Goal: Transaction & Acquisition: Purchase product/service

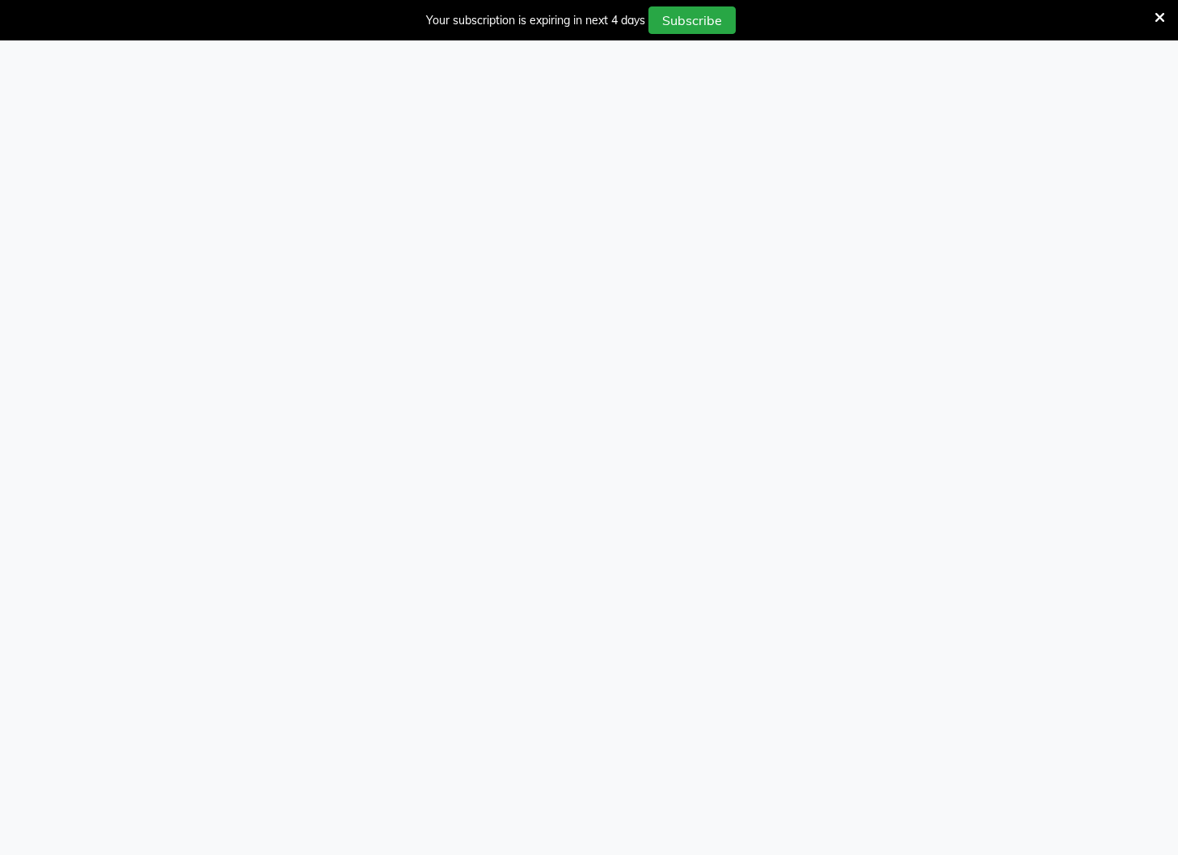
select select "service"
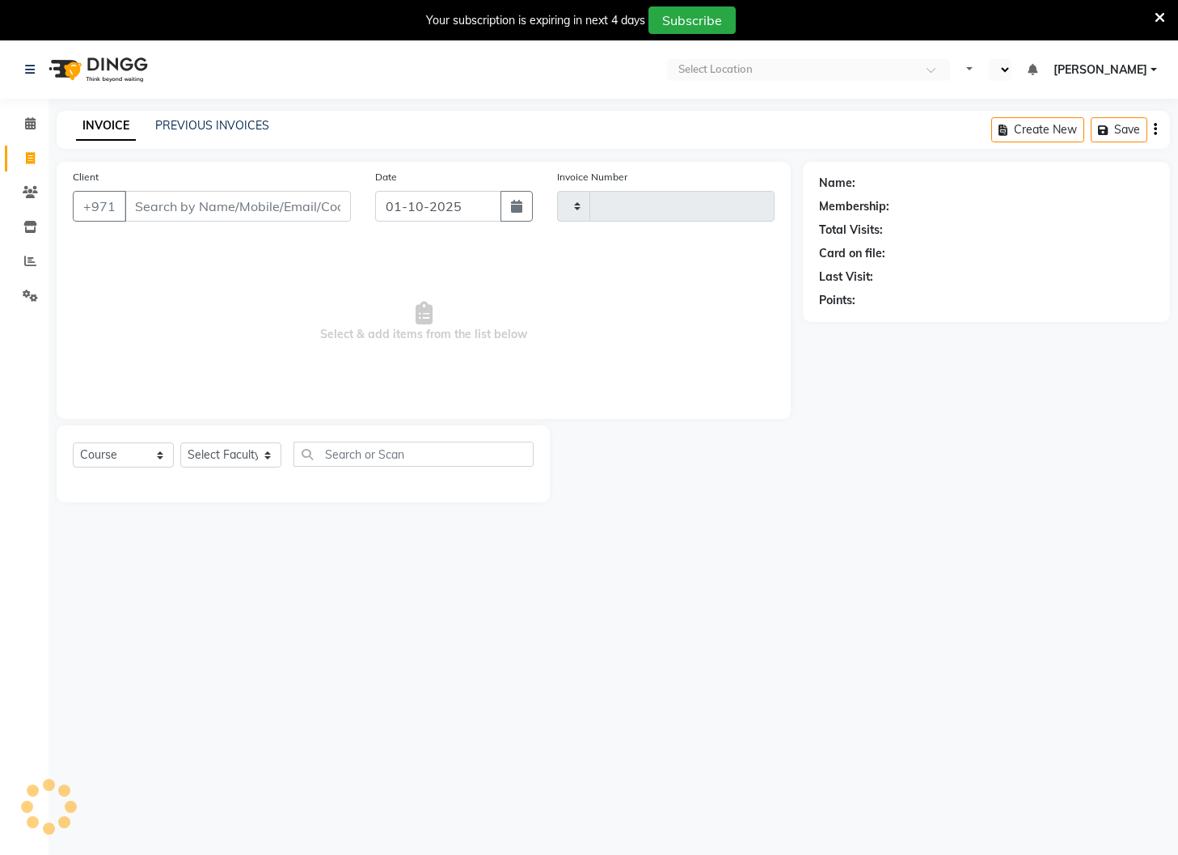
type input "5076"
select select "en"
select select "910"
click at [227, 208] on input "Client" at bounding box center [238, 206] width 226 height 31
select select "14965"
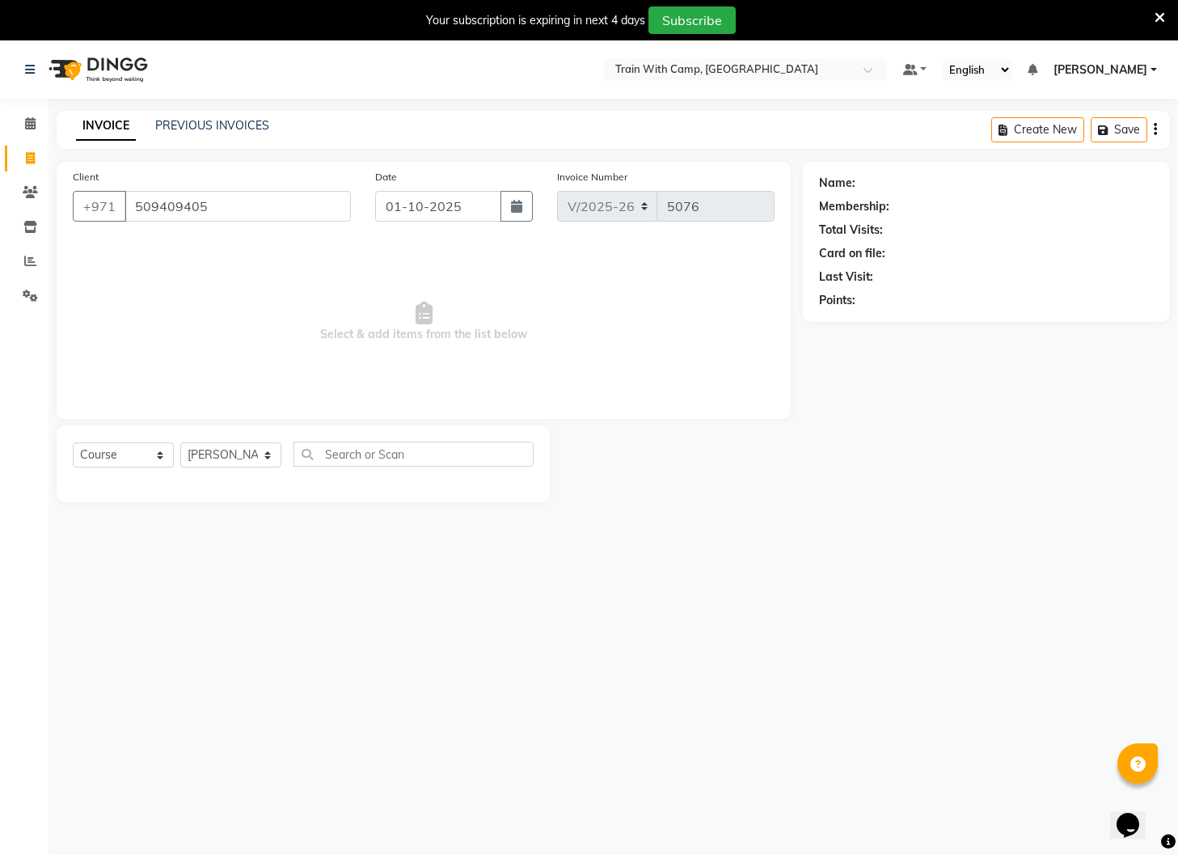
type input "509409405"
click at [157, 453] on select "Select Course Product Membership Package Voucher Prepaid Gift Card" at bounding box center [123, 454] width 101 height 25
select select "product"
click at [73, 442] on select "Select Course Product Membership Package Voucher Prepaid Gift Card" at bounding box center [123, 454] width 101 height 25
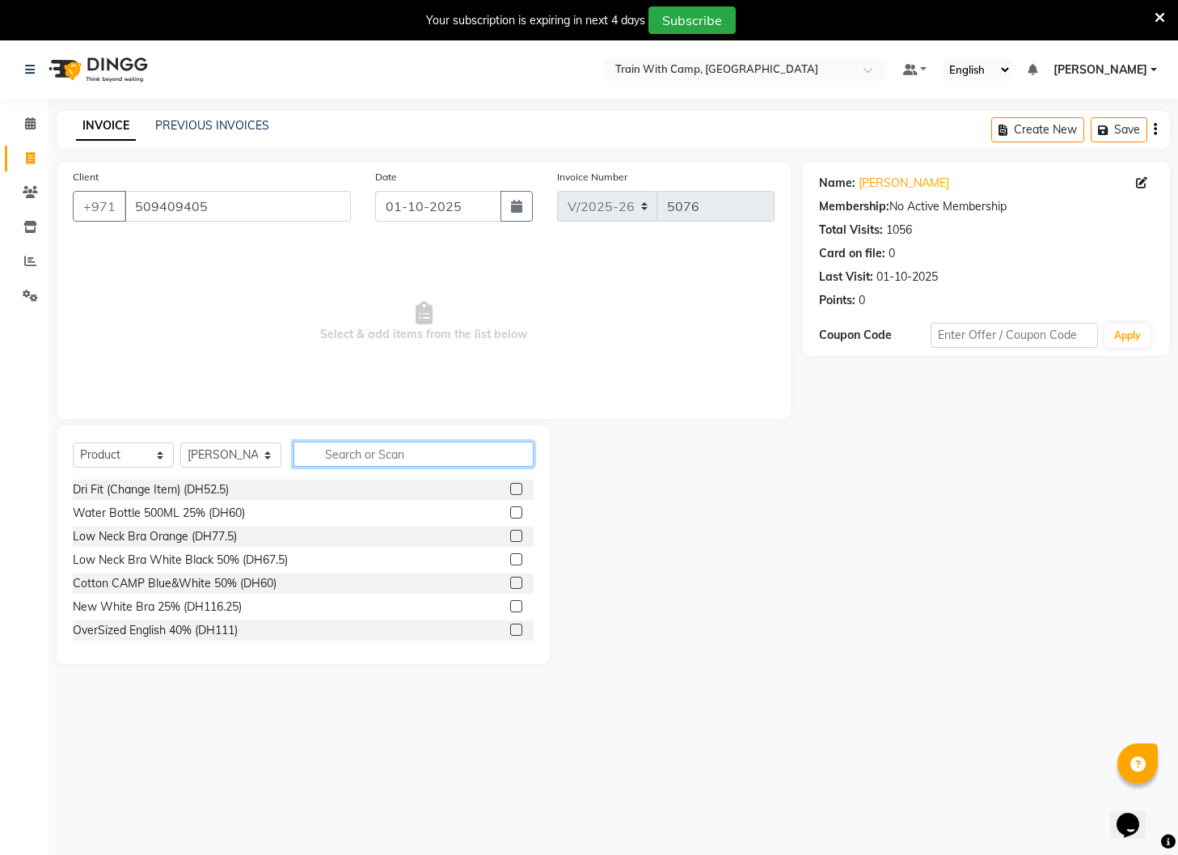
click at [373, 455] on input "text" at bounding box center [414, 454] width 240 height 25
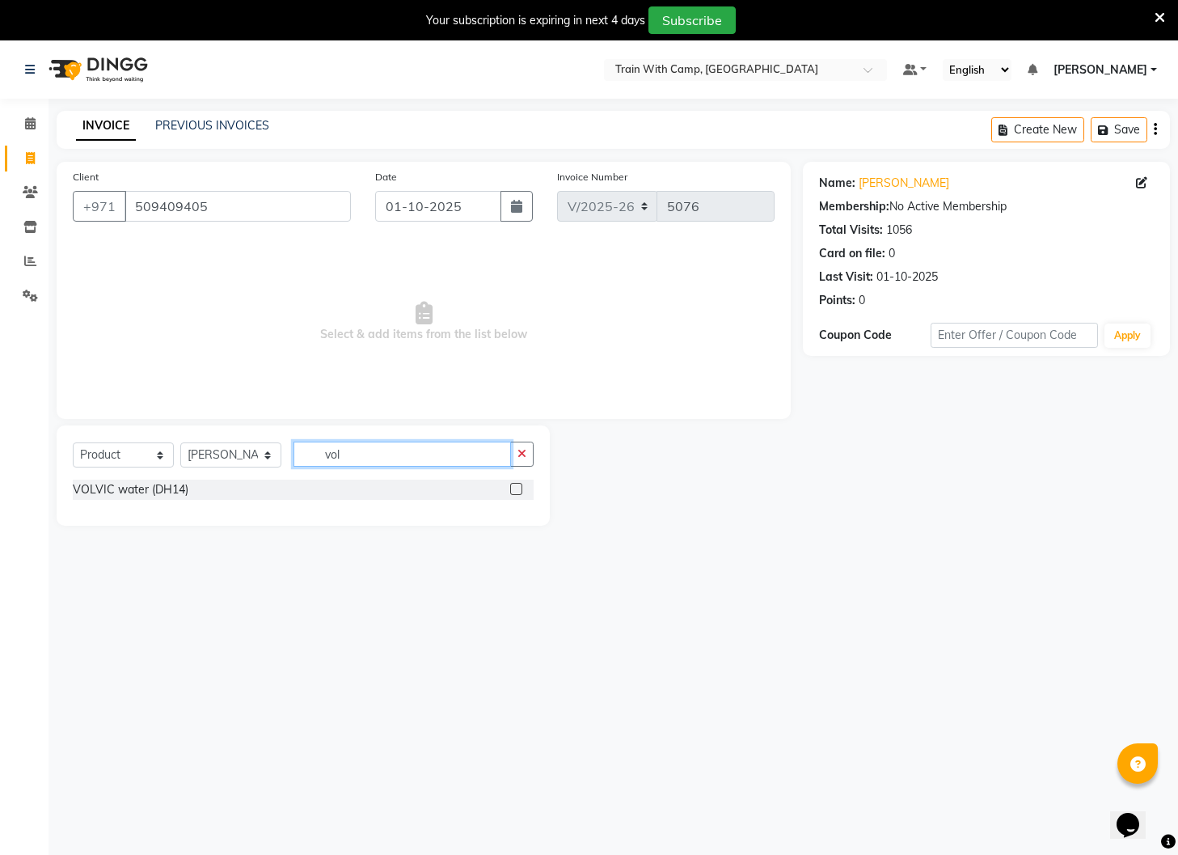
type input "vol"
click at [517, 491] on label at bounding box center [516, 489] width 12 height 12
click at [517, 491] on input "checkbox" at bounding box center [515, 489] width 11 height 11
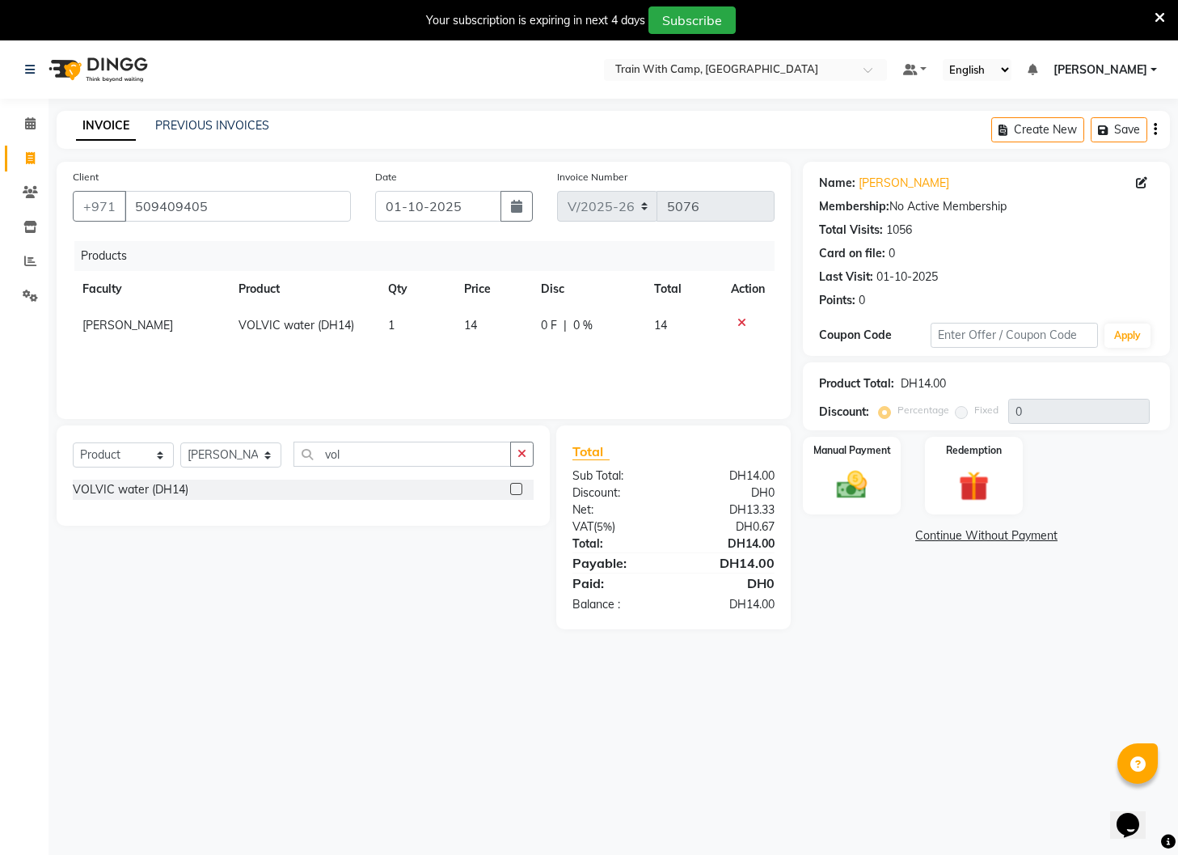
click at [517, 491] on label at bounding box center [516, 489] width 12 height 12
click at [517, 491] on input "checkbox" at bounding box center [515, 489] width 11 height 11
checkbox input "false"
click at [839, 489] on img at bounding box center [852, 486] width 51 height 36
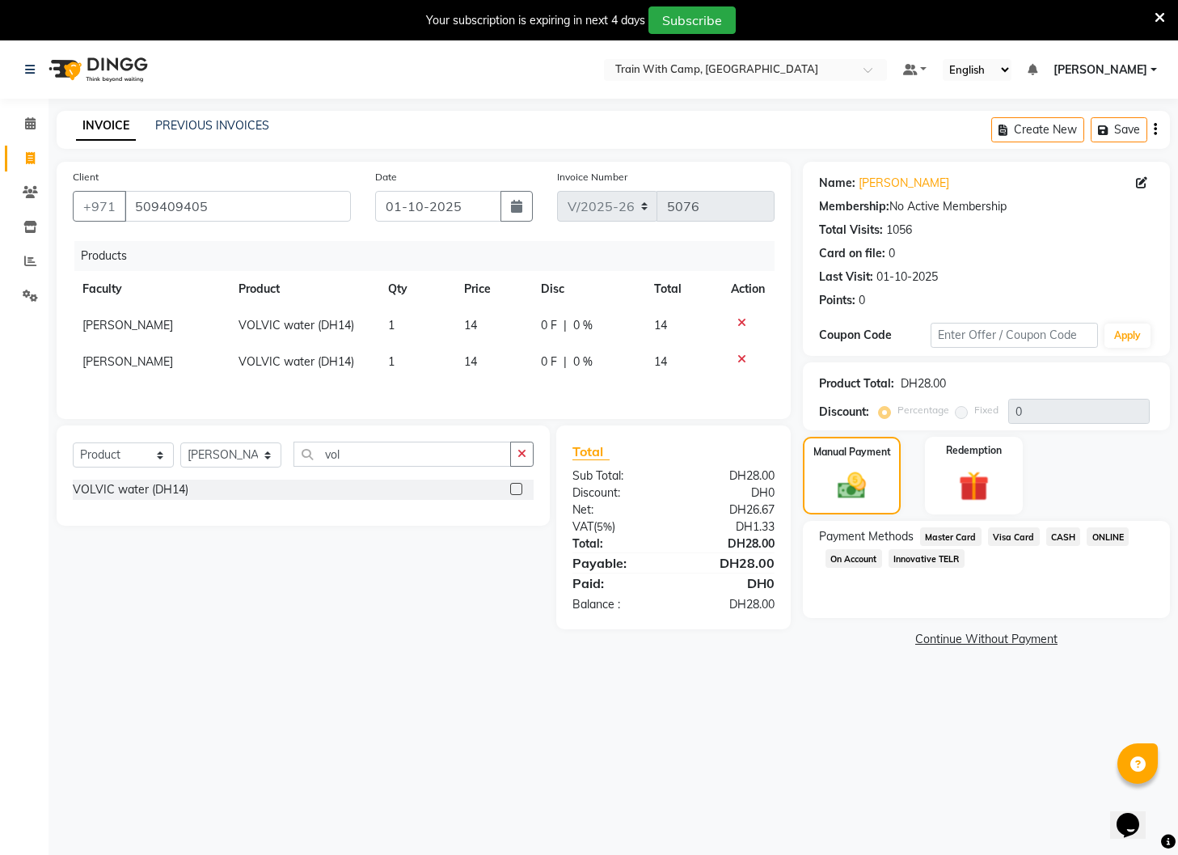
click at [1008, 535] on span "Visa Card" at bounding box center [1014, 536] width 52 height 19
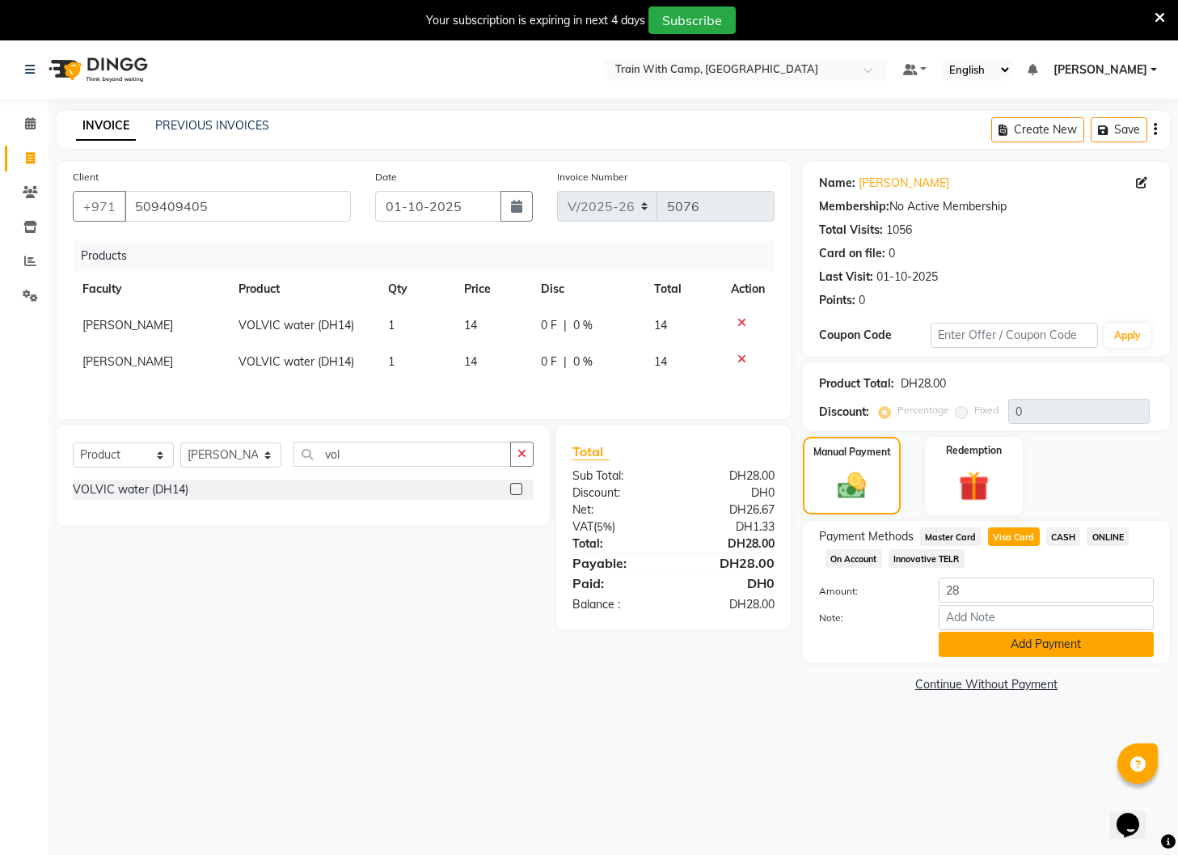
click at [1018, 650] on button "Add Payment" at bounding box center [1046, 644] width 215 height 25
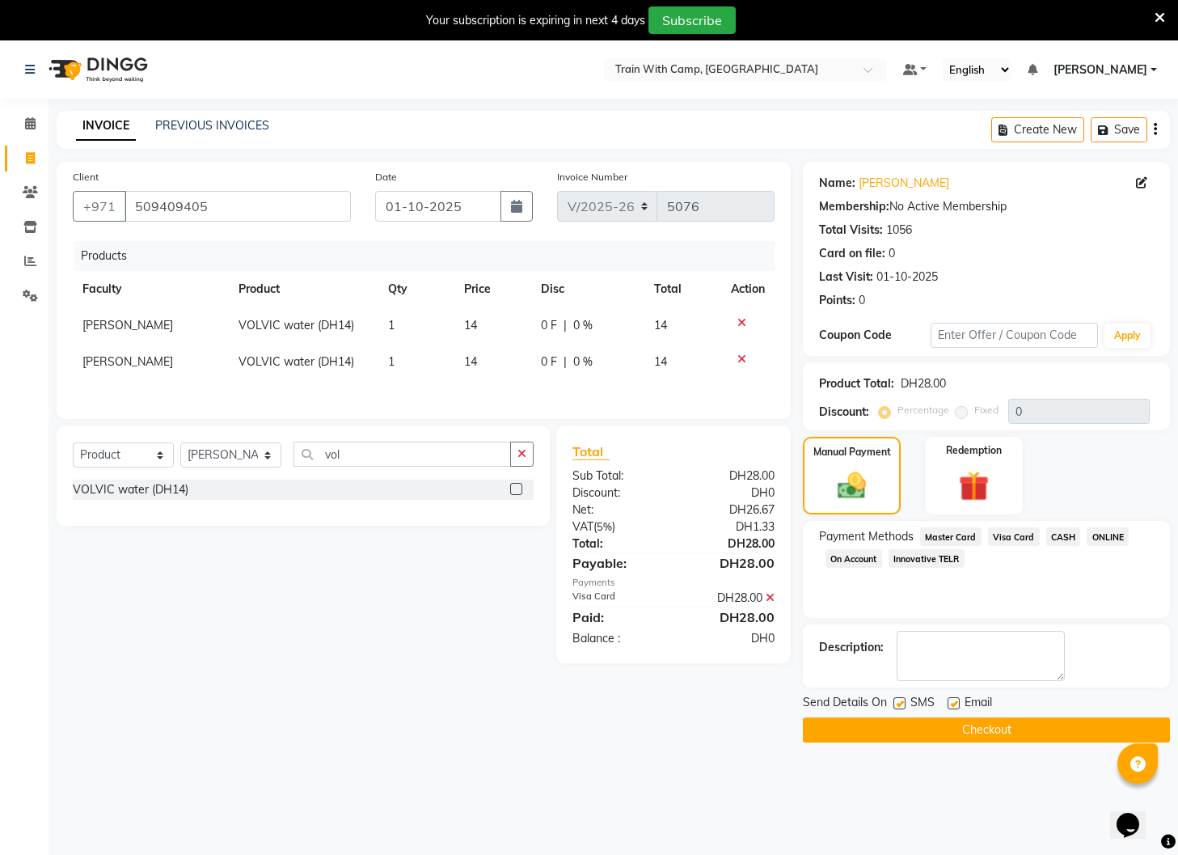
click at [903, 701] on label at bounding box center [900, 703] width 12 height 12
click at [903, 701] on input "checkbox" at bounding box center [899, 704] width 11 height 11
checkbox input "false"
drag, startPoint x: 953, startPoint y: 700, endPoint x: 957, endPoint y: 712, distance: 12.0
click at [953, 700] on label at bounding box center [954, 703] width 12 height 12
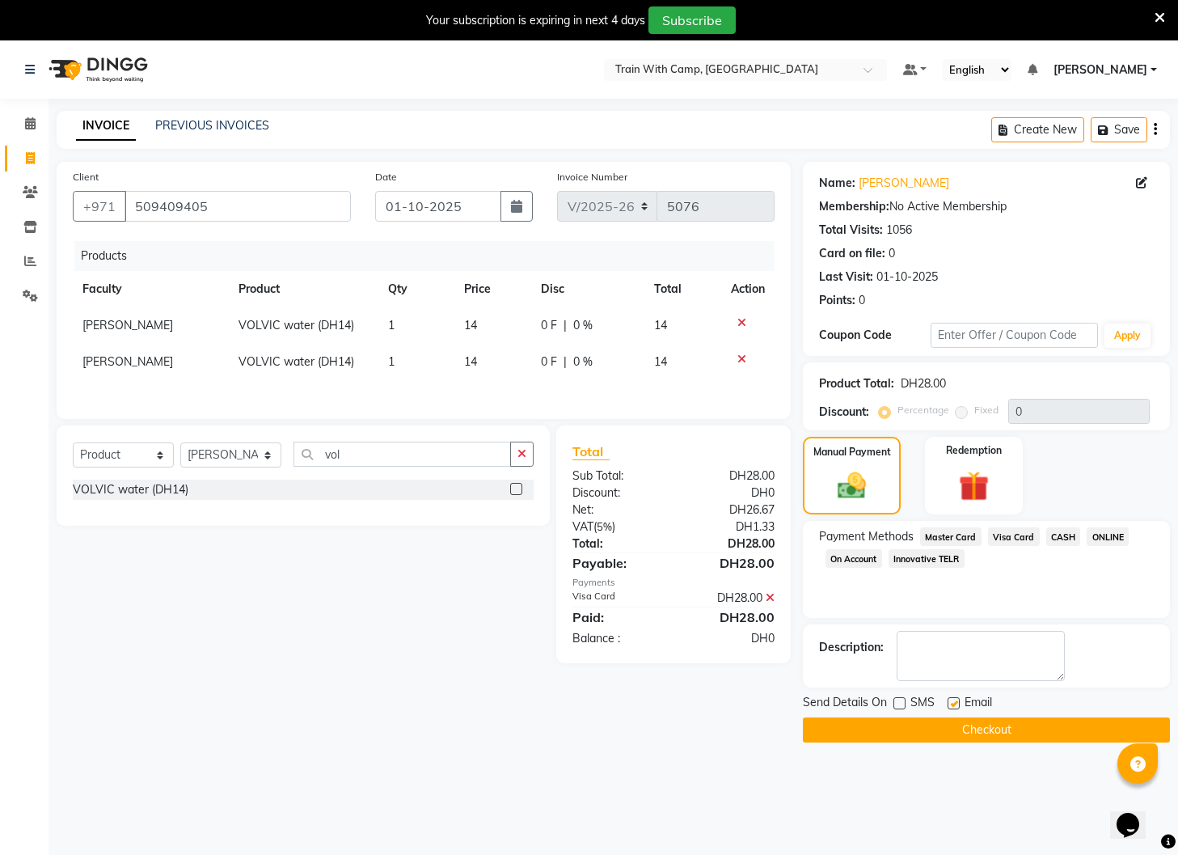
click at [953, 700] on input "checkbox" at bounding box center [953, 704] width 11 height 11
checkbox input "false"
click at [954, 727] on button "Checkout" at bounding box center [986, 729] width 367 height 25
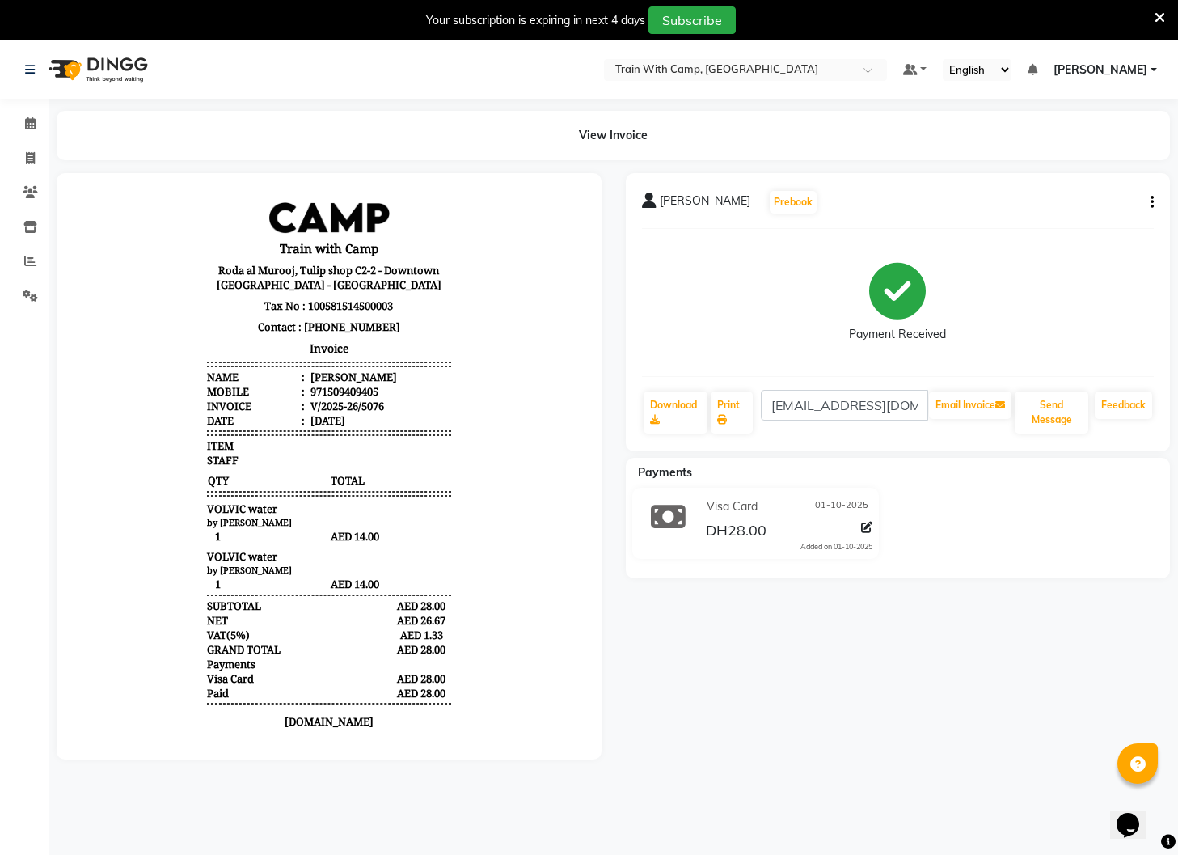
scroll to position [2, 0]
click at [33, 153] on icon at bounding box center [30, 158] width 9 height 12
select select "service"
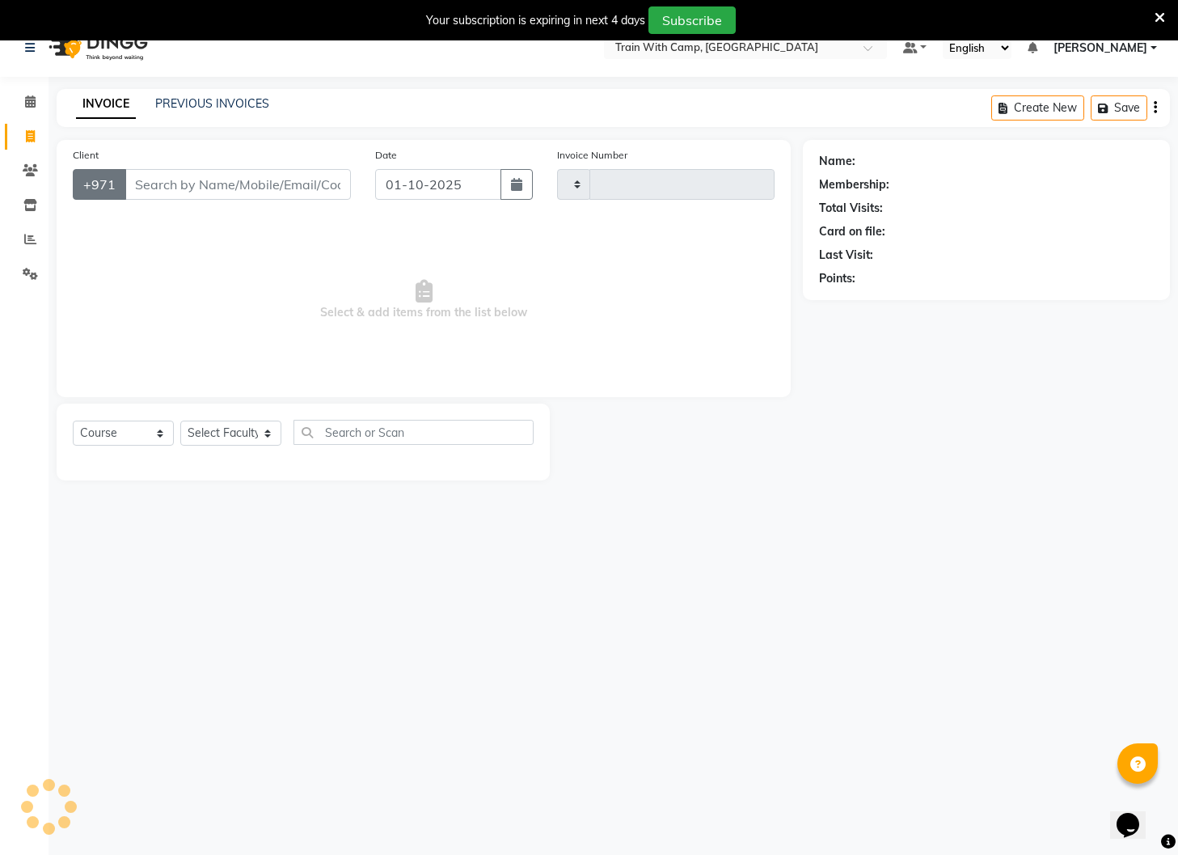
scroll to position [40, 0]
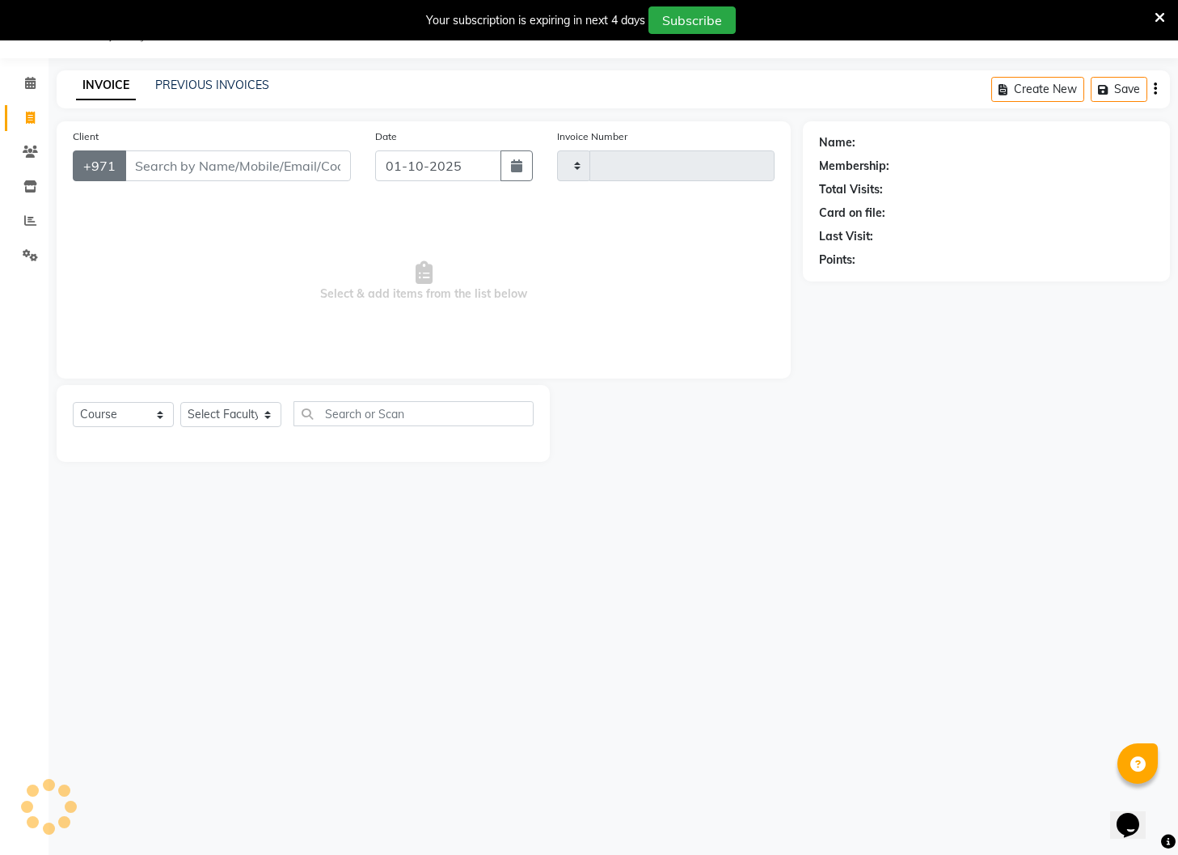
type input "5077"
select select "910"
drag, startPoint x: 171, startPoint y: 165, endPoint x: 181, endPoint y: 169, distance: 10.5
click at [171, 166] on input "Client" at bounding box center [238, 165] width 226 height 31
select select "14965"
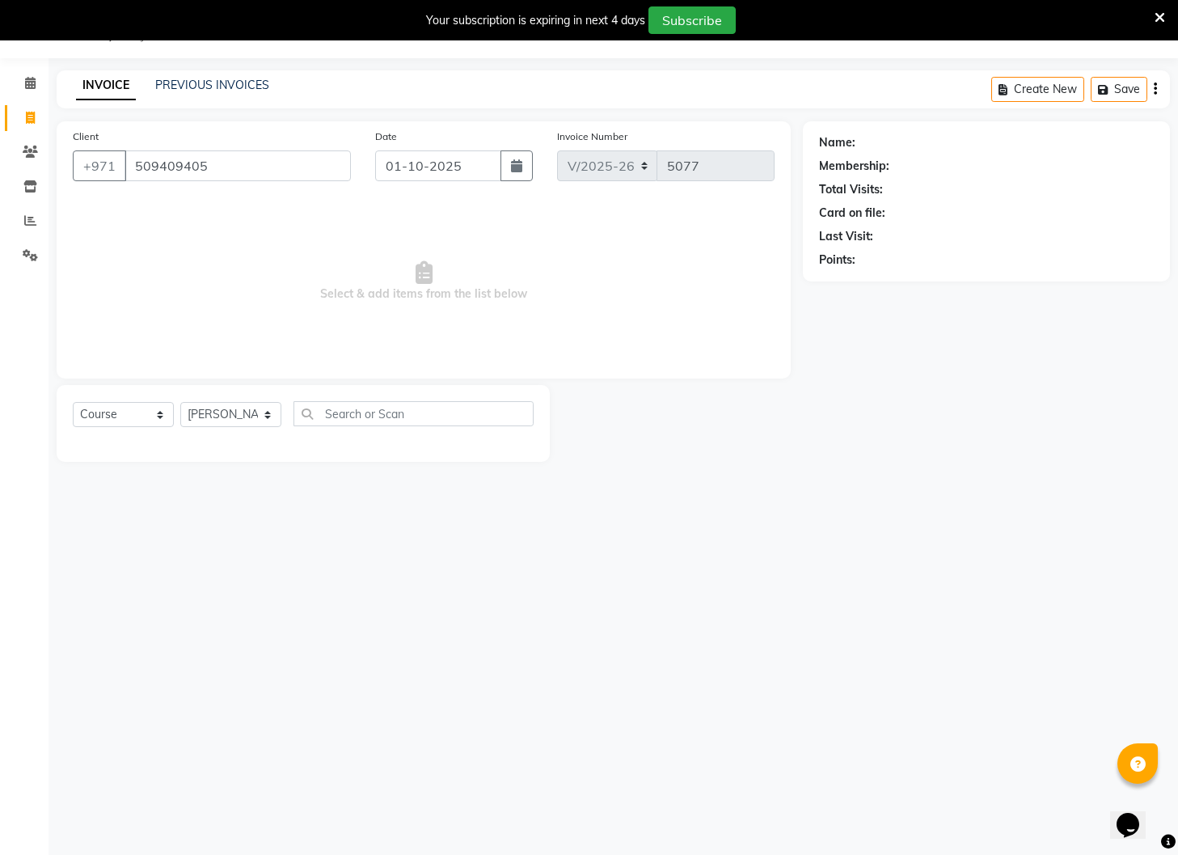
type input "509409405"
click at [156, 416] on select "Select Course Product Membership Package Voucher Prepaid Gift Card" at bounding box center [123, 414] width 101 height 25
select select "product"
click at [73, 402] on select "Select Course Product Membership Package Voucher Prepaid Gift Card" at bounding box center [123, 414] width 101 height 25
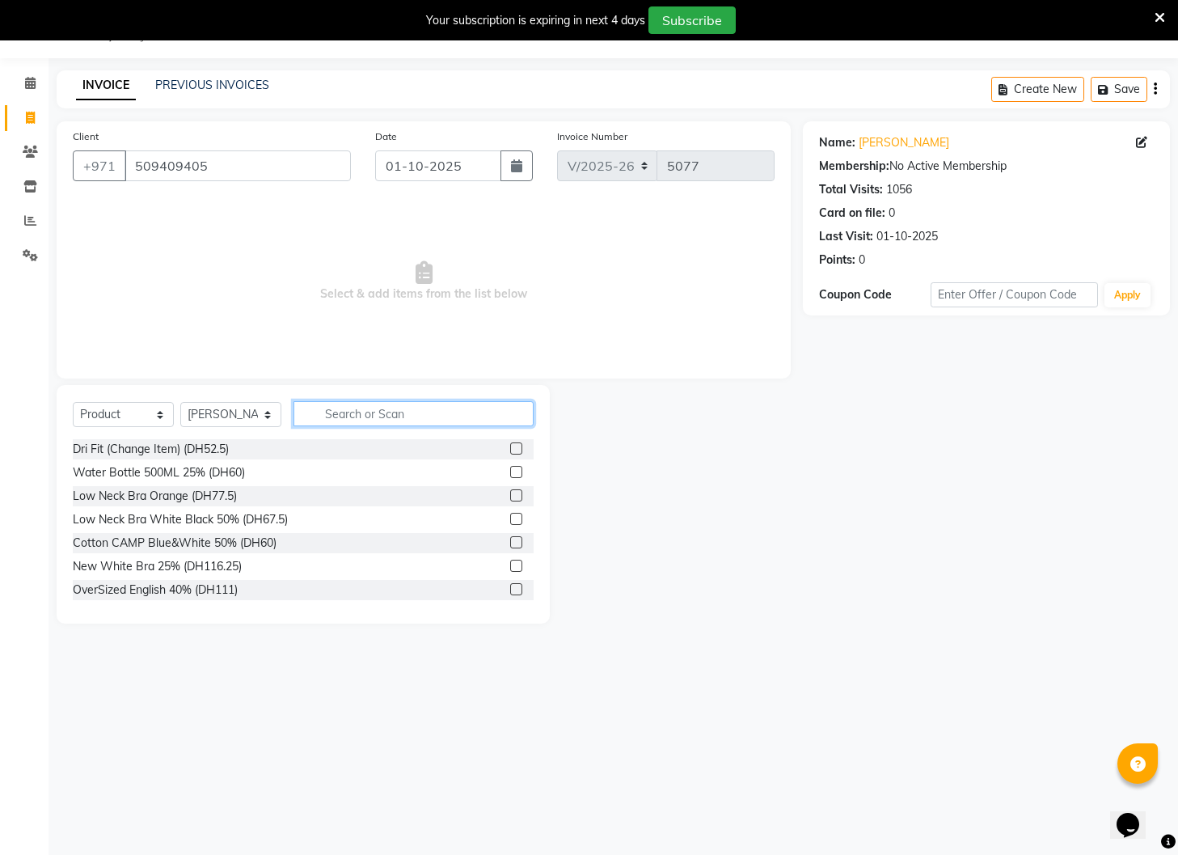
click at [362, 408] on input "text" at bounding box center [414, 413] width 240 height 25
type input "s"
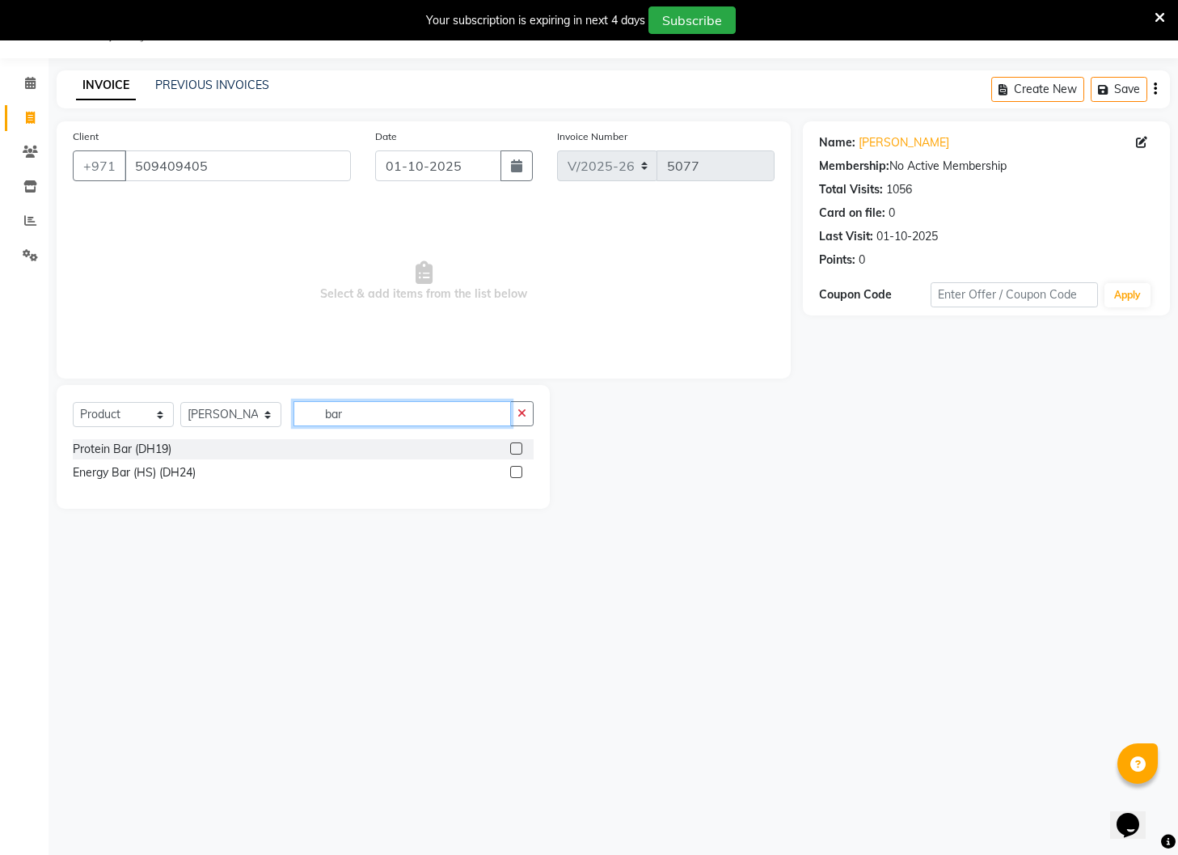
type input "bar"
click at [513, 446] on label at bounding box center [516, 448] width 12 height 12
click at [513, 446] on input "checkbox" at bounding box center [515, 449] width 11 height 11
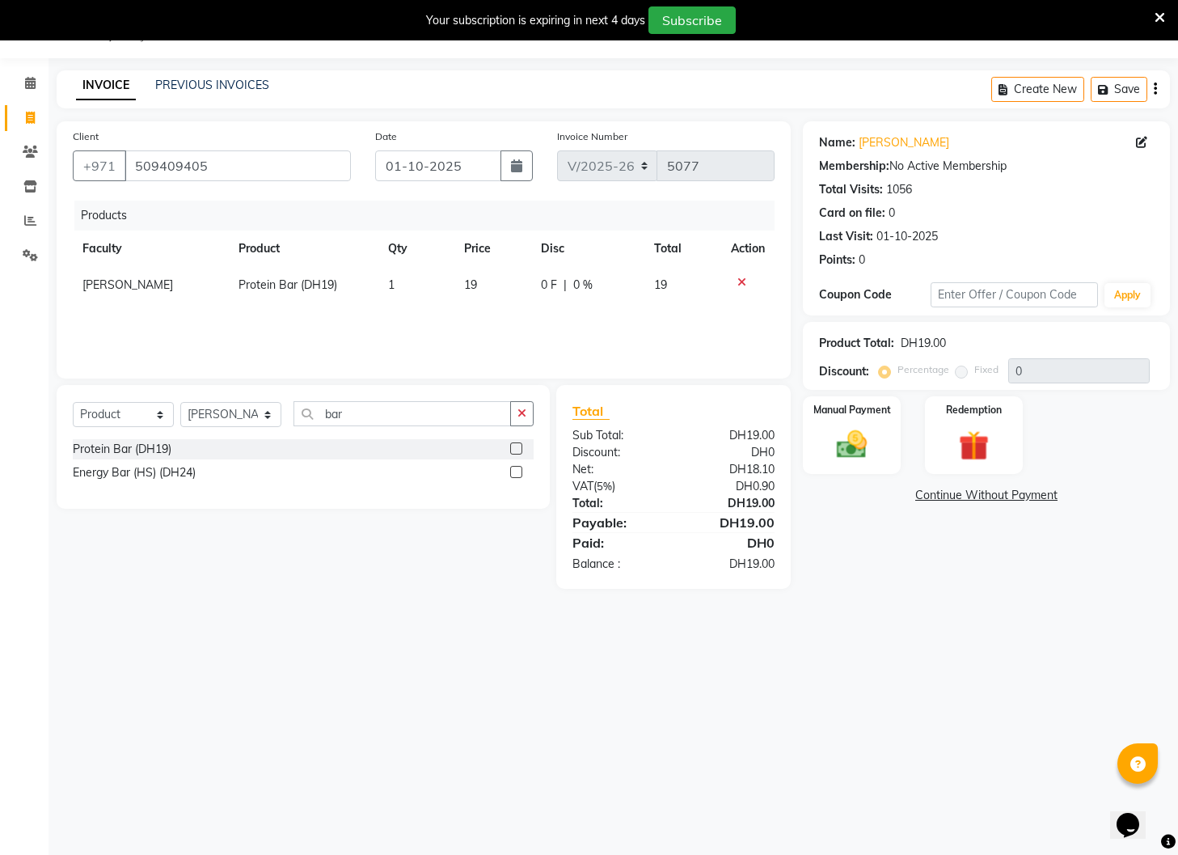
click at [523, 447] on label at bounding box center [516, 448] width 12 height 12
click at [521, 447] on input "checkbox" at bounding box center [515, 449] width 11 height 11
checkbox input "false"
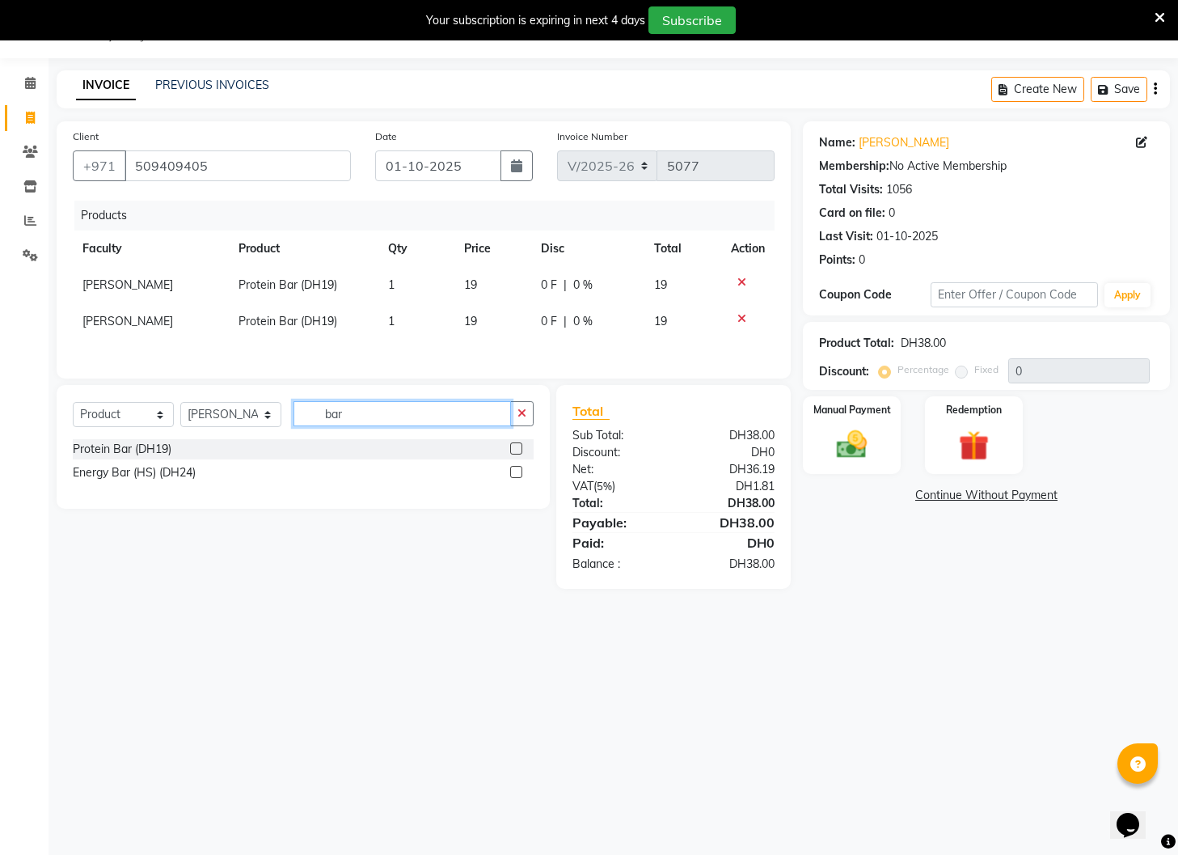
drag, startPoint x: 363, startPoint y: 417, endPoint x: 317, endPoint y: 416, distance: 46.1
click at [317, 416] on input "bar" at bounding box center [403, 413] width 218 height 25
type input "vol"
drag, startPoint x: 515, startPoint y: 449, endPoint x: 544, endPoint y: 449, distance: 29.1
click at [516, 449] on label at bounding box center [516, 448] width 12 height 12
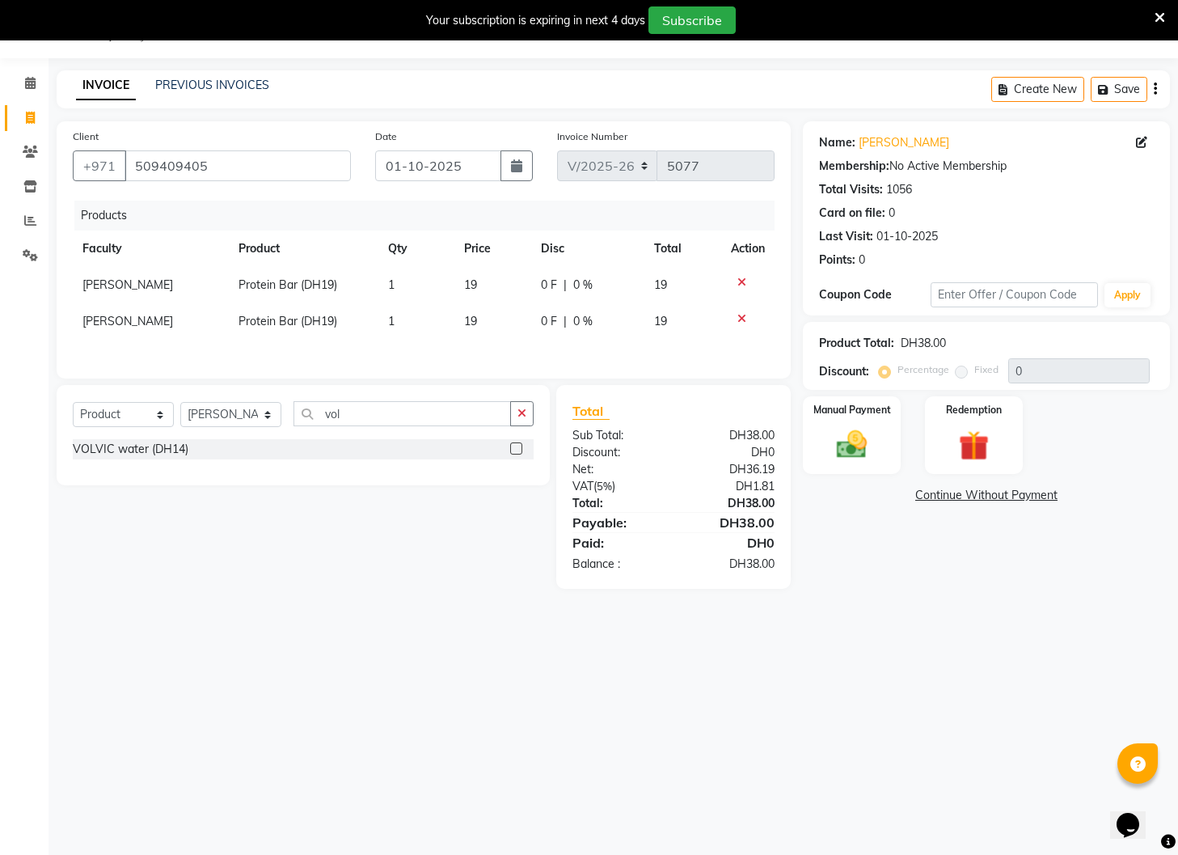
click at [516, 449] on input "checkbox" at bounding box center [515, 449] width 11 height 11
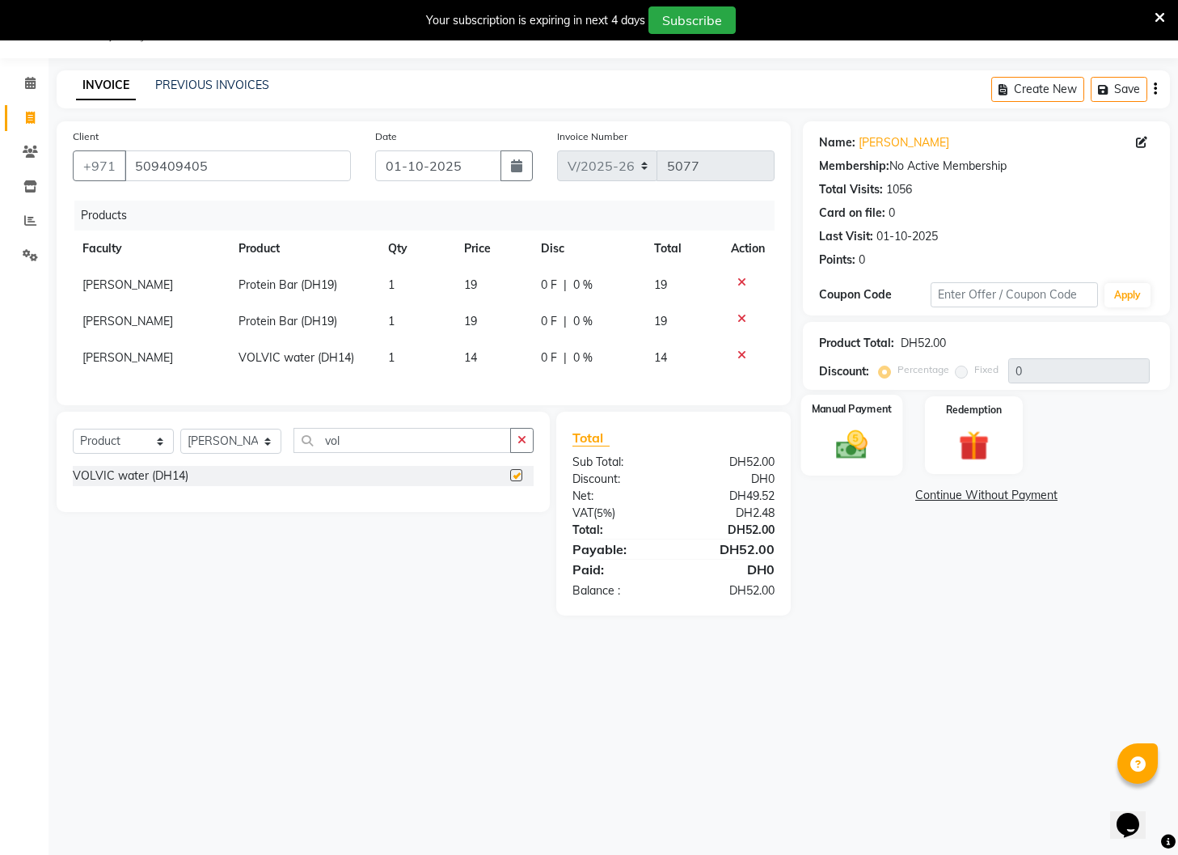
checkbox input "false"
click at [853, 447] on img at bounding box center [852, 445] width 51 height 36
click at [1011, 497] on span "Visa Card" at bounding box center [1014, 496] width 52 height 19
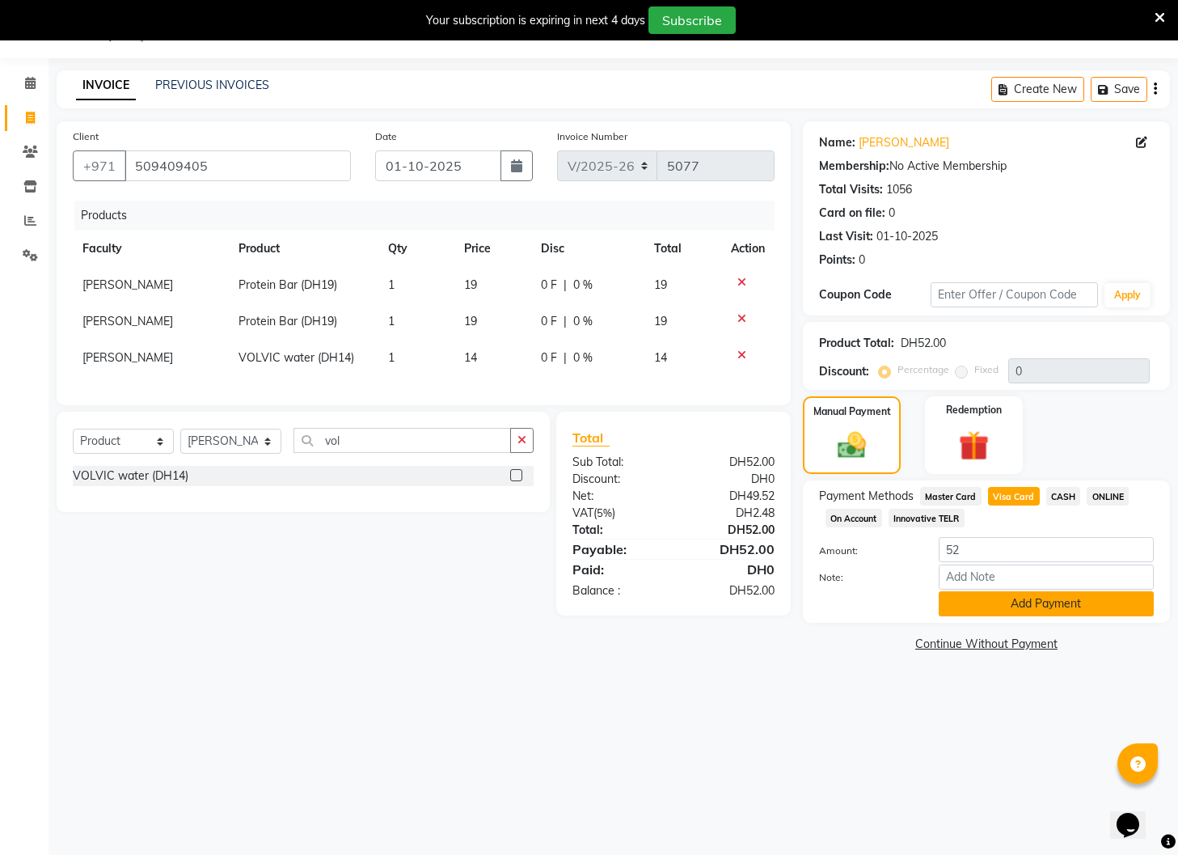
scroll to position [37, 0]
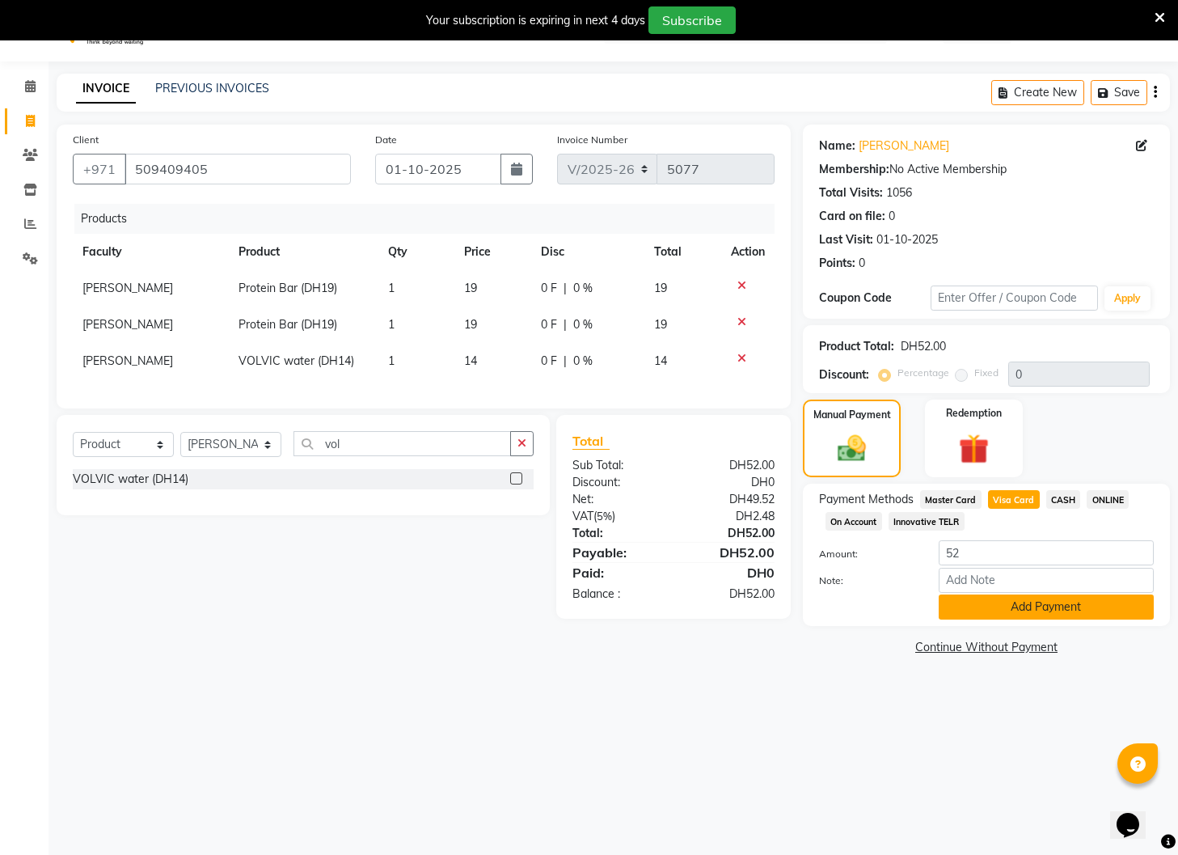
click at [1044, 608] on button "Add Payment" at bounding box center [1046, 606] width 215 height 25
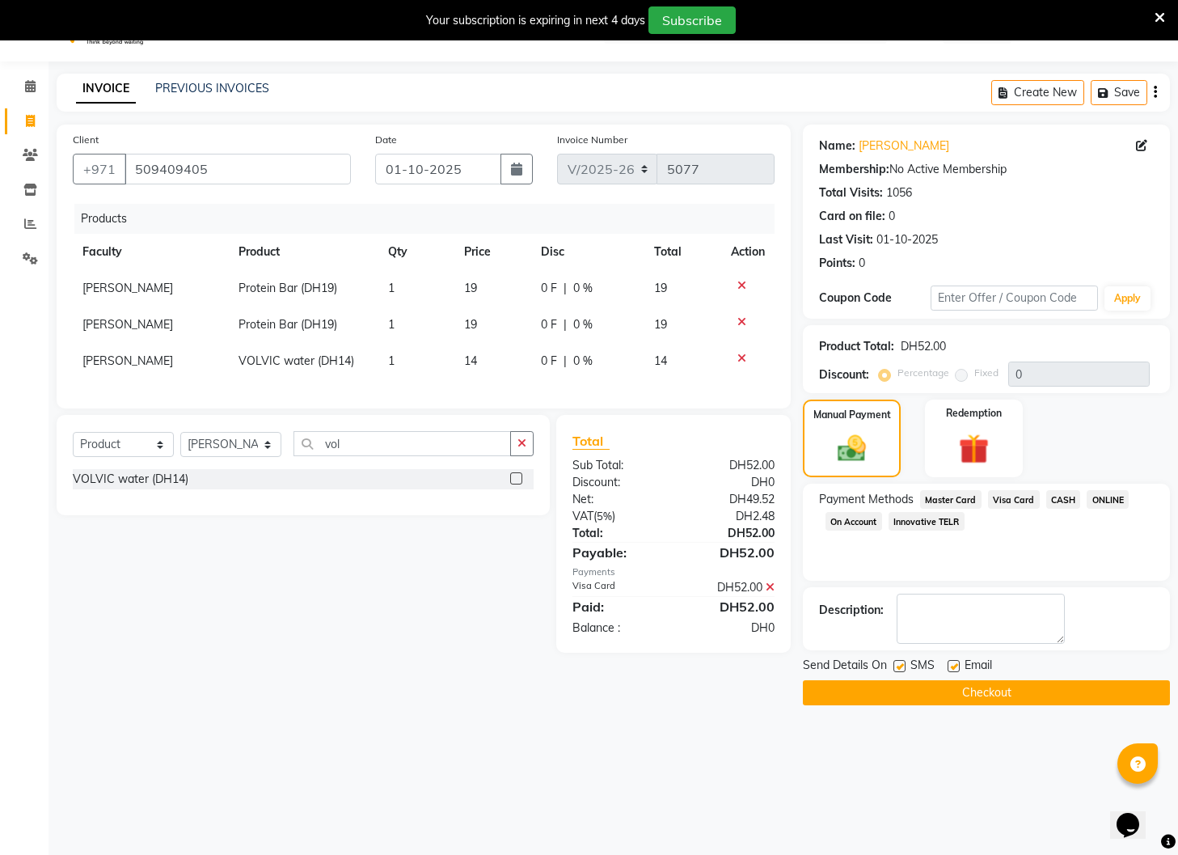
drag, startPoint x: 900, startPoint y: 663, endPoint x: 910, endPoint y: 663, distance: 9.7
click at [900, 663] on label at bounding box center [900, 666] width 12 height 12
click at [900, 663] on input "checkbox" at bounding box center [899, 667] width 11 height 11
checkbox input "false"
drag, startPoint x: 956, startPoint y: 664, endPoint x: 958, endPoint y: 672, distance: 8.4
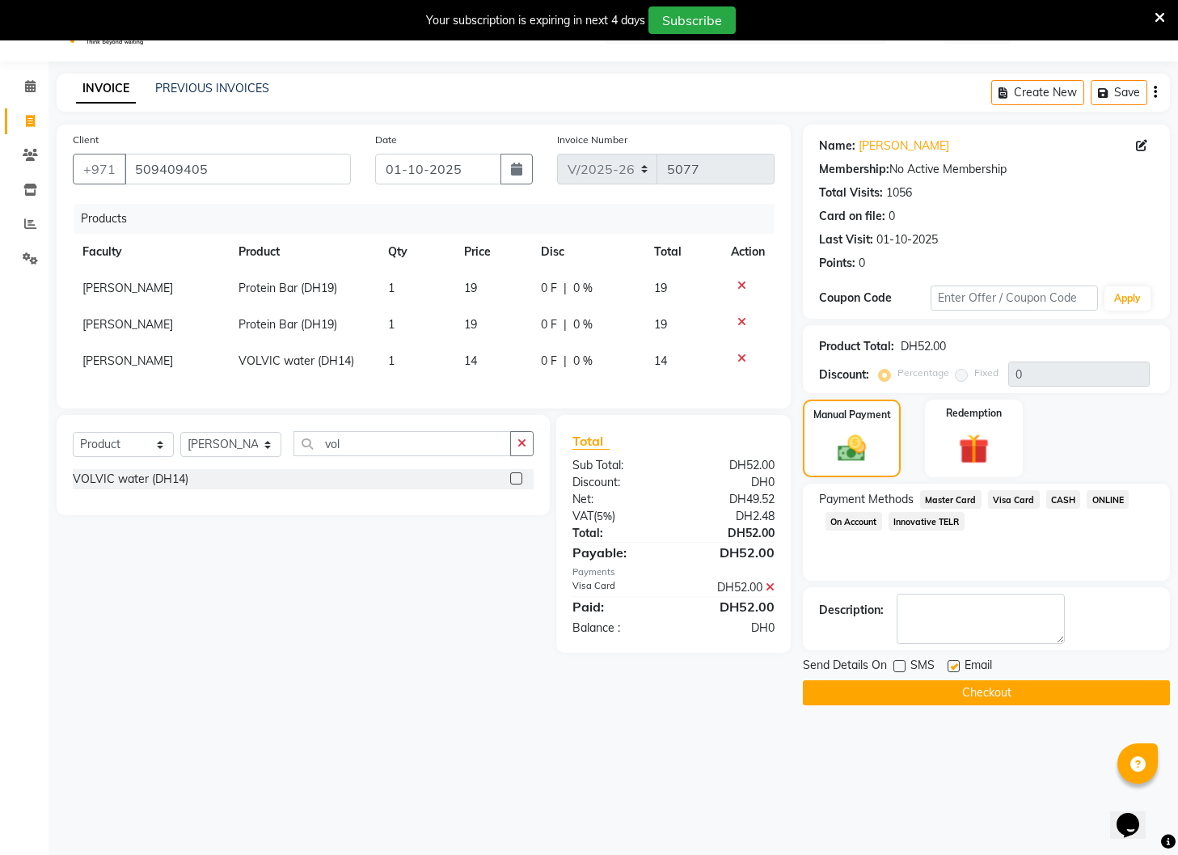
click at [956, 664] on label at bounding box center [954, 666] width 12 height 12
click at [956, 664] on input "checkbox" at bounding box center [953, 667] width 11 height 11
checkbox input "false"
click at [954, 688] on button "Checkout" at bounding box center [986, 692] width 367 height 25
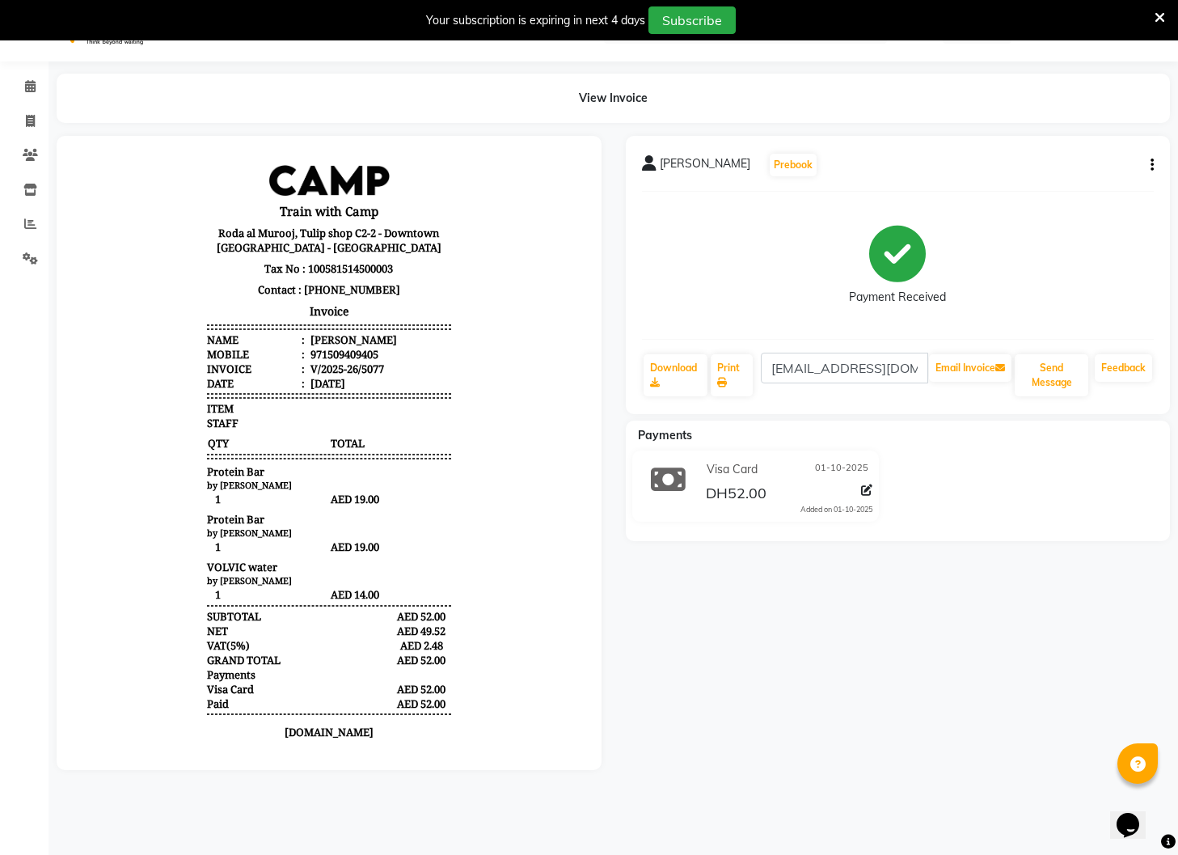
scroll to position [40, 0]
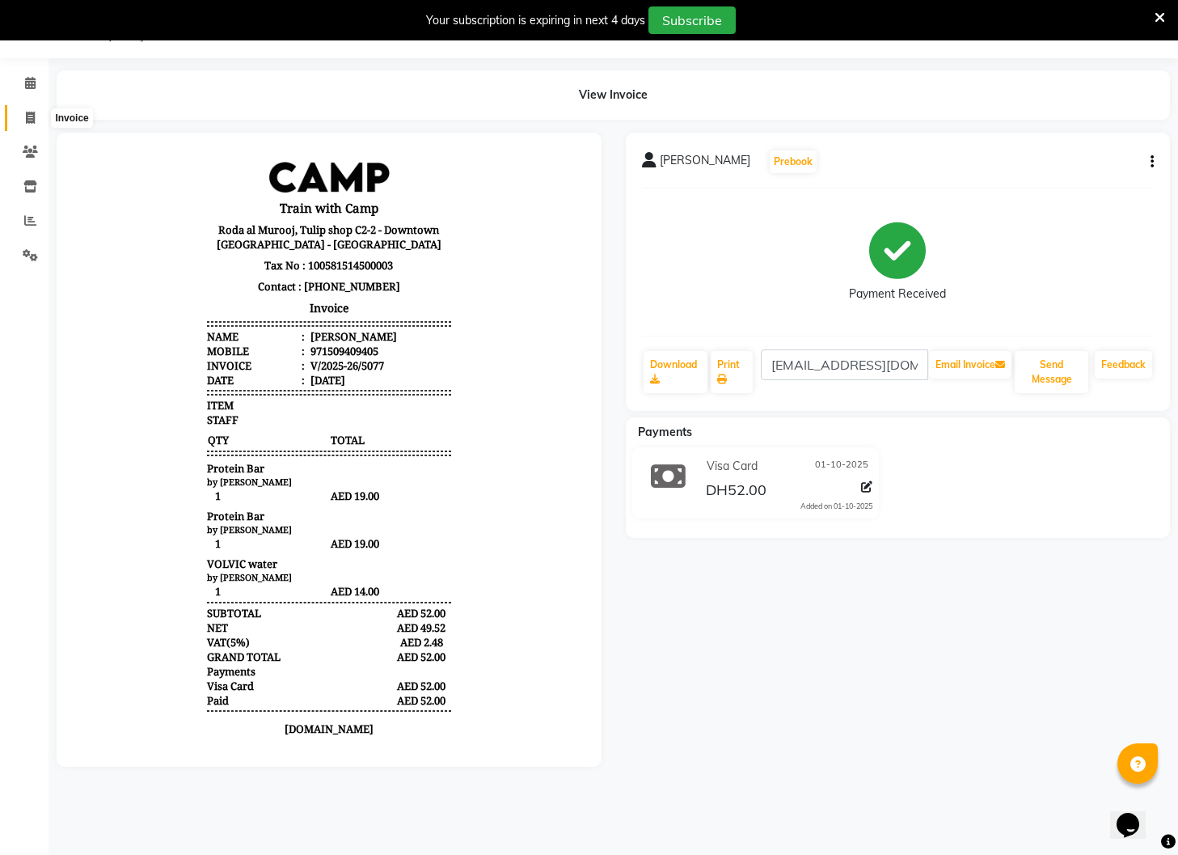
drag, startPoint x: 25, startPoint y: 115, endPoint x: 39, endPoint y: 117, distance: 14.0
click at [26, 115] on span at bounding box center [30, 118] width 28 height 19
select select "910"
select select "service"
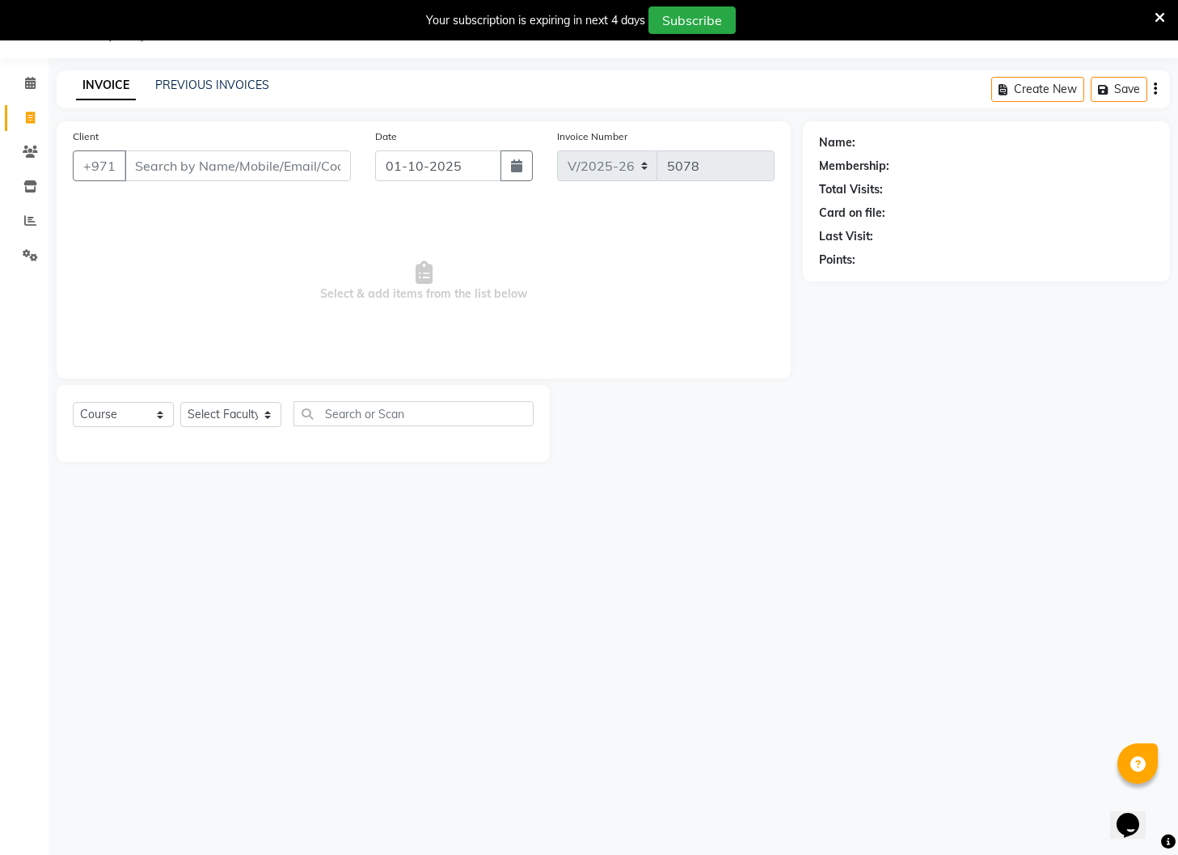
click at [179, 167] on input "Client" at bounding box center [238, 165] width 226 height 31
type input "509409405"
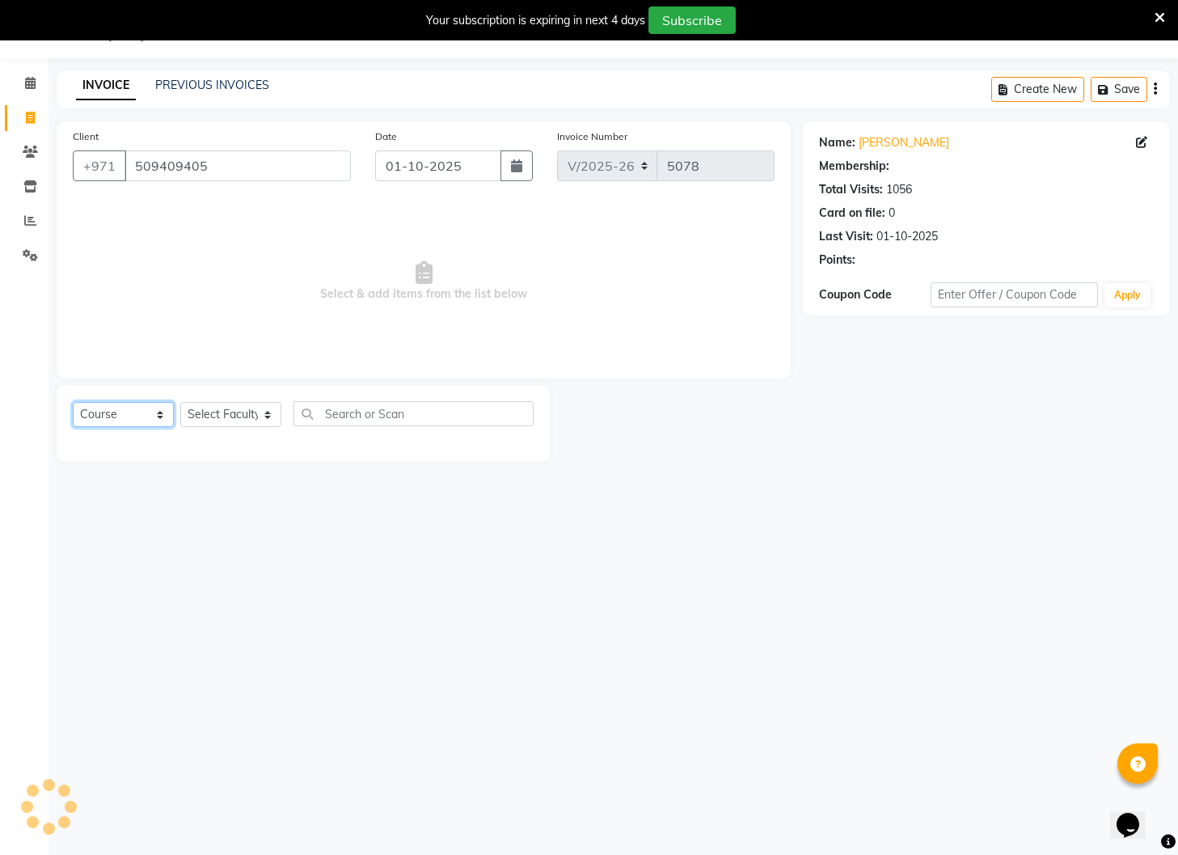
click at [156, 412] on select "Select Course Product Membership Package Voucher Prepaid Gift Card" at bounding box center [123, 414] width 101 height 25
select select "14965"
select select "product"
click at [73, 402] on select "Select Course Product Membership Package Voucher Prepaid Gift Card" at bounding box center [123, 414] width 101 height 25
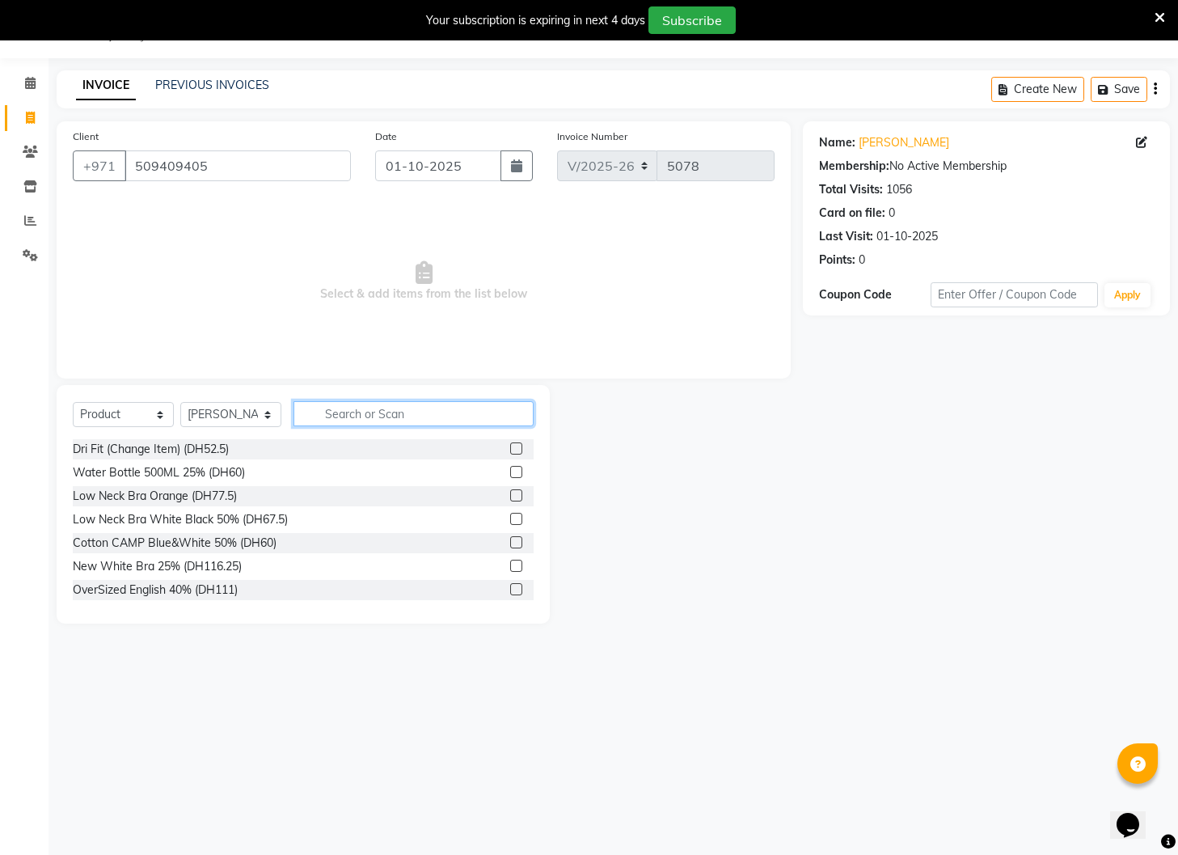
click at [357, 412] on input "text" at bounding box center [414, 413] width 240 height 25
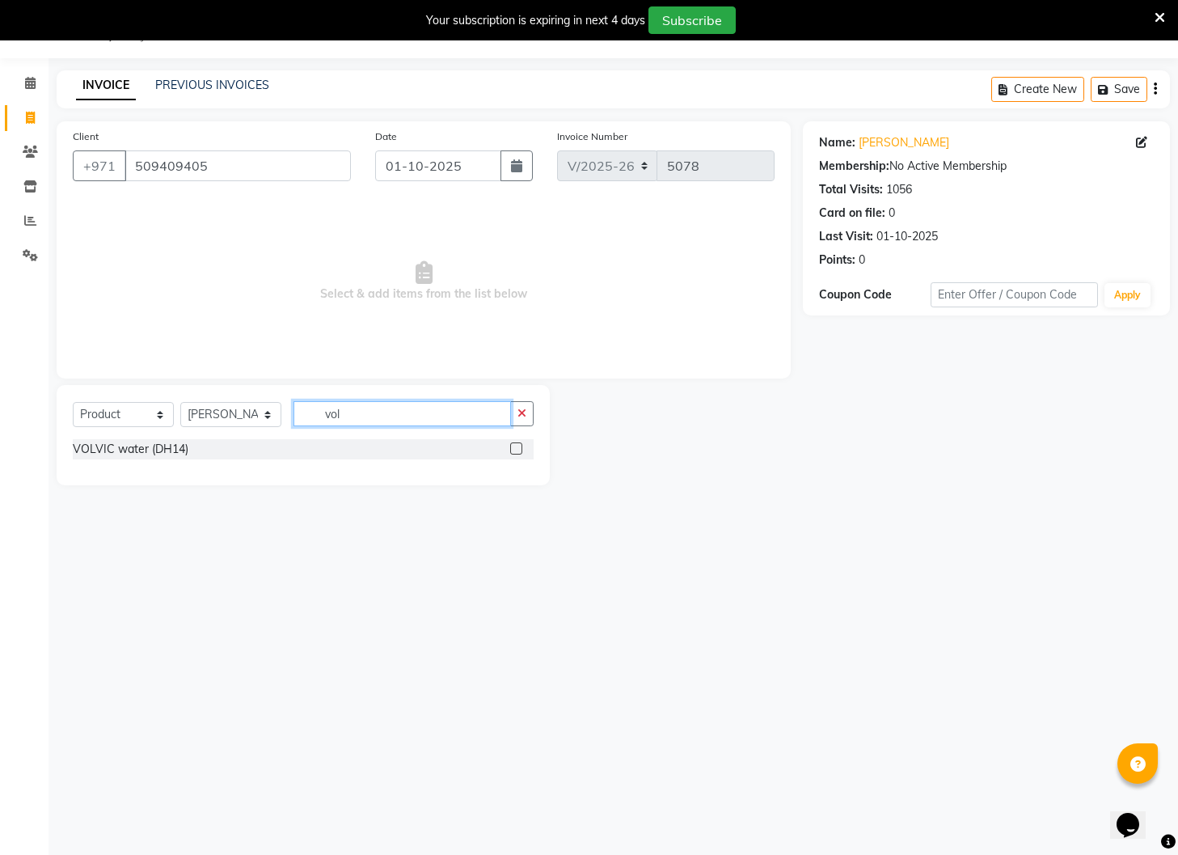
type input "vol"
click at [520, 449] on label at bounding box center [516, 448] width 12 height 12
click at [520, 449] on input "checkbox" at bounding box center [515, 449] width 11 height 11
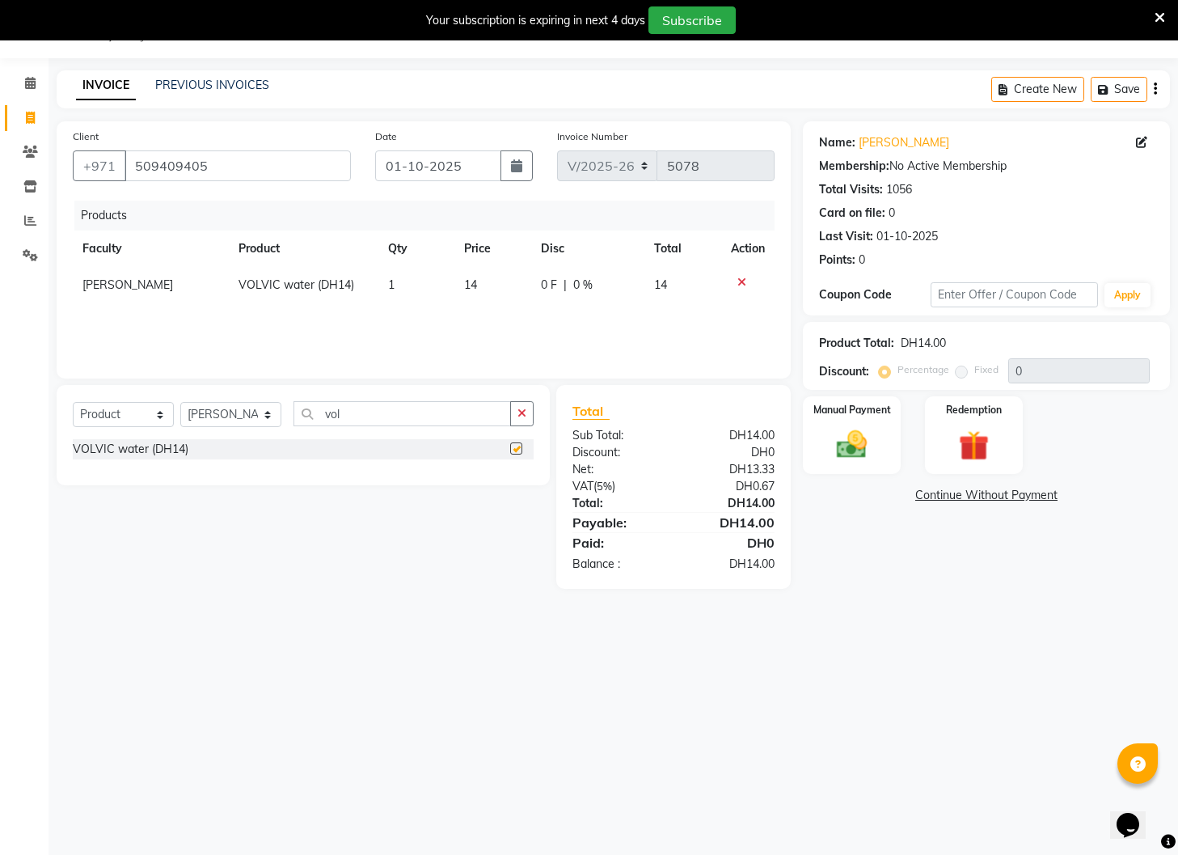
checkbox input "false"
drag, startPoint x: 353, startPoint y: 416, endPoint x: 319, endPoint y: 414, distance: 33.2
click at [319, 414] on input "vol" at bounding box center [403, 413] width 218 height 25
type input "very"
drag, startPoint x: 513, startPoint y: 446, endPoint x: 540, endPoint y: 447, distance: 27.5
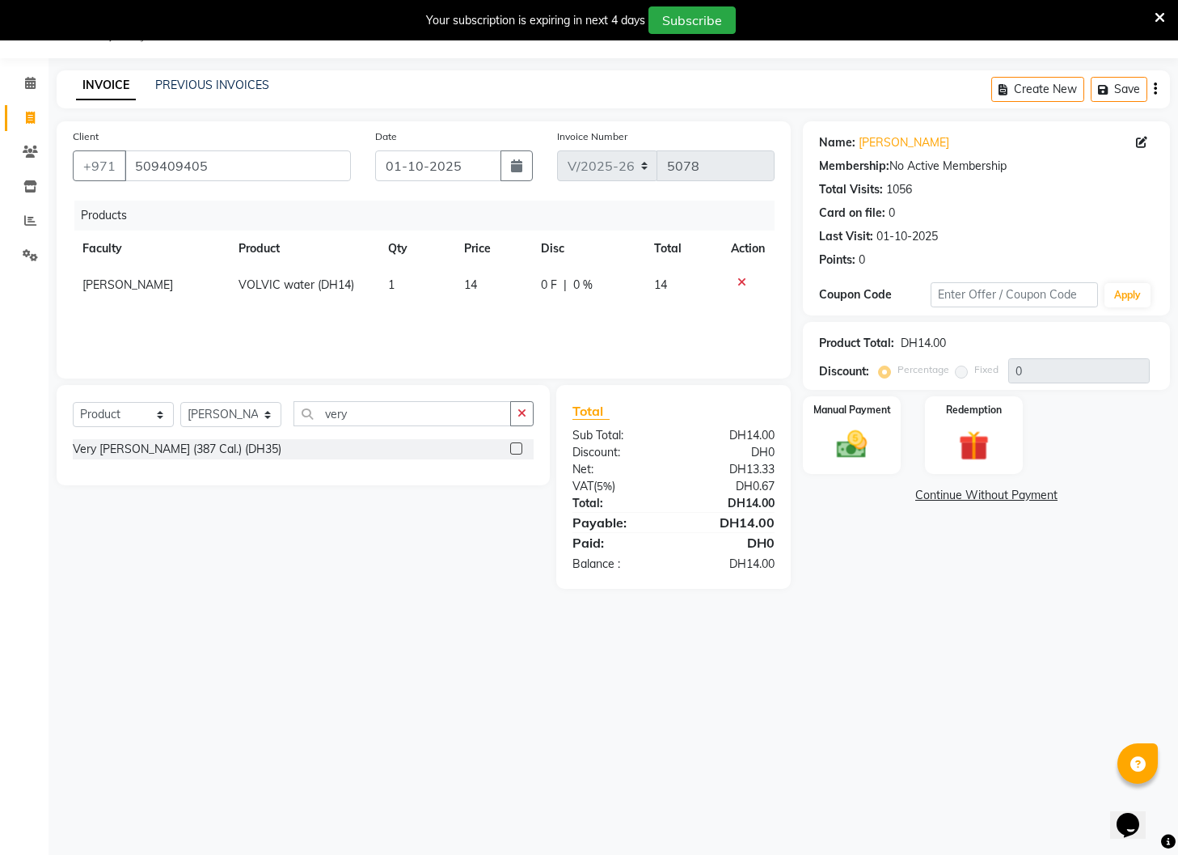
click at [513, 446] on label at bounding box center [516, 448] width 12 height 12
click at [513, 446] on input "checkbox" at bounding box center [515, 449] width 11 height 11
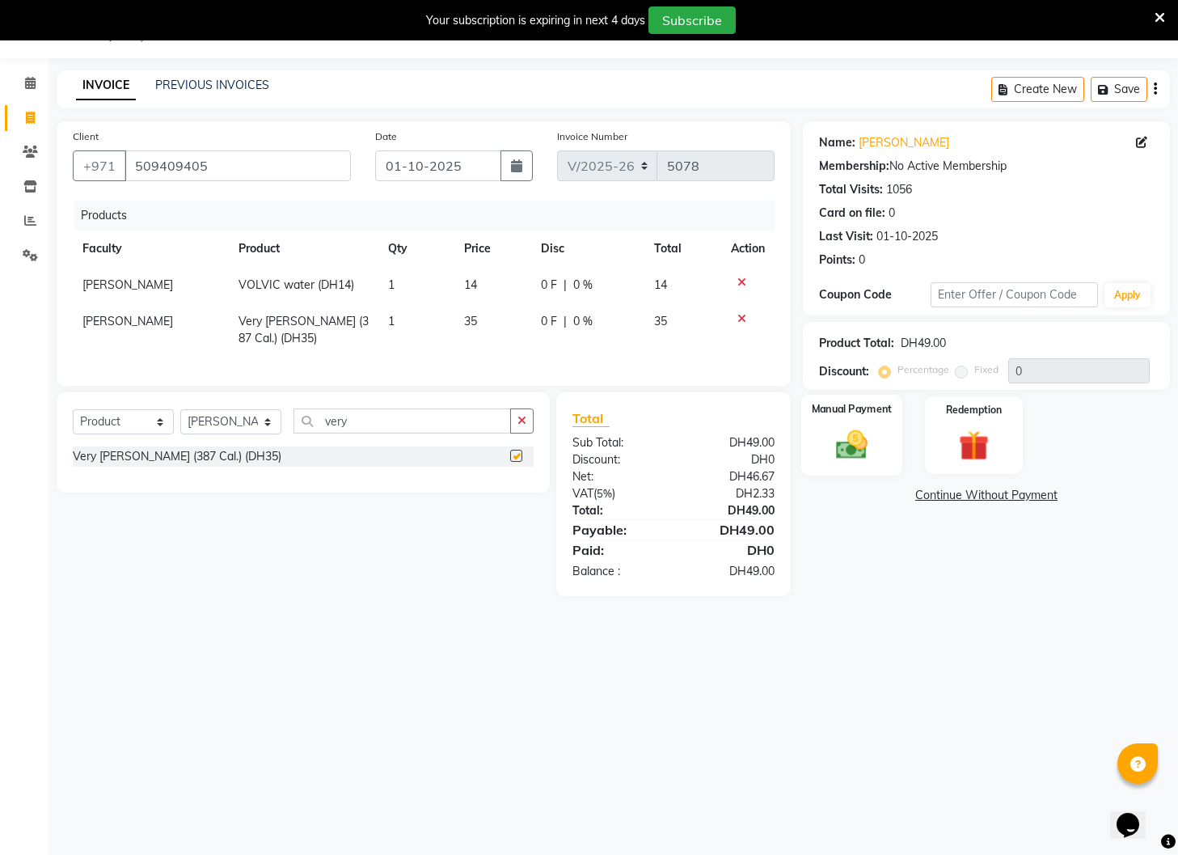
checkbox input "false"
drag, startPoint x: 333, startPoint y: 422, endPoint x: 307, endPoint y: 419, distance: 26.1
click at [307, 419] on input "very" at bounding box center [403, 420] width 218 height 25
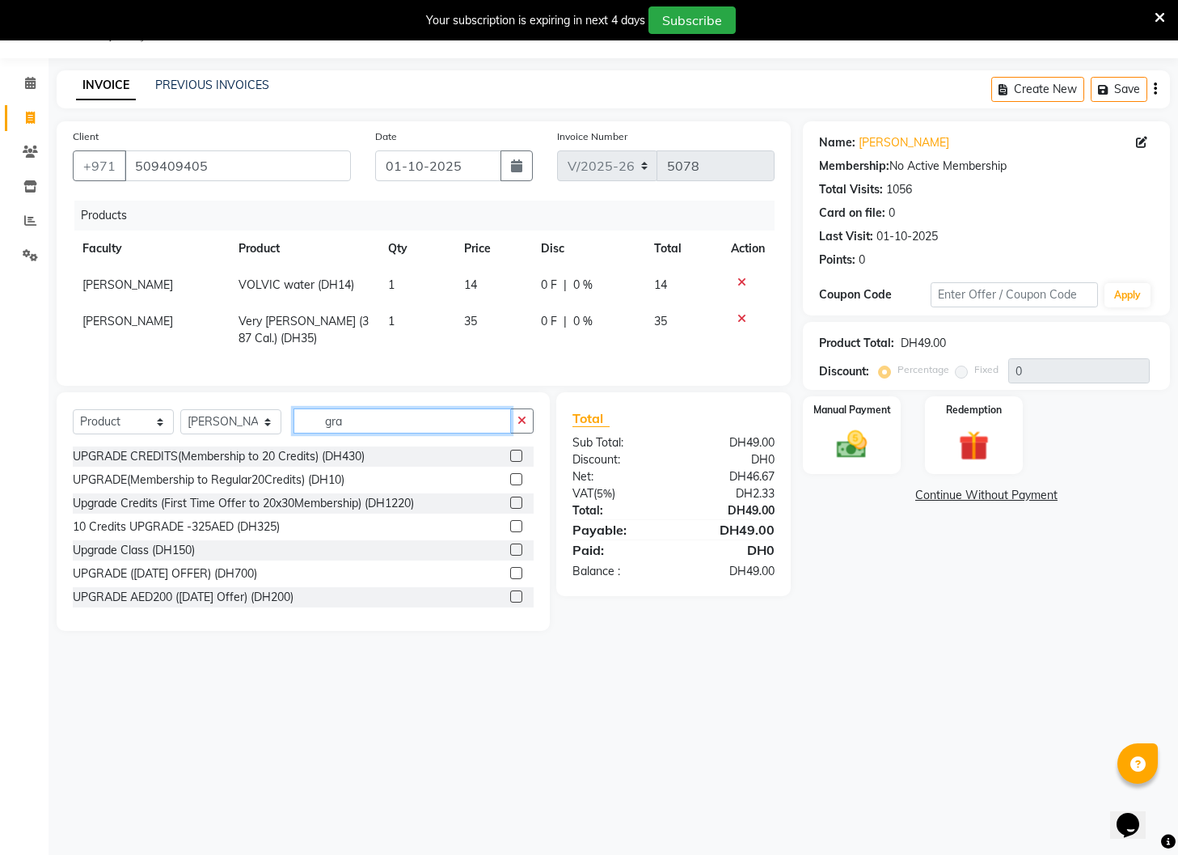
drag, startPoint x: 375, startPoint y: 429, endPoint x: 322, endPoint y: 422, distance: 53.9
click at [322, 422] on input "gra" at bounding box center [403, 420] width 218 height 25
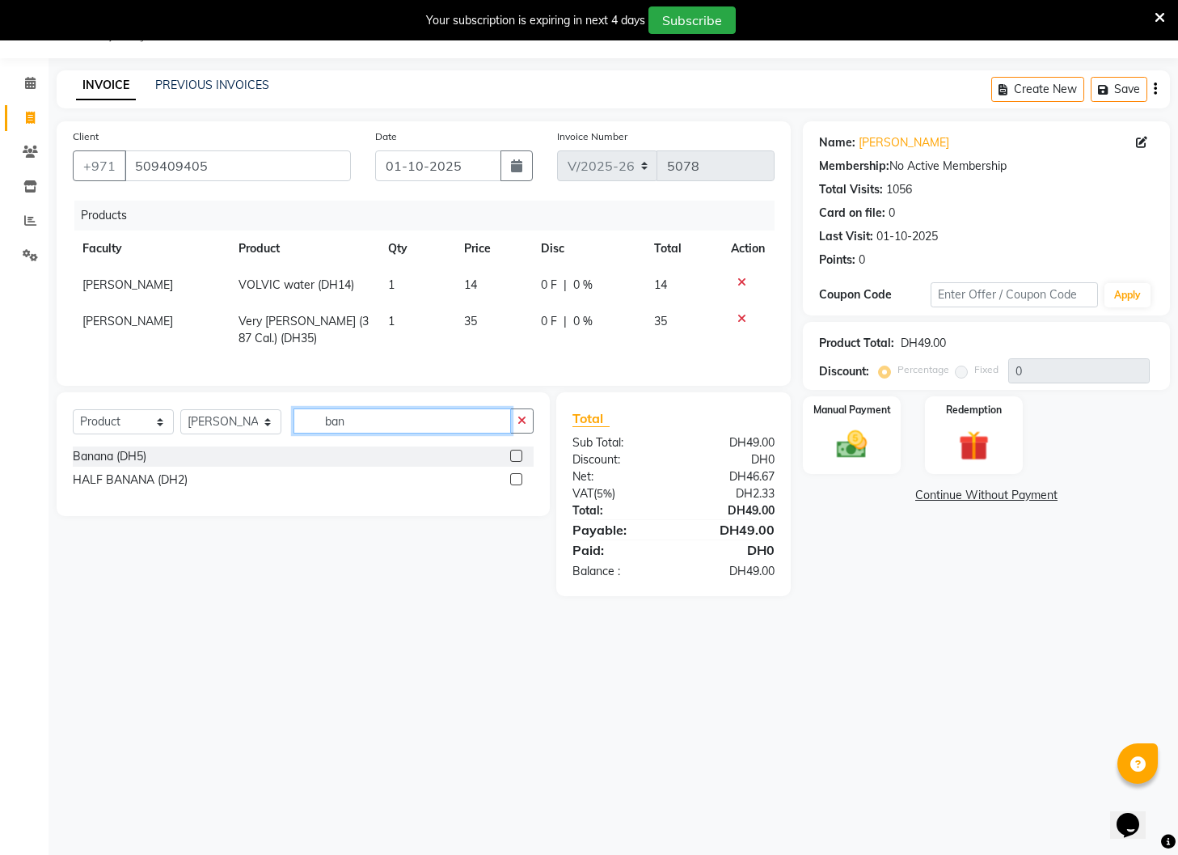
type input "ban"
click at [519, 455] on label at bounding box center [516, 456] width 12 height 12
click at [519, 455] on input "checkbox" at bounding box center [515, 456] width 11 height 11
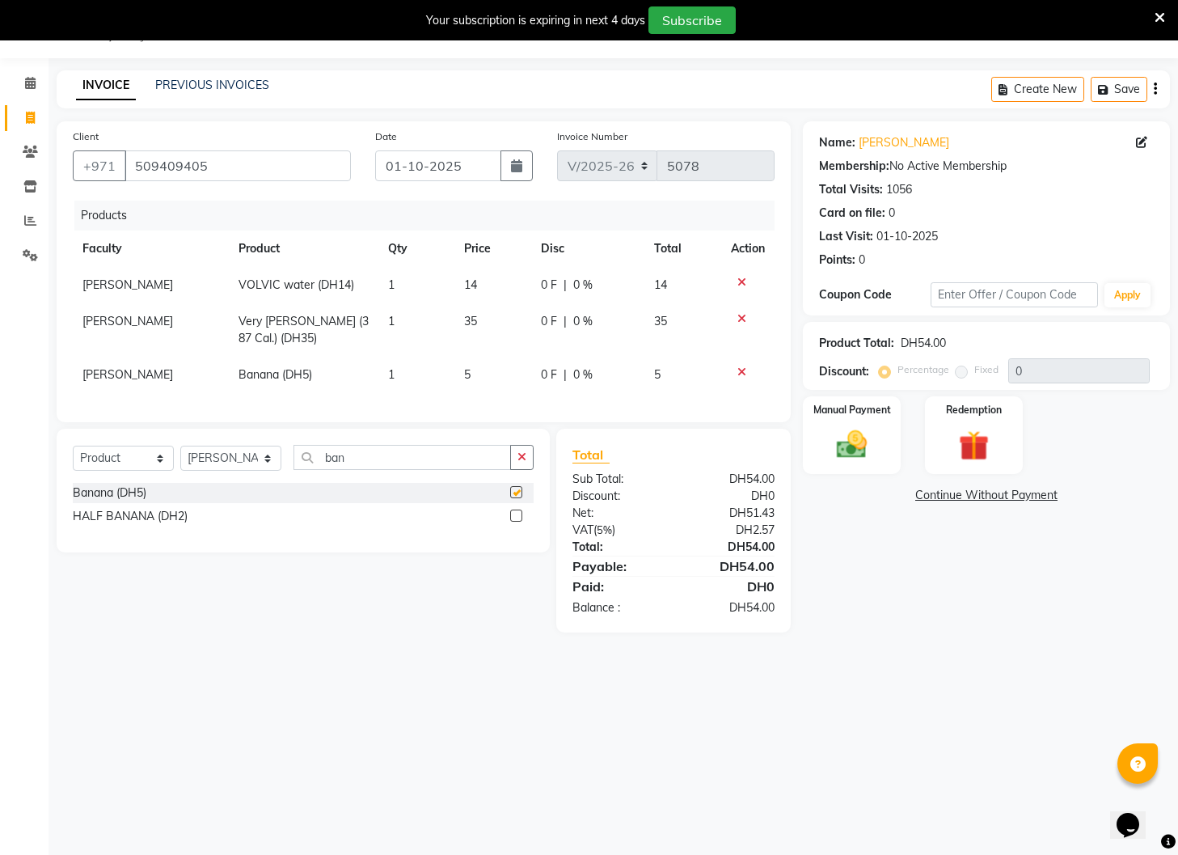
checkbox input "false"
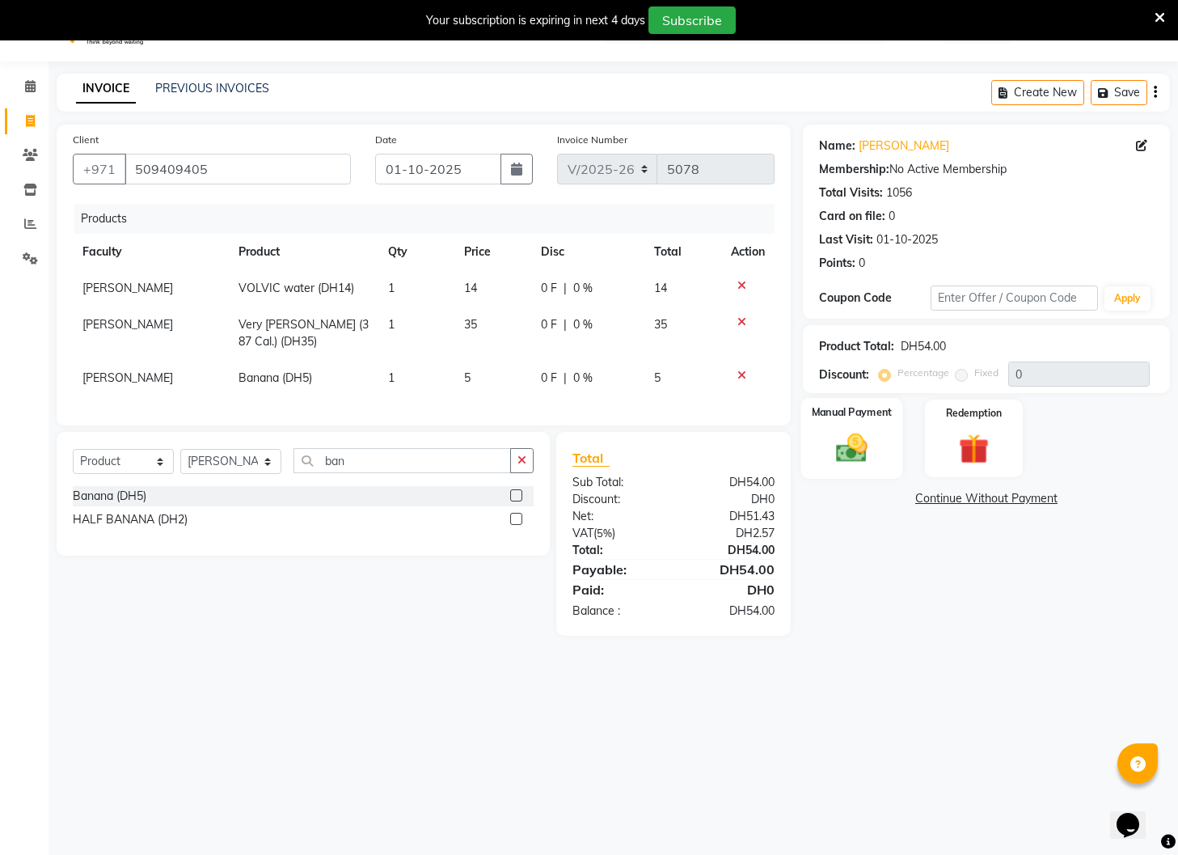
scroll to position [40, 0]
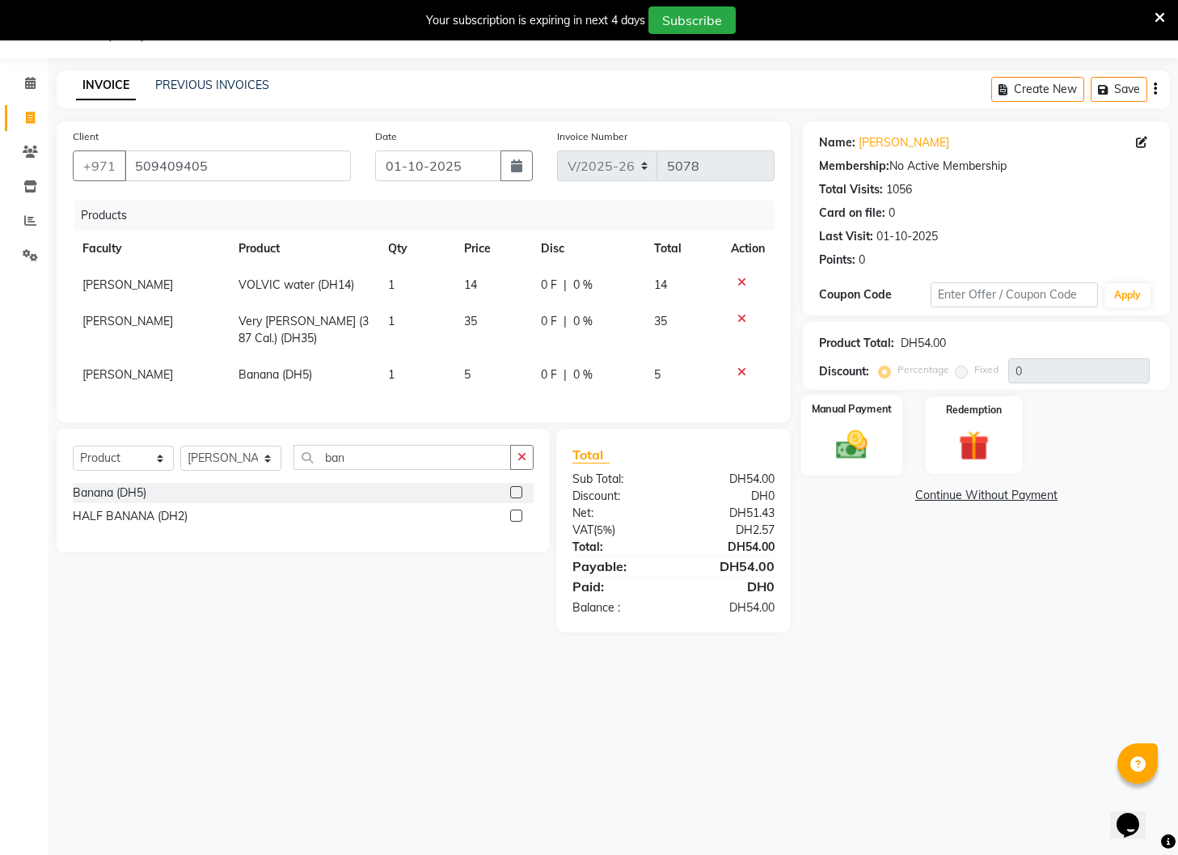
click at [860, 448] on img at bounding box center [852, 445] width 51 height 36
click at [1010, 493] on span "Visa Card" at bounding box center [1014, 496] width 52 height 19
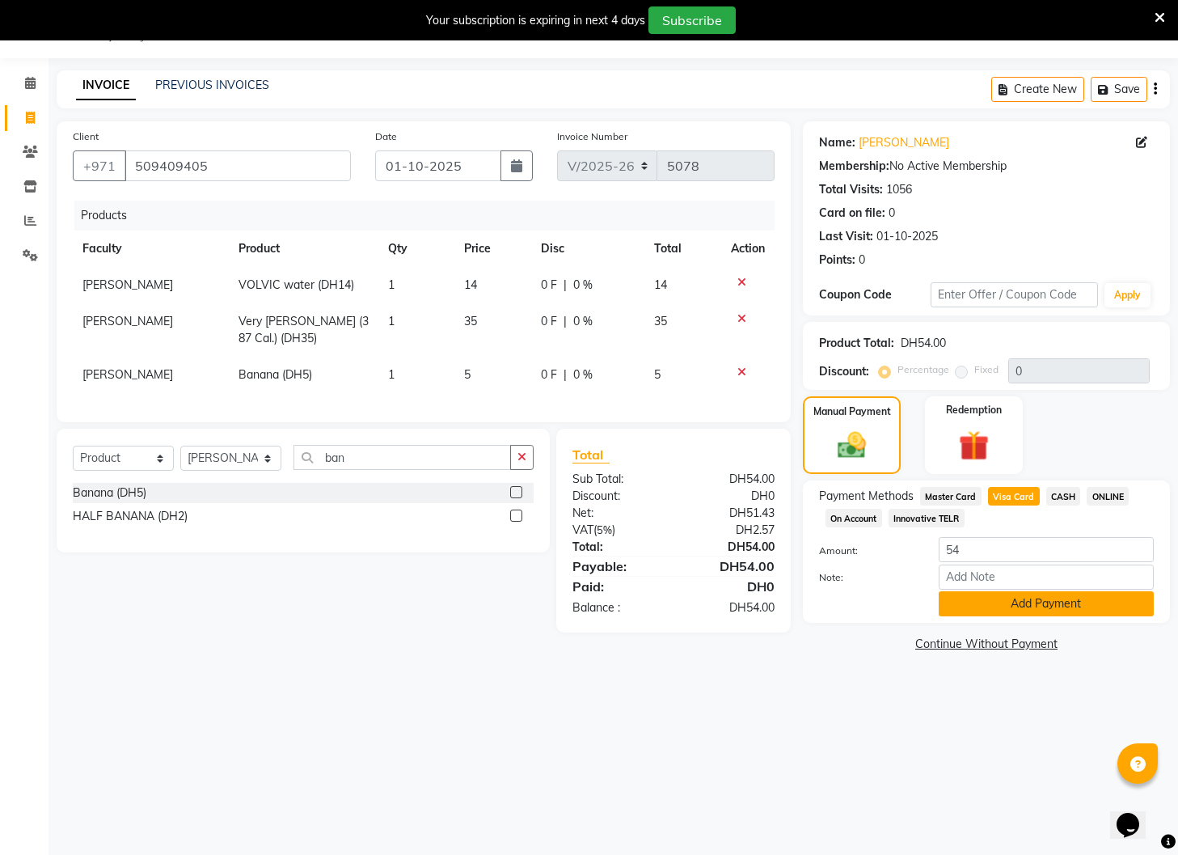
scroll to position [39, 0]
click at [1009, 603] on button "Add Payment" at bounding box center [1046, 605] width 215 height 25
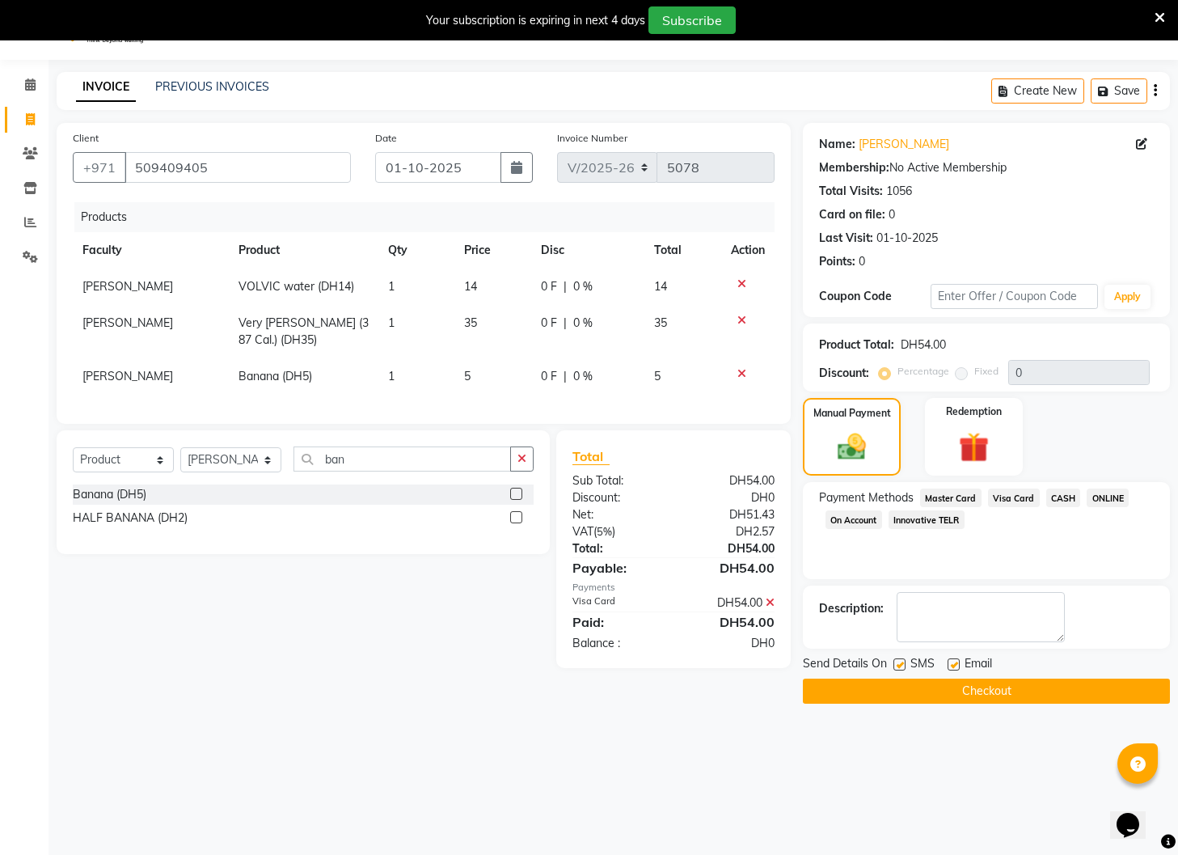
drag, startPoint x: 895, startPoint y: 667, endPoint x: 919, endPoint y: 666, distance: 23.5
click at [896, 667] on label at bounding box center [900, 664] width 12 height 12
click at [896, 667] on input "checkbox" at bounding box center [899, 665] width 11 height 11
checkbox input "false"
click at [956, 665] on label at bounding box center [954, 664] width 12 height 12
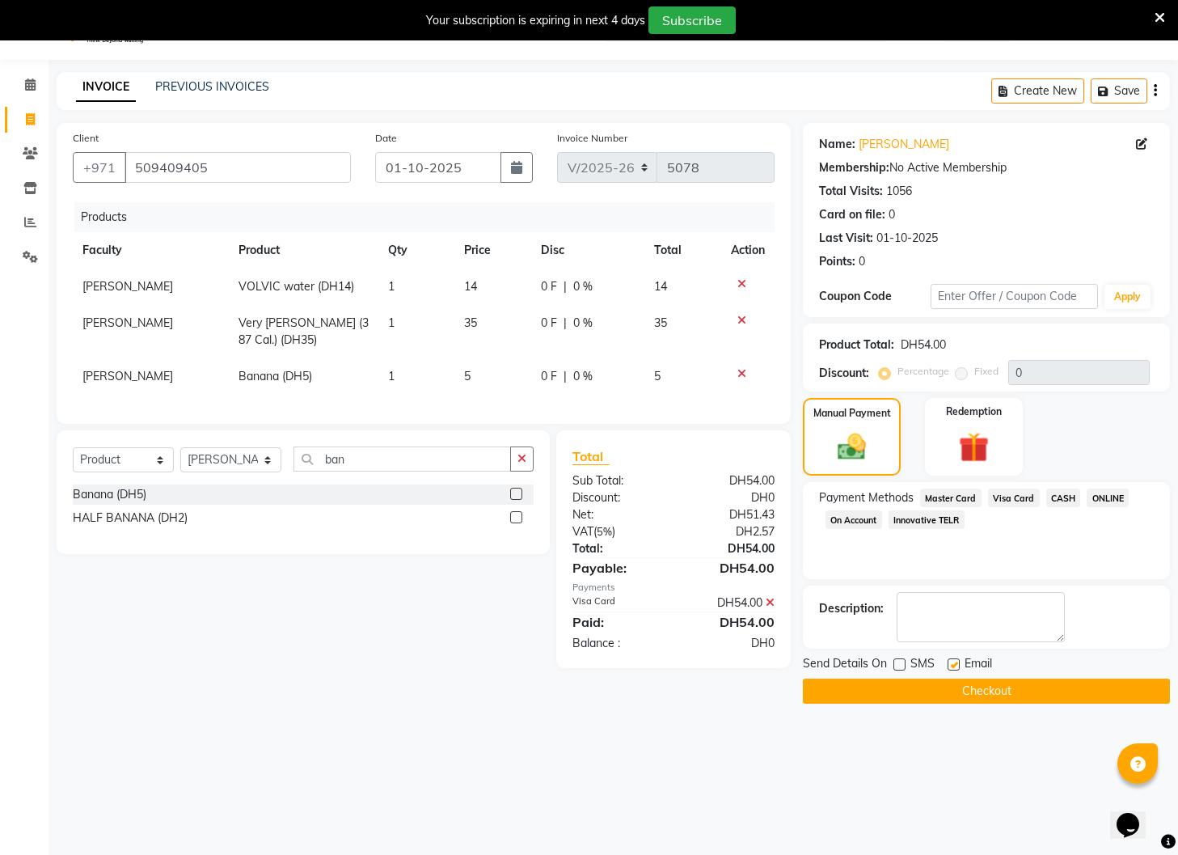
click at [956, 665] on input "checkbox" at bounding box center [953, 665] width 11 height 11
checkbox input "false"
click at [941, 688] on button "Checkout" at bounding box center [986, 691] width 367 height 25
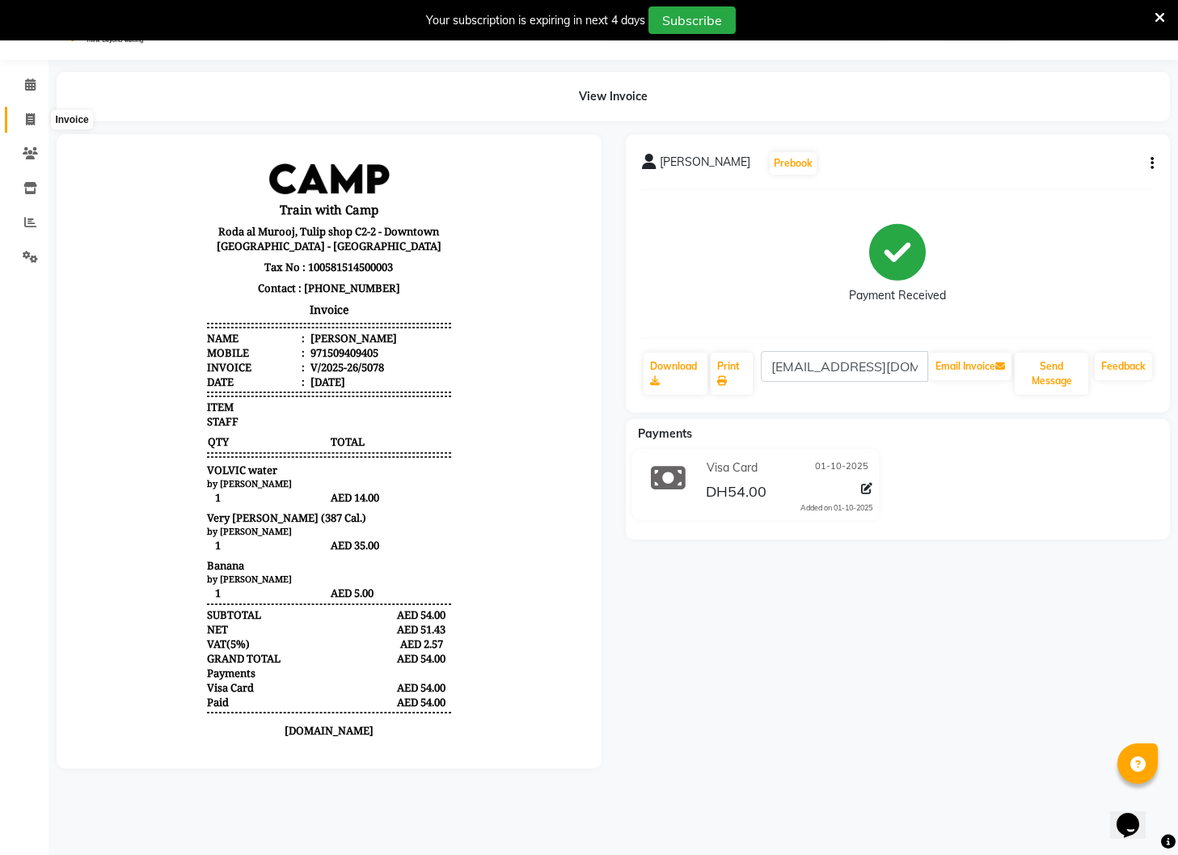
click at [28, 117] on icon at bounding box center [30, 119] width 9 height 12
select select "service"
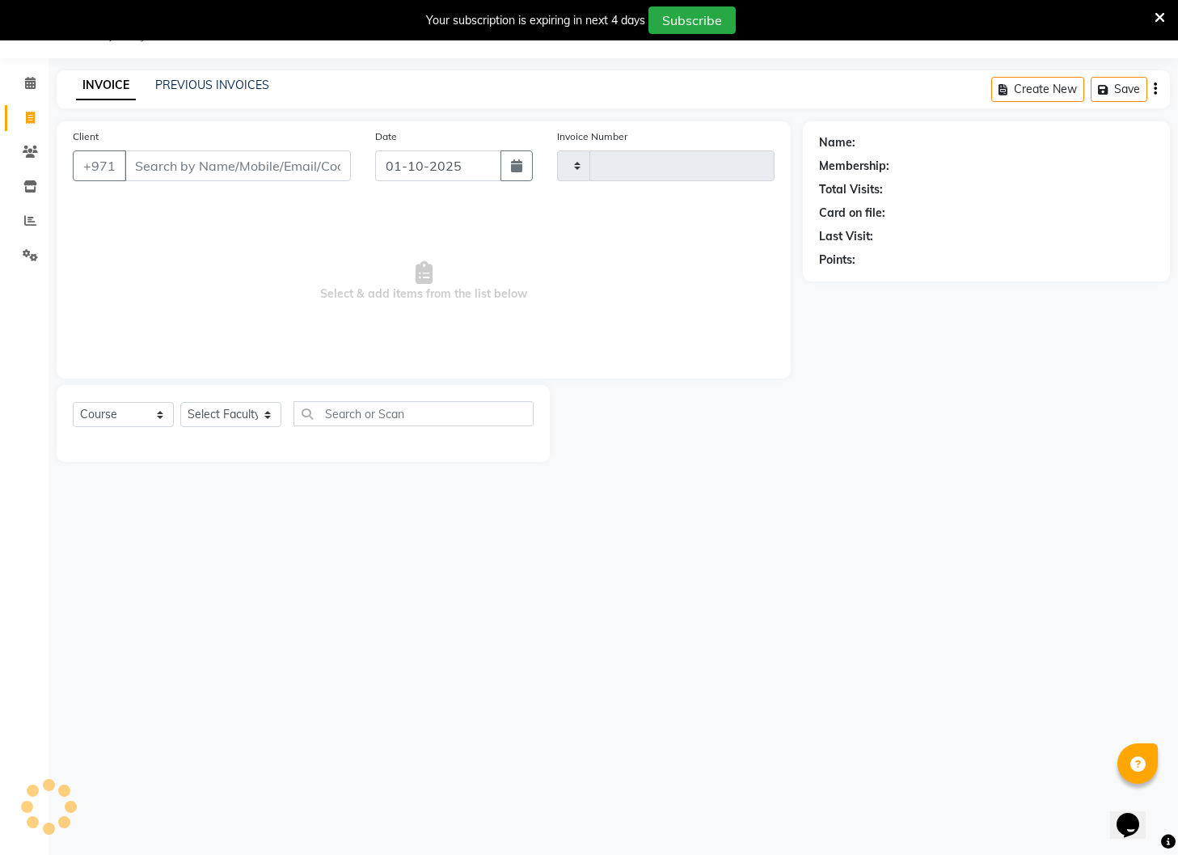
type input "5079"
select select "910"
click at [170, 177] on input "Client" at bounding box center [238, 165] width 226 height 31
type input "509409405"
select select "14965"
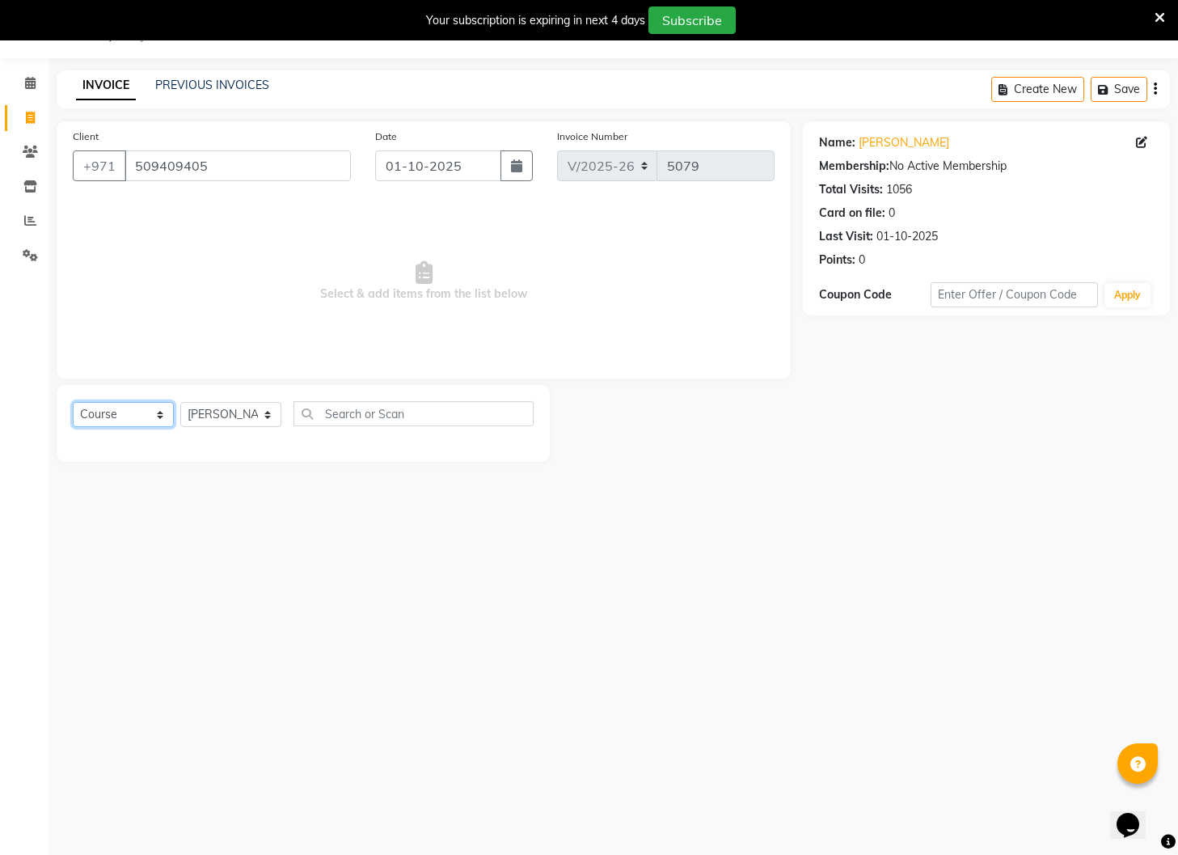
click at [159, 420] on select "Select Course Product Membership Package Voucher Prepaid Gift Card" at bounding box center [123, 414] width 101 height 25
select select "product"
click at [73, 402] on select "Select Course Product Membership Package Voucher Prepaid Gift Card" at bounding box center [123, 414] width 101 height 25
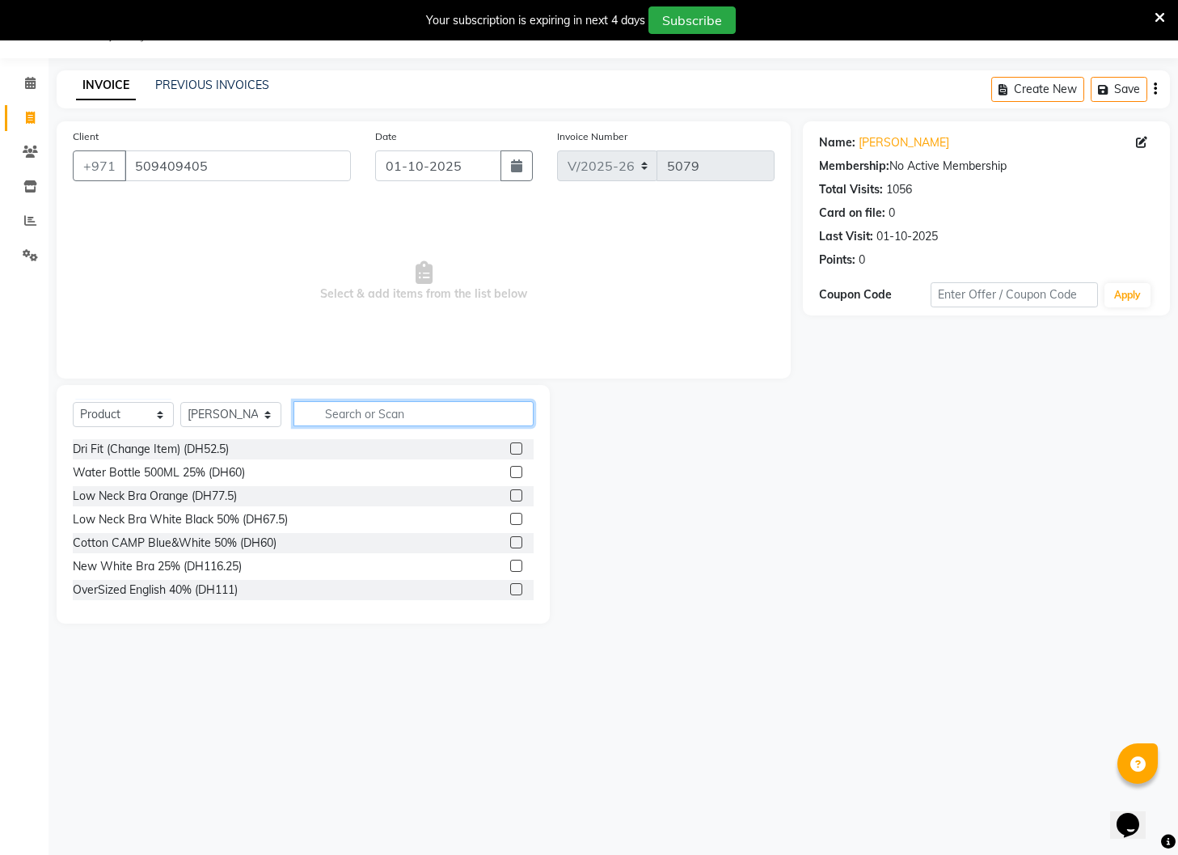
click at [361, 414] on input "text" at bounding box center [414, 413] width 240 height 25
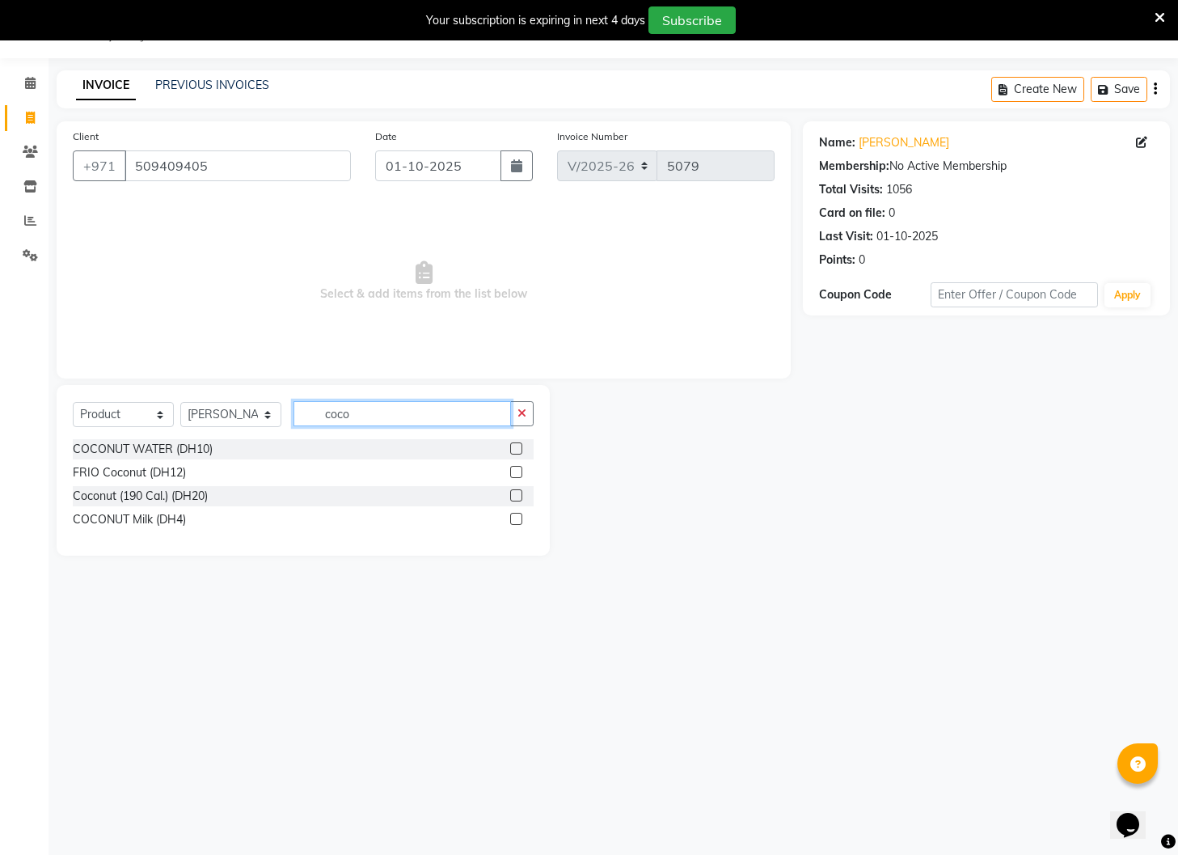
type input "coco"
click at [519, 520] on label at bounding box center [516, 519] width 12 height 12
click at [519, 520] on input "checkbox" at bounding box center [515, 519] width 11 height 11
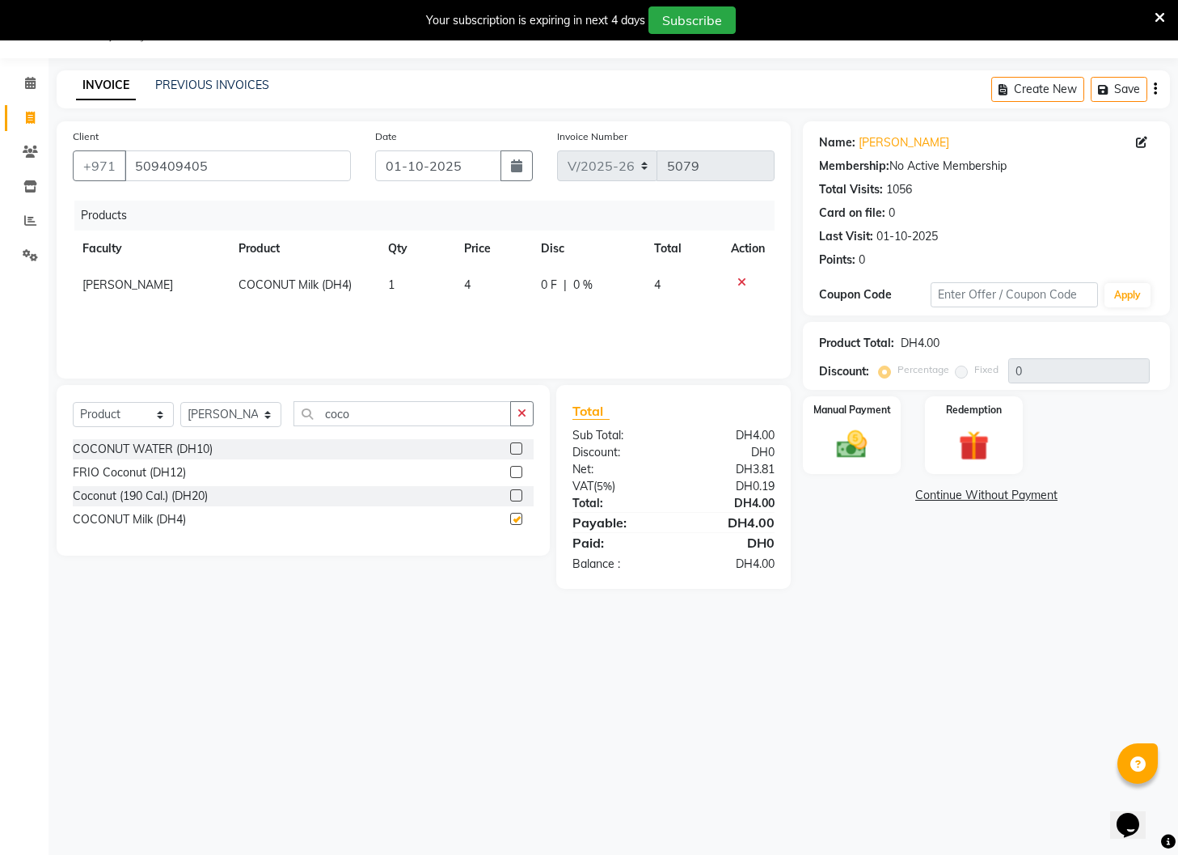
checkbox input "false"
drag, startPoint x: 345, startPoint y: 416, endPoint x: 277, endPoint y: 413, distance: 68.0
click at [277, 413] on div "Select Course Product Membership Package Voucher Prepaid Gift Card Select Facul…" at bounding box center [303, 420] width 461 height 38
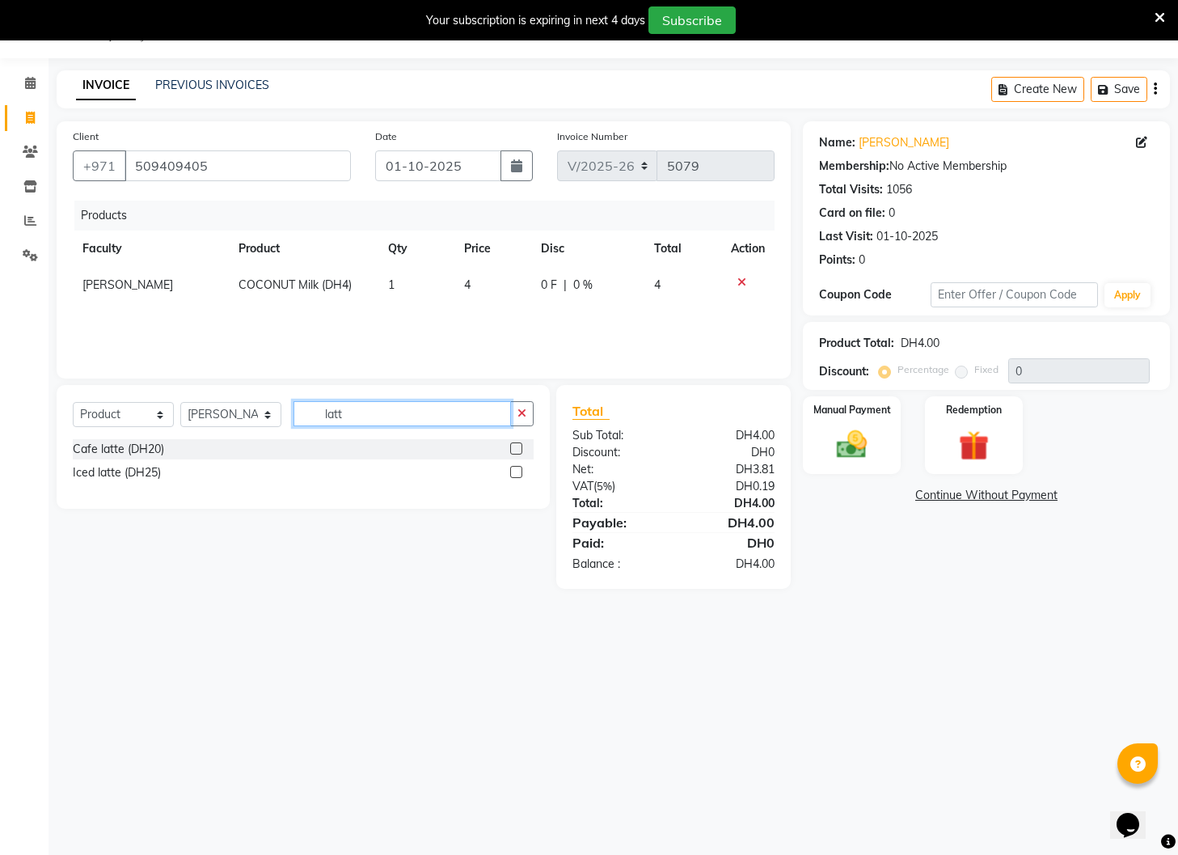
type input "latt"
drag, startPoint x: 517, startPoint y: 449, endPoint x: 506, endPoint y: 447, distance: 11.4
click at [514, 448] on label at bounding box center [516, 448] width 12 height 12
click at [514, 448] on input "checkbox" at bounding box center [515, 449] width 11 height 11
checkbox input "false"
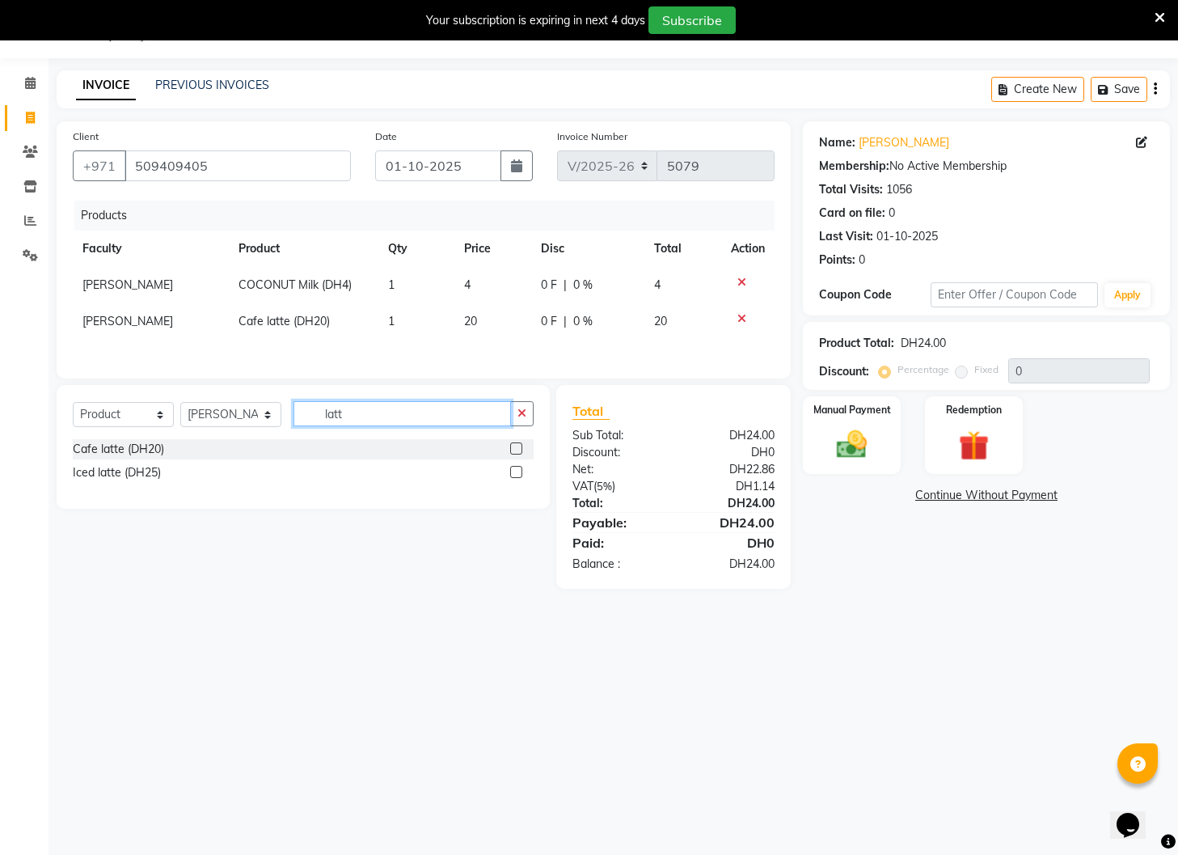
drag, startPoint x: 334, startPoint y: 415, endPoint x: 304, endPoint y: 413, distance: 30.0
click at [304, 413] on input "latt" at bounding box center [403, 413] width 218 height 25
type input "v"
type input "vit"
click at [514, 449] on label at bounding box center [516, 448] width 12 height 12
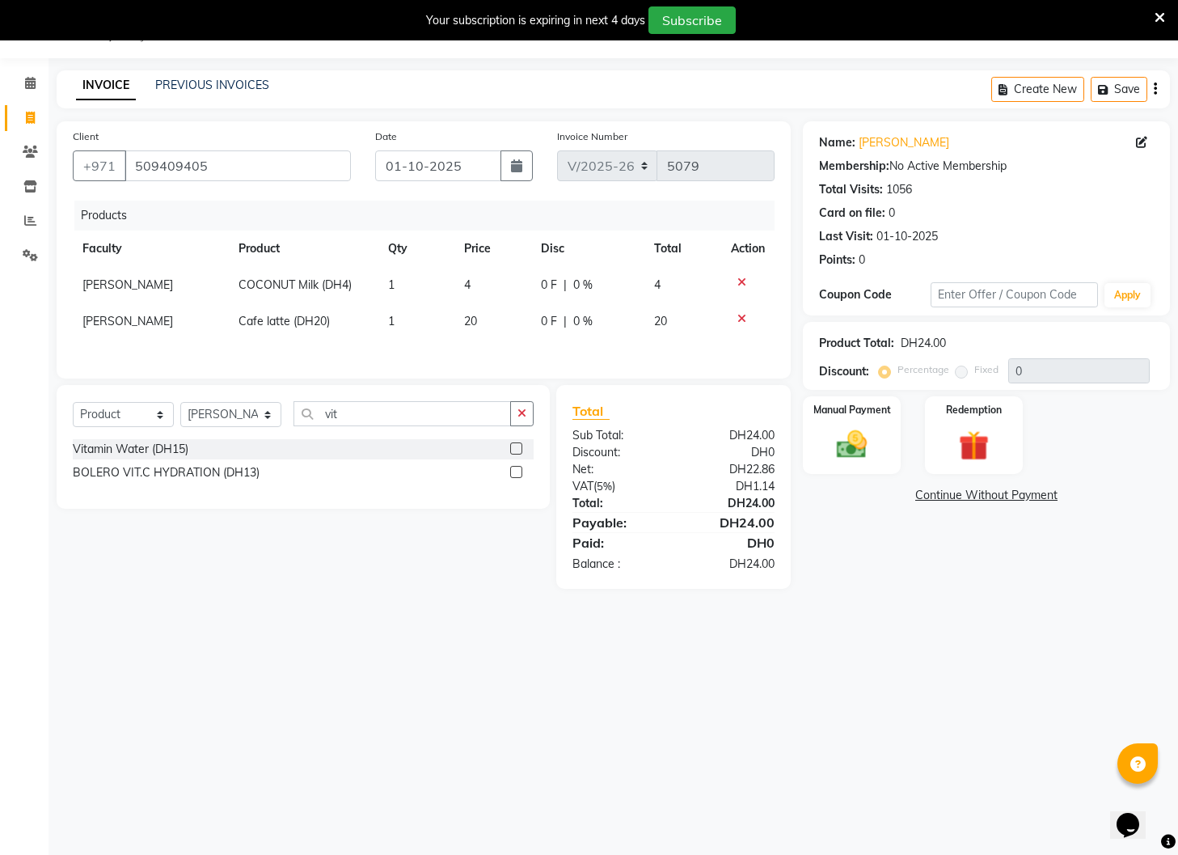
click at [514, 449] on input "checkbox" at bounding box center [515, 449] width 11 height 11
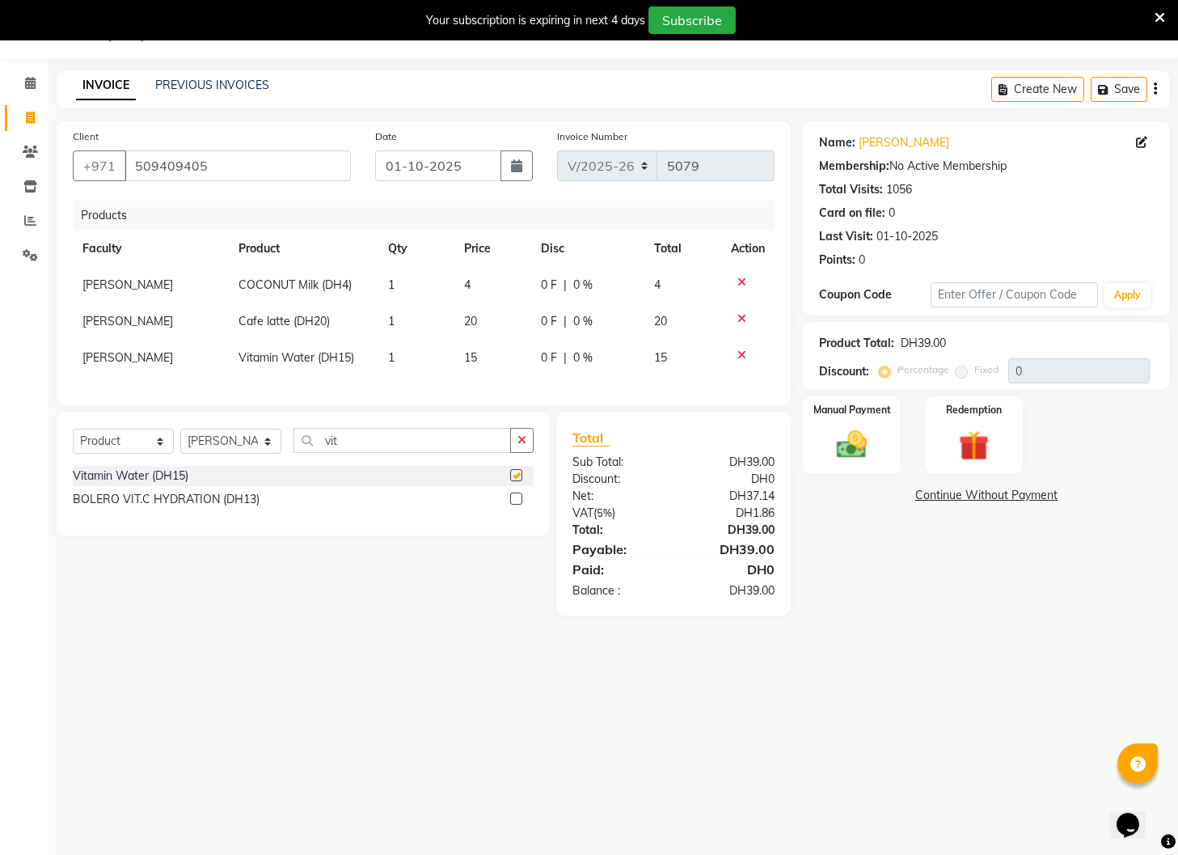
checkbox input "false"
click at [851, 454] on img at bounding box center [852, 445] width 51 height 36
drag, startPoint x: 1016, startPoint y: 493, endPoint x: 1021, endPoint y: 506, distance: 13.8
click at [1017, 496] on span "Visa Card" at bounding box center [1014, 496] width 52 height 19
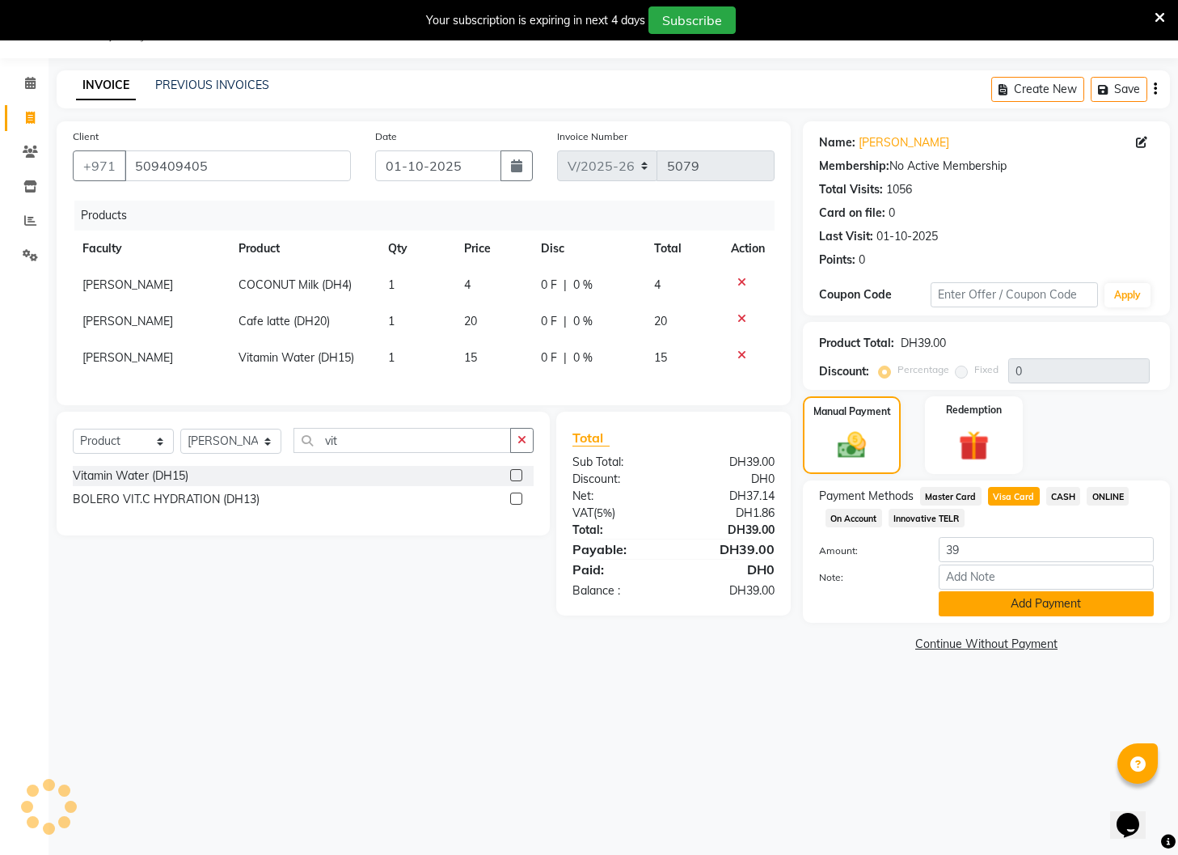
click at [1058, 602] on button "Add Payment" at bounding box center [1046, 603] width 215 height 25
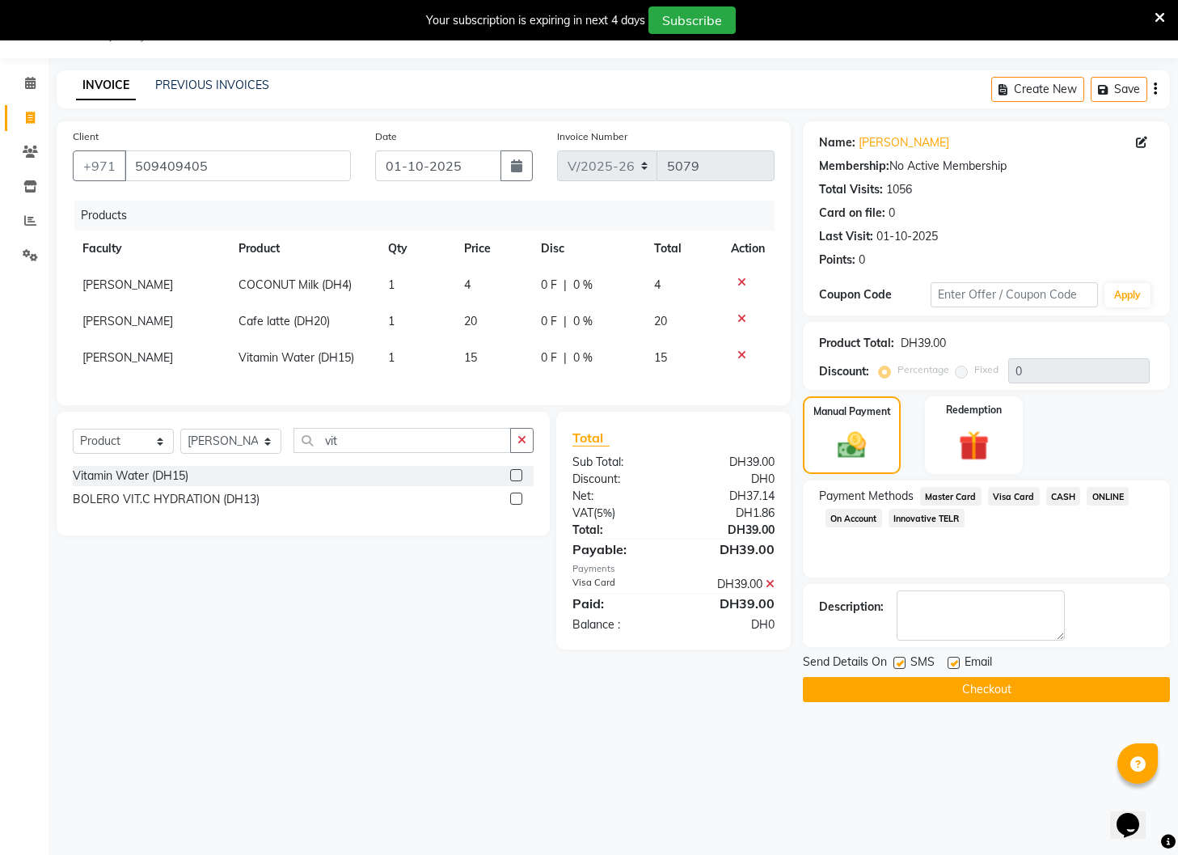
drag, startPoint x: 900, startPoint y: 660, endPoint x: 956, endPoint y: 666, distance: 56.2
click at [903, 662] on label at bounding box center [900, 663] width 12 height 12
click at [903, 662] on input "checkbox" at bounding box center [899, 663] width 11 height 11
checkbox input "false"
click at [956, 666] on label at bounding box center [954, 663] width 12 height 12
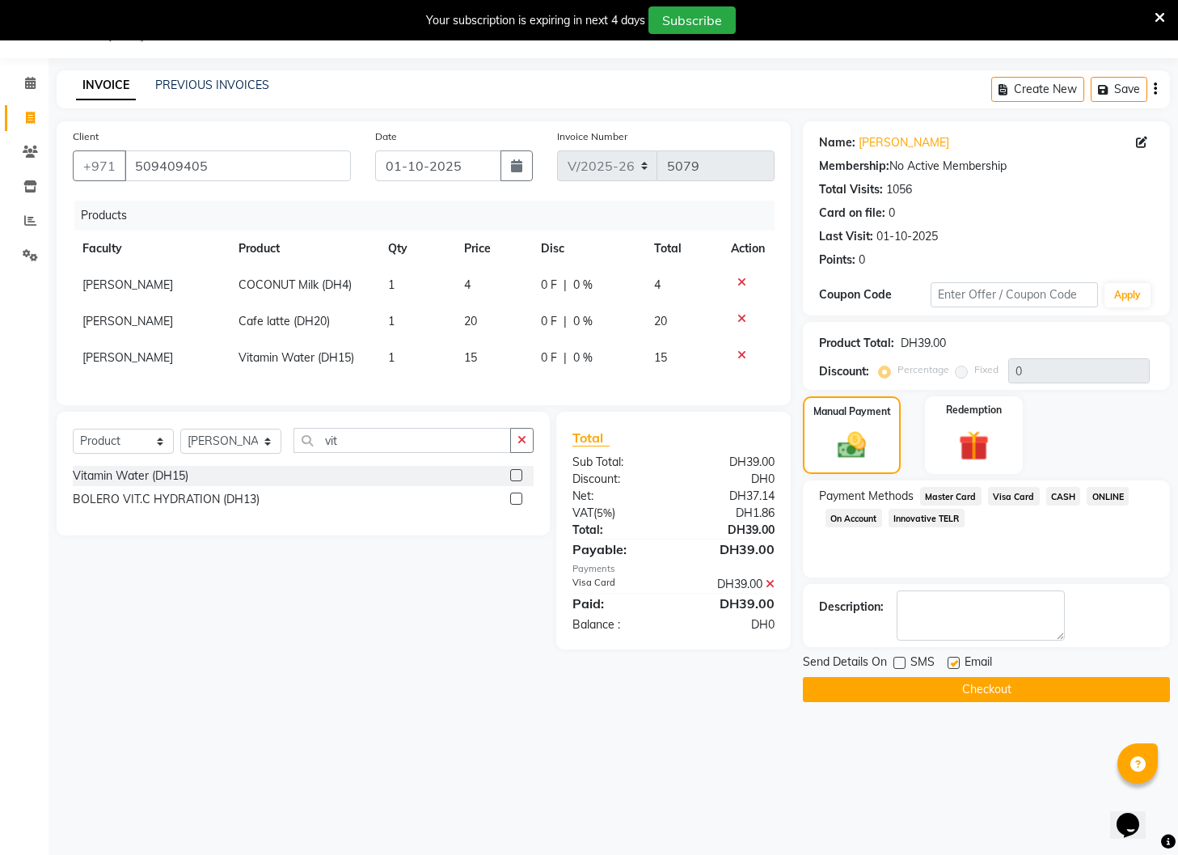
click at [956, 666] on input "checkbox" at bounding box center [953, 663] width 11 height 11
checkbox input "false"
click at [953, 688] on button "Checkout" at bounding box center [986, 689] width 367 height 25
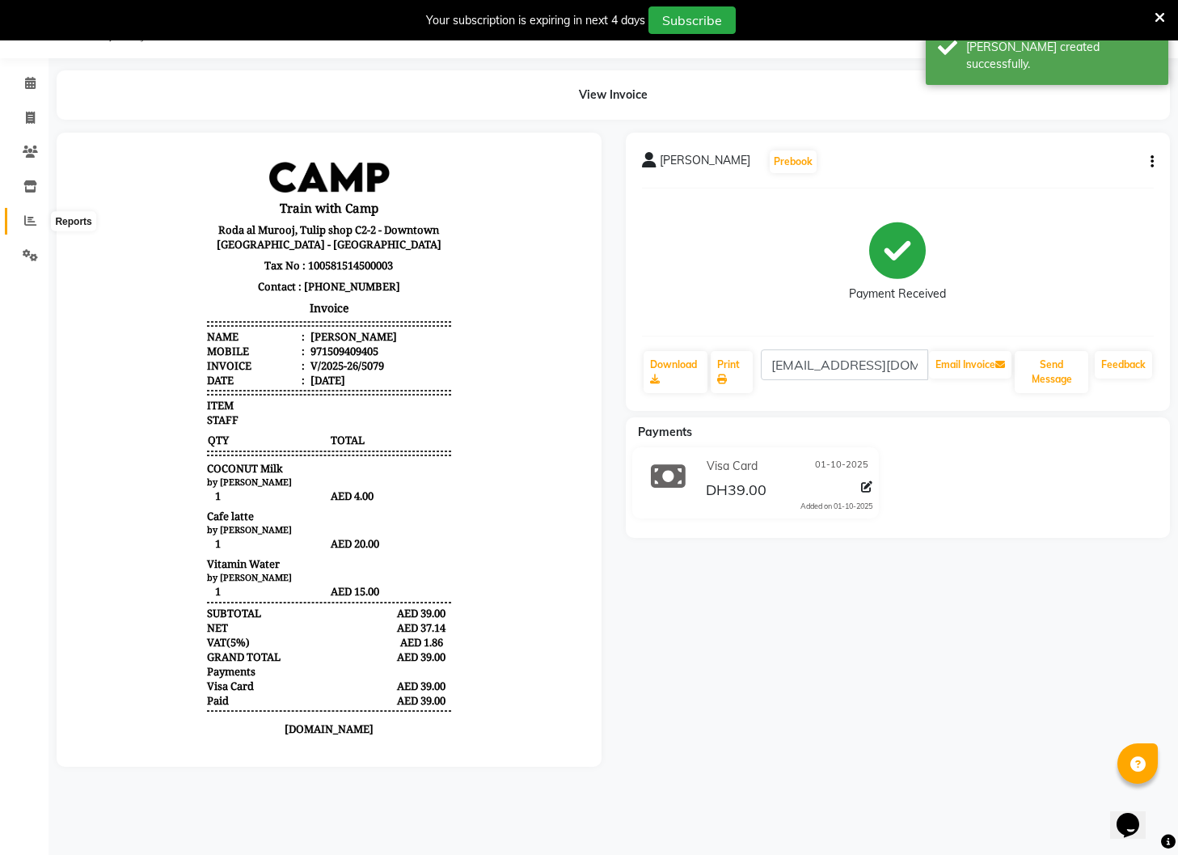
click at [33, 222] on icon at bounding box center [30, 220] width 12 height 12
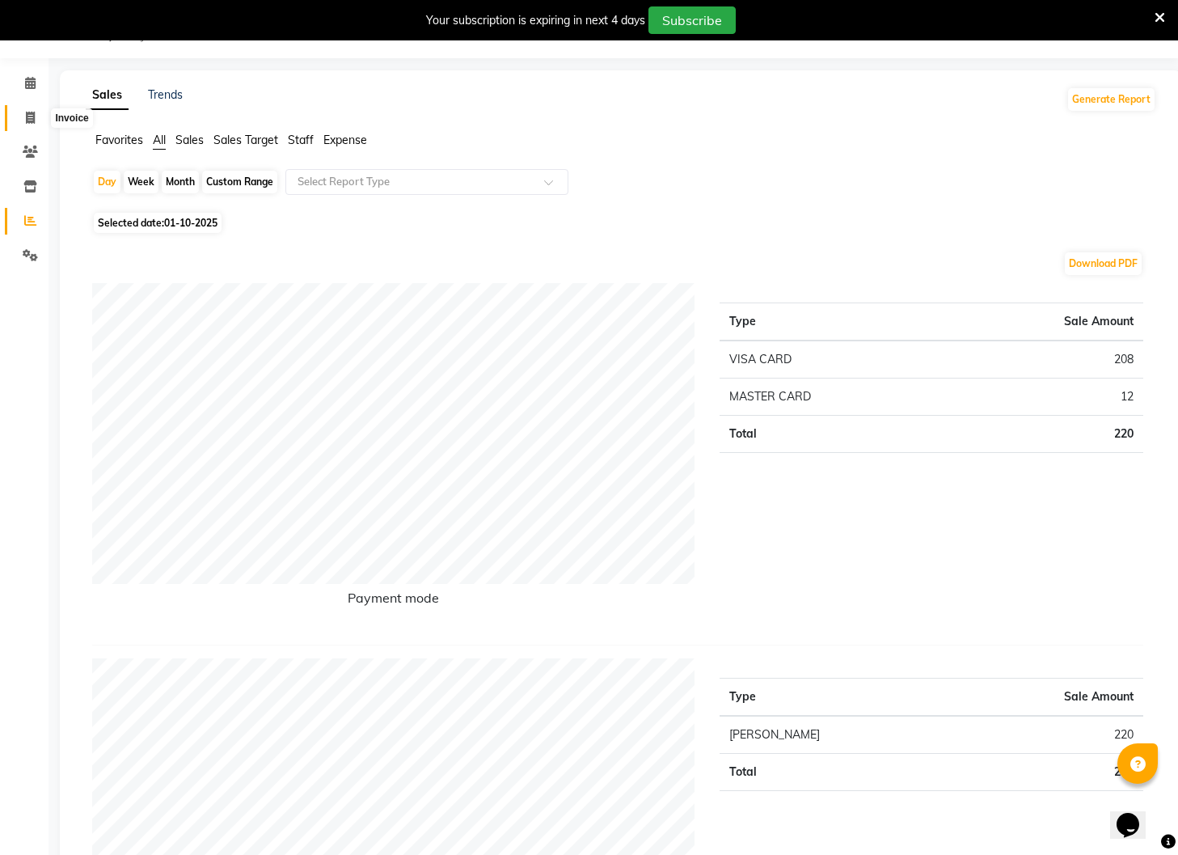
click at [32, 113] on icon at bounding box center [30, 118] width 9 height 12
select select "service"
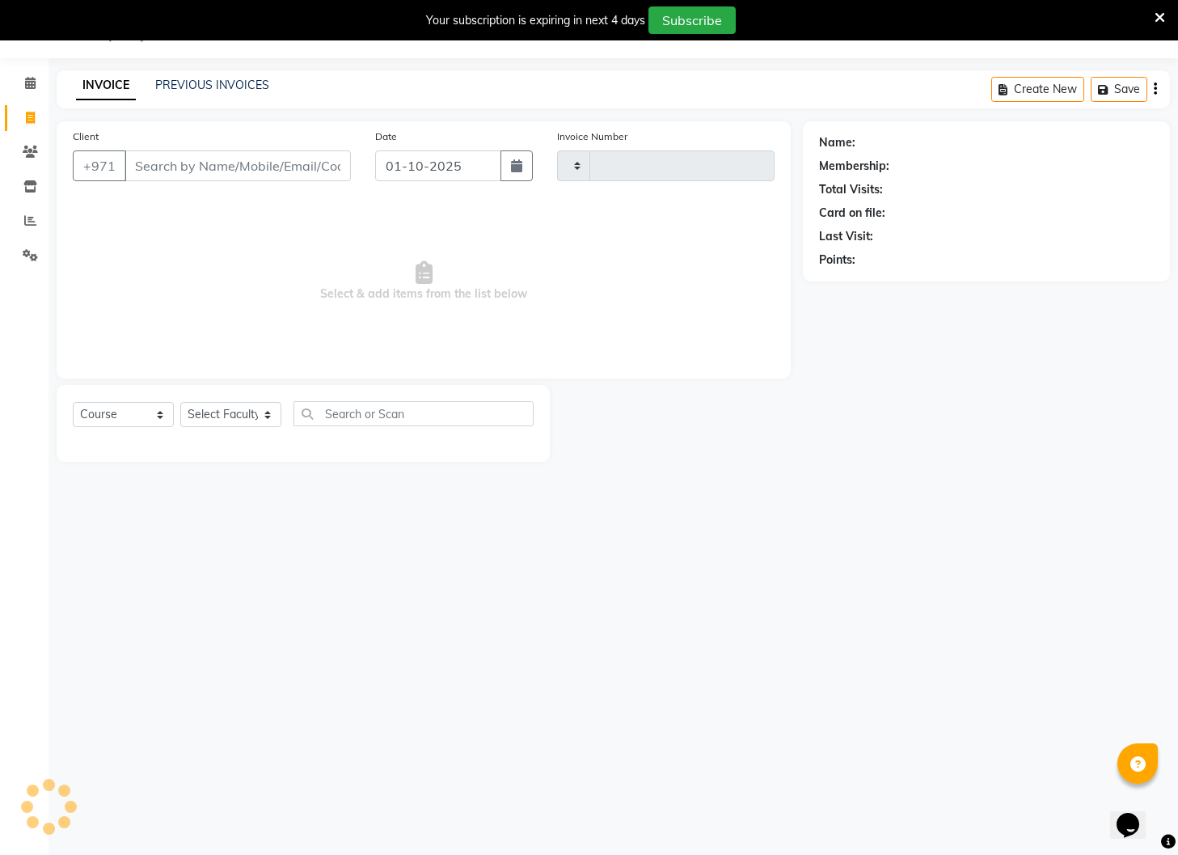
type input "5080"
select select "910"
select select "14965"
click at [521, 164] on icon "button" at bounding box center [516, 165] width 11 height 13
select select "10"
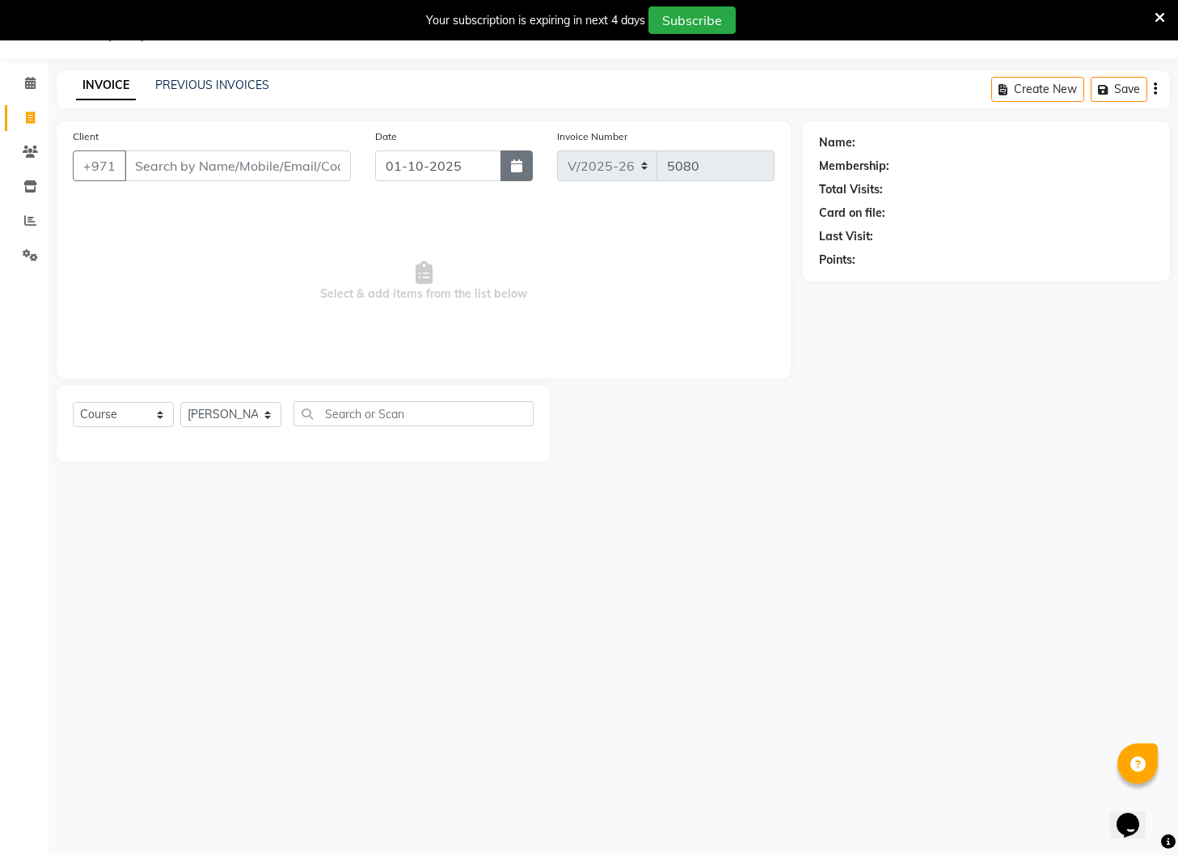
select select "2025"
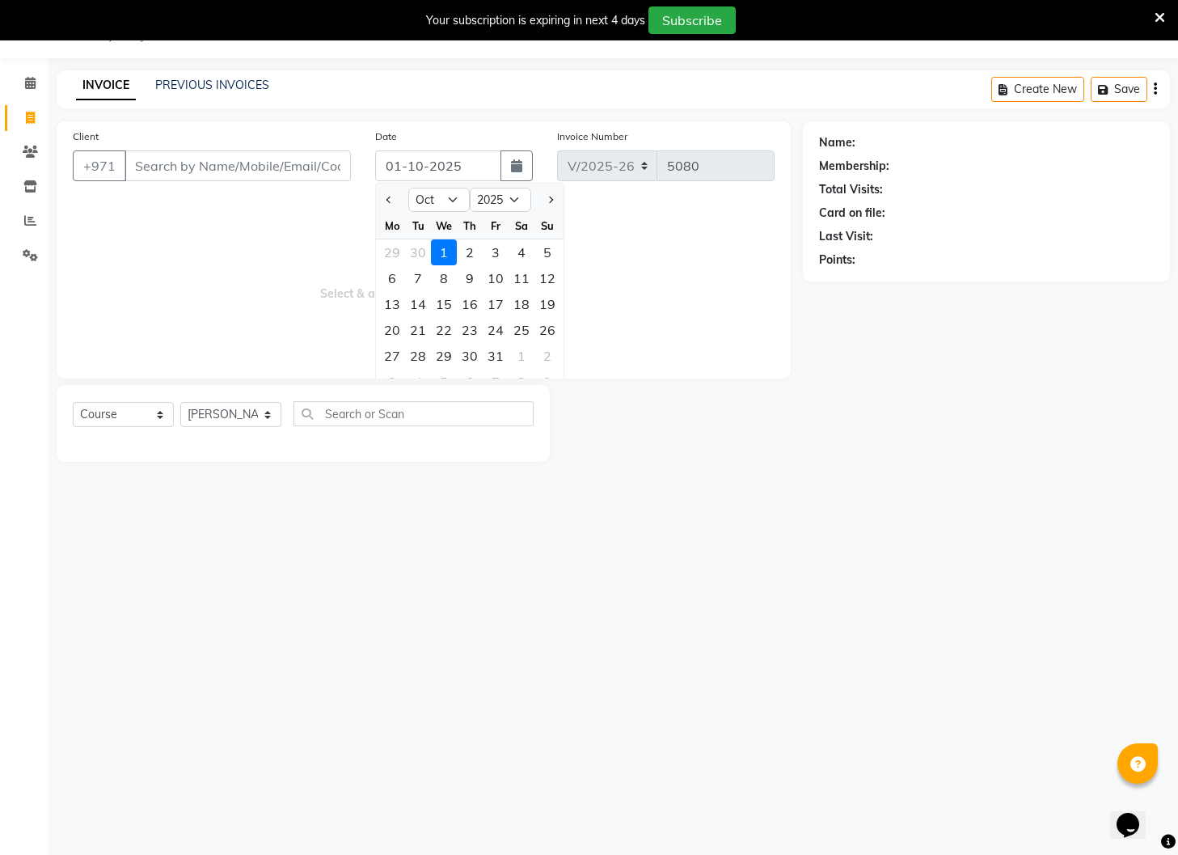
click at [423, 253] on div "30" at bounding box center [418, 252] width 26 height 26
type input "[DATE]"
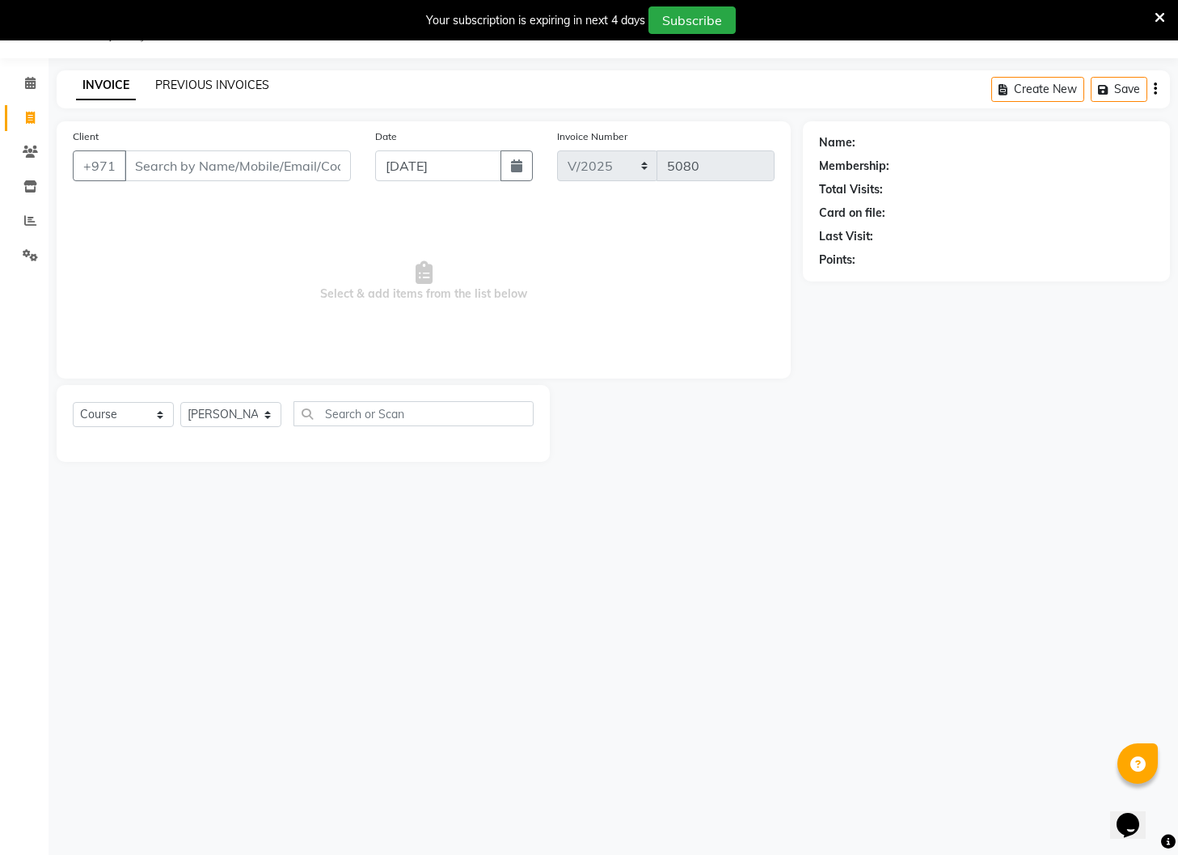
click at [222, 86] on link "PREVIOUS INVOICES" at bounding box center [212, 85] width 114 height 15
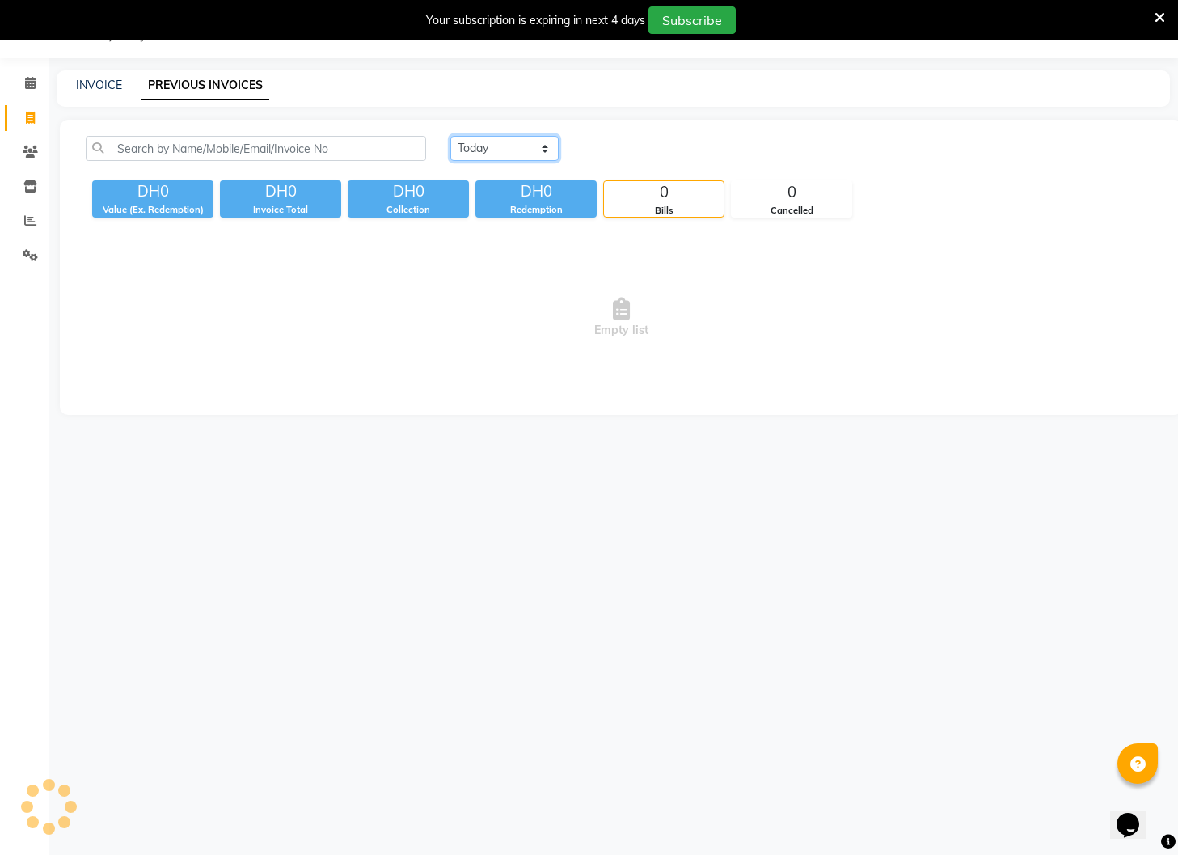
click at [530, 144] on select "[DATE] [DATE] Custom Range" at bounding box center [505, 148] width 108 height 25
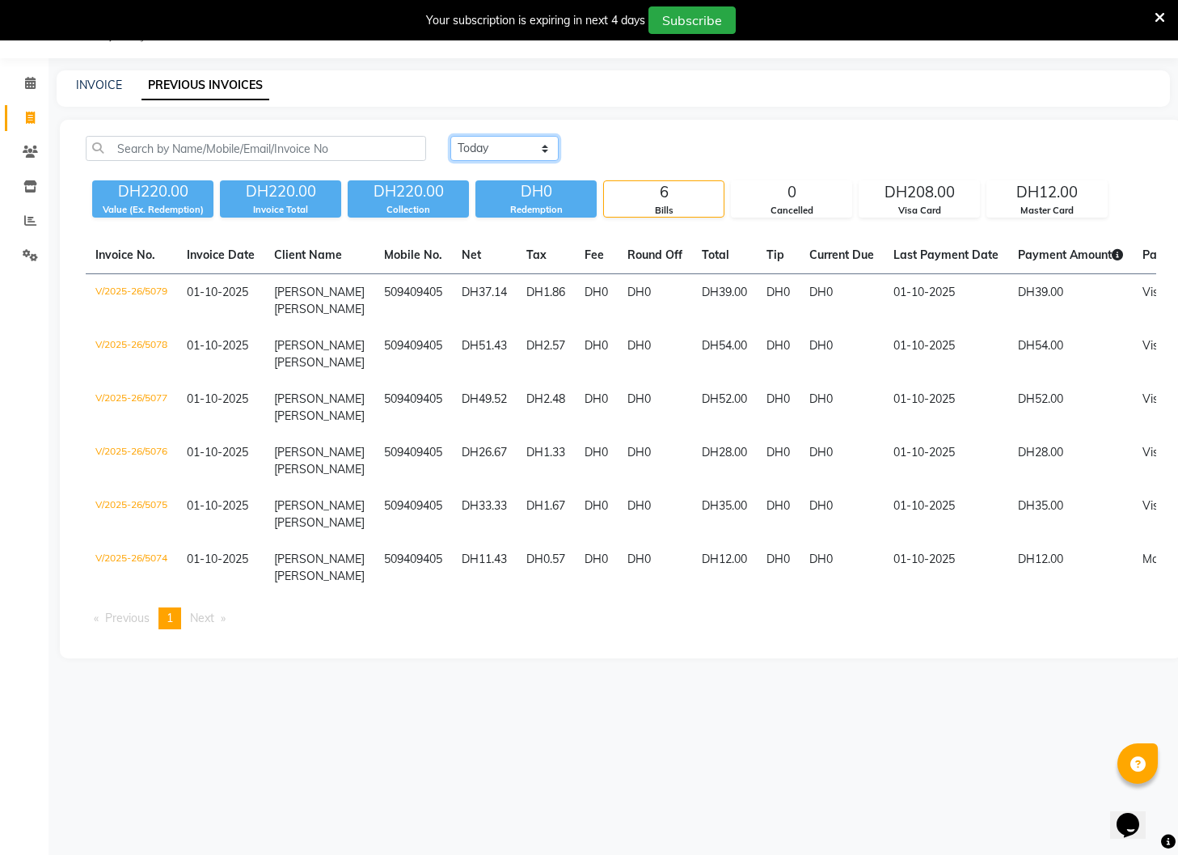
select select "[DATE]"
click at [451, 136] on select "[DATE] [DATE] Custom Range" at bounding box center [505, 148] width 108 height 25
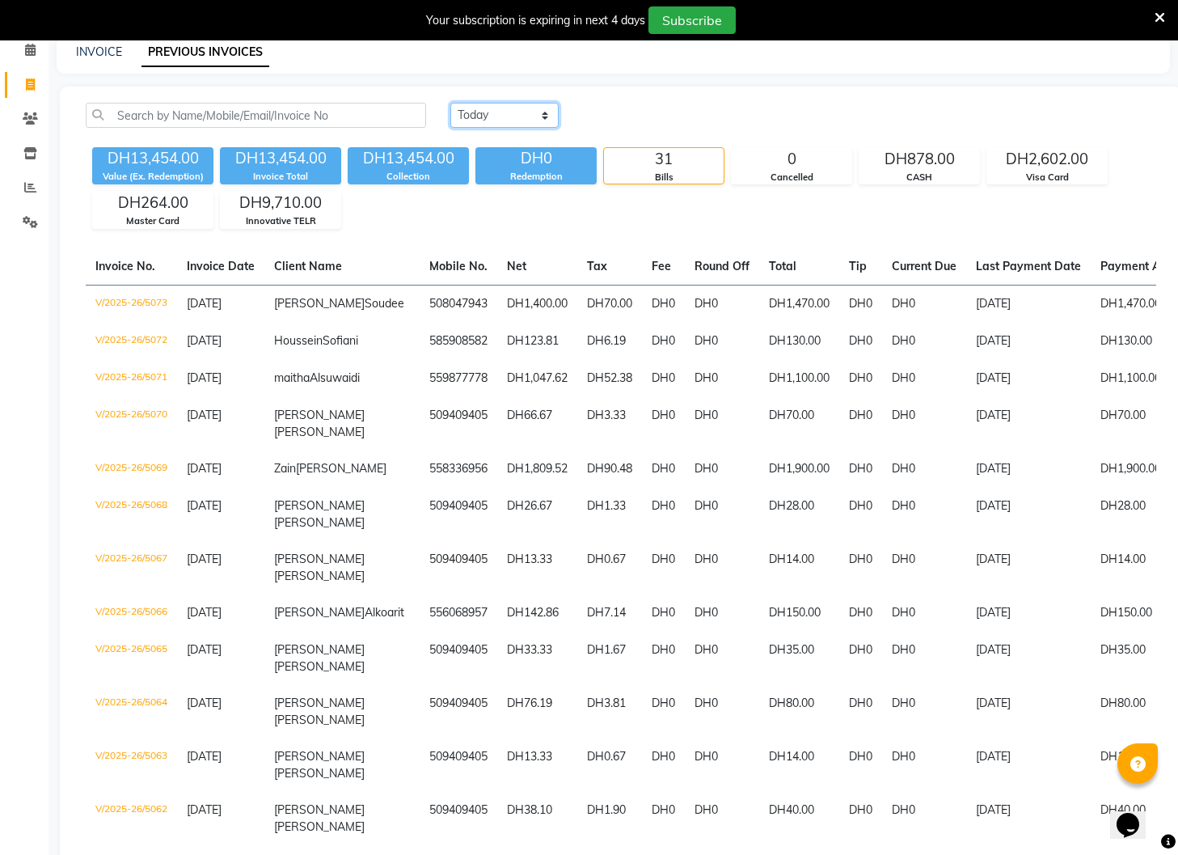
scroll to position [78, 0]
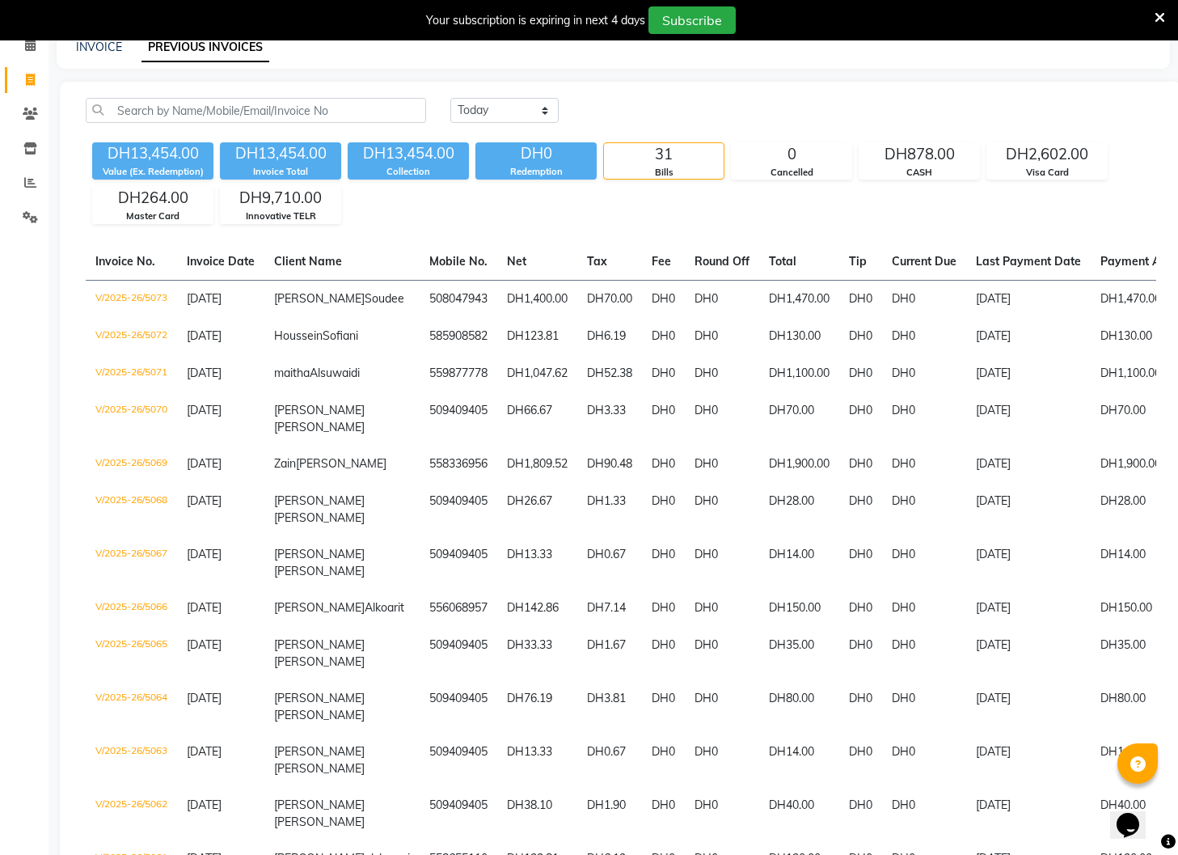
drag, startPoint x: 829, startPoint y: 105, endPoint x: 797, endPoint y: 105, distance: 32.4
click at [829, 105] on div "[DATE] [DATE] Custom Range" at bounding box center [804, 110] width 706 height 25
click at [110, 49] on link "INVOICE" at bounding box center [99, 47] width 46 height 15
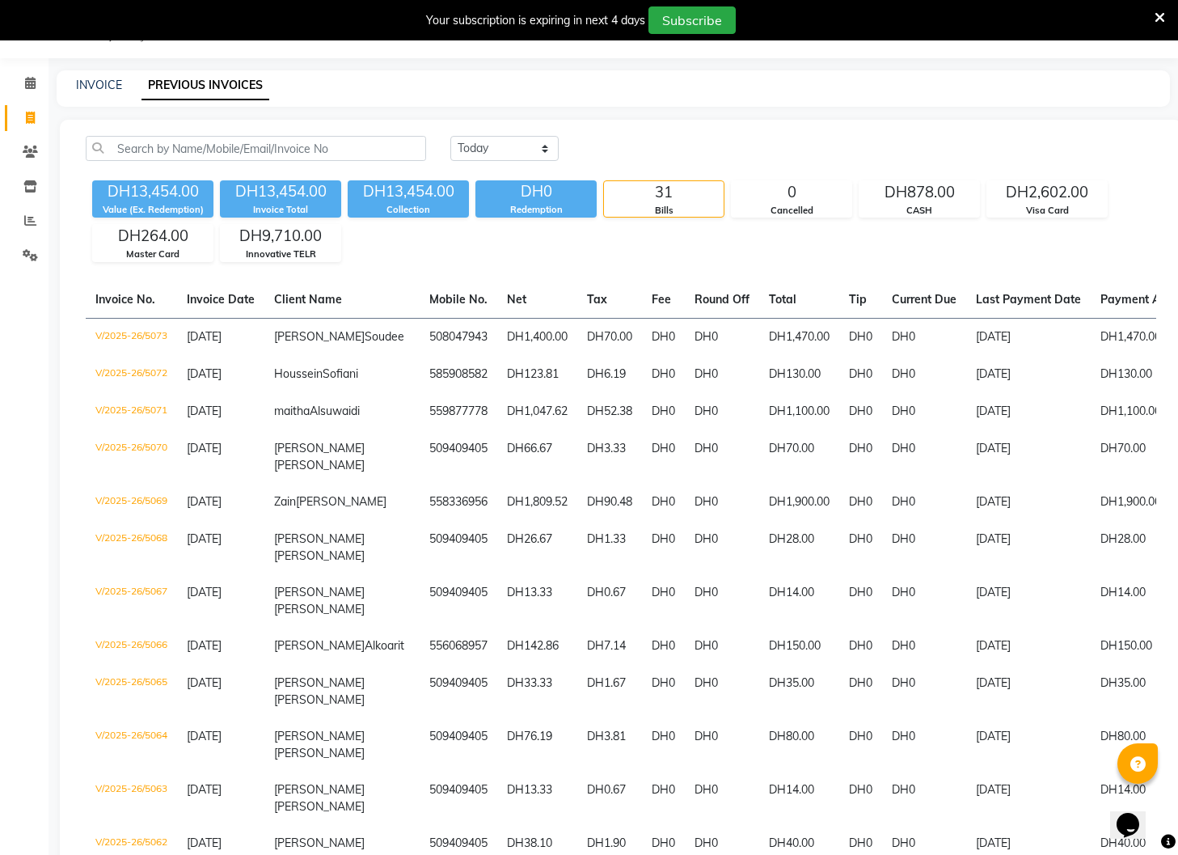
select select "910"
select select "service"
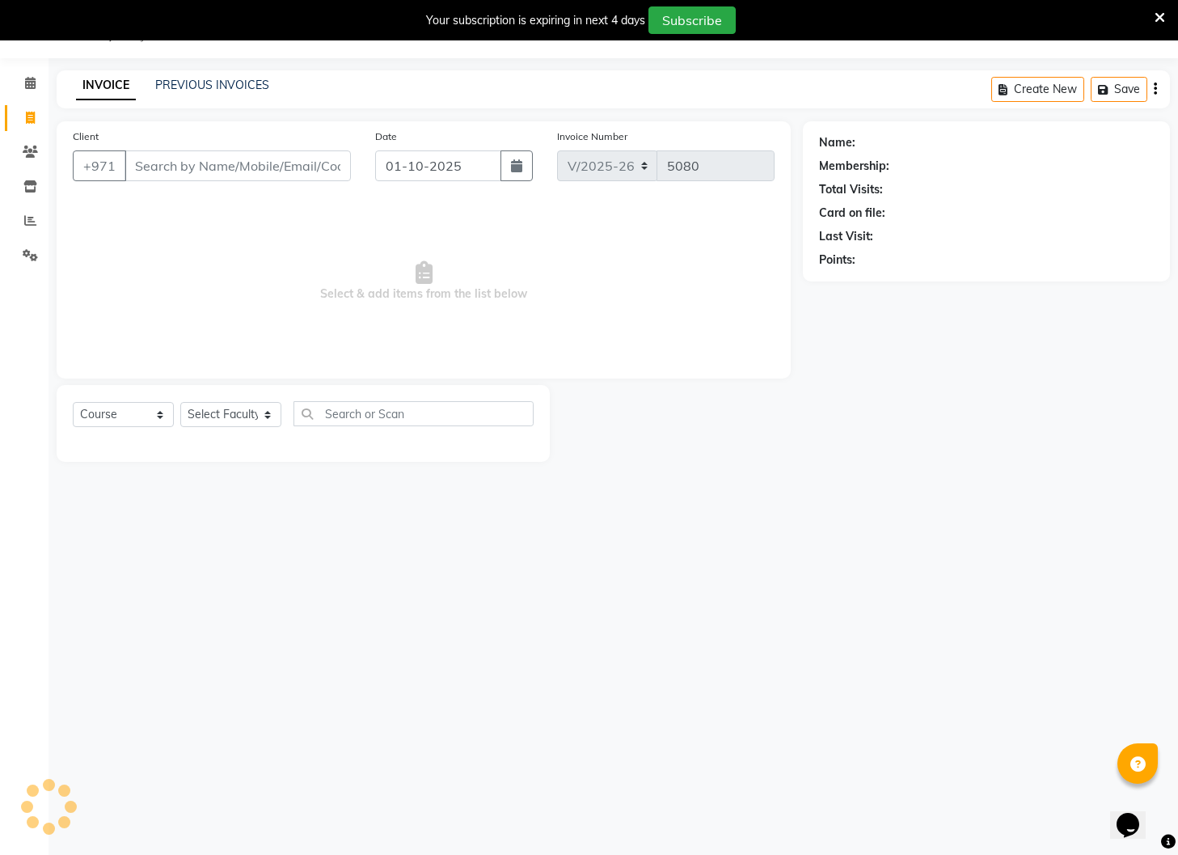
select select "14965"
click at [28, 219] on icon at bounding box center [30, 220] width 12 height 12
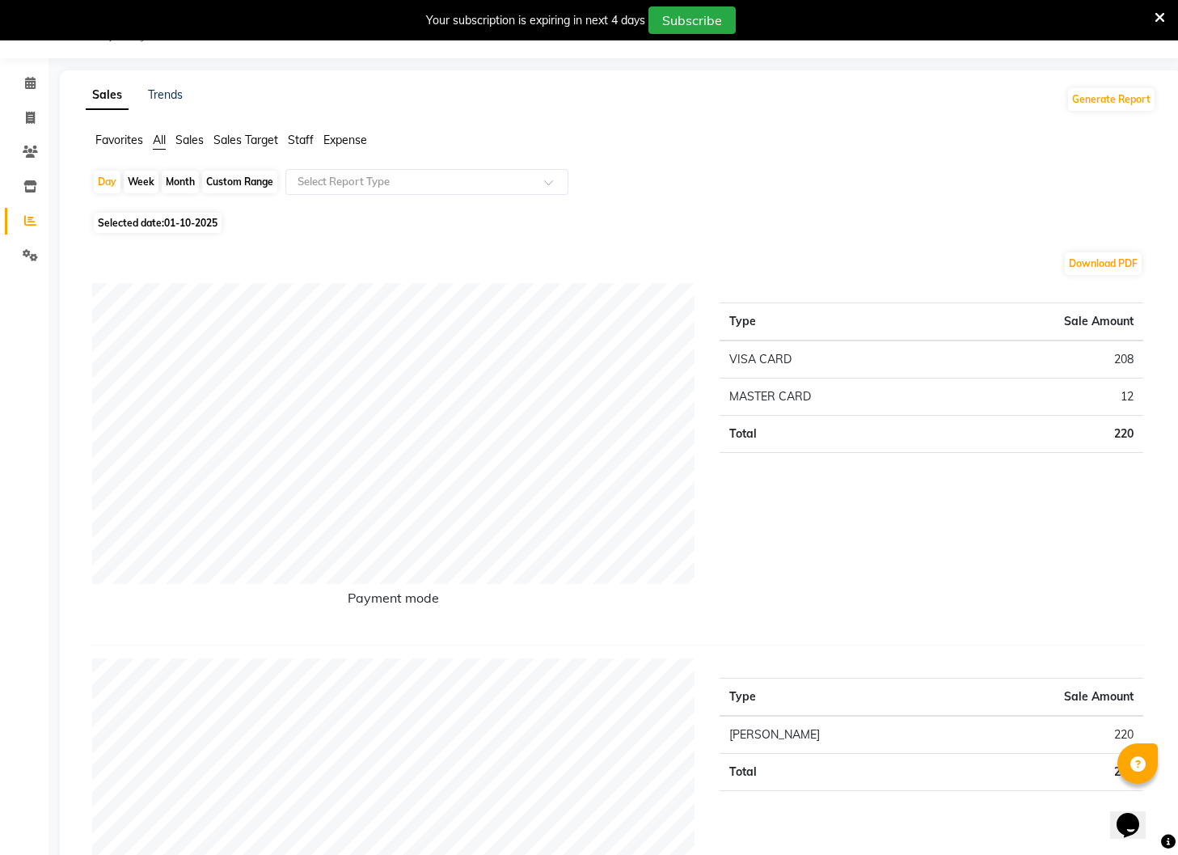
click at [210, 221] on span "01-10-2025" at bounding box center [190, 223] width 53 height 12
select select "10"
select select "2025"
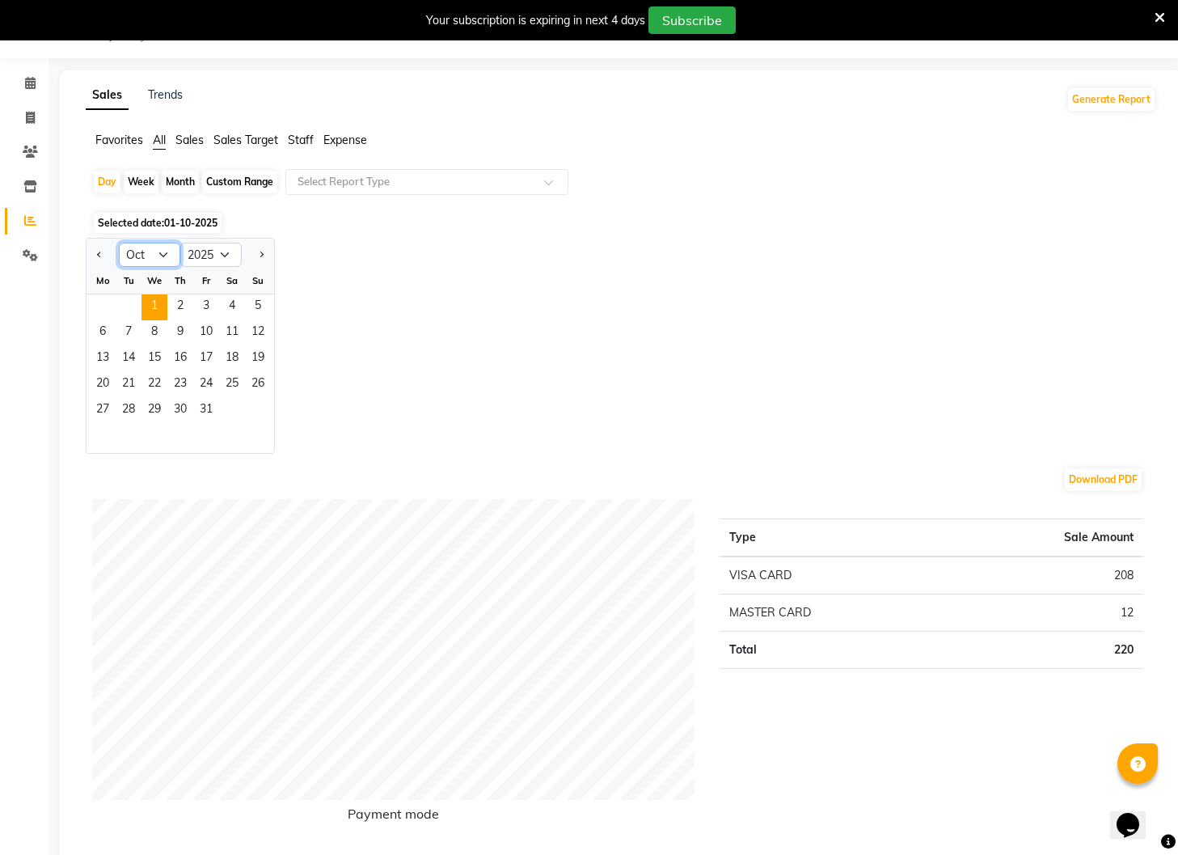
click at [159, 251] on select "Jan Feb Mar Apr May Jun [DATE] Aug Sep Oct Nov Dec" at bounding box center [149, 255] width 61 height 24
select select "9"
click at [119, 243] on select "Jan Feb Mar Apr May Jun [DATE] Aug Sep Oct Nov Dec" at bounding box center [149, 255] width 61 height 24
drag, startPoint x: 99, startPoint y: 301, endPoint x: 135, endPoint y: 414, distance: 118.7
click at [135, 417] on ngb-datepicker-month "Mo Tu We Th Fr Sa Su 1 2 3 4 5 6 7 8 9 10 11 12 13 14 15 16 17 18 19 20 21 22 2…" at bounding box center [181, 360] width 188 height 185
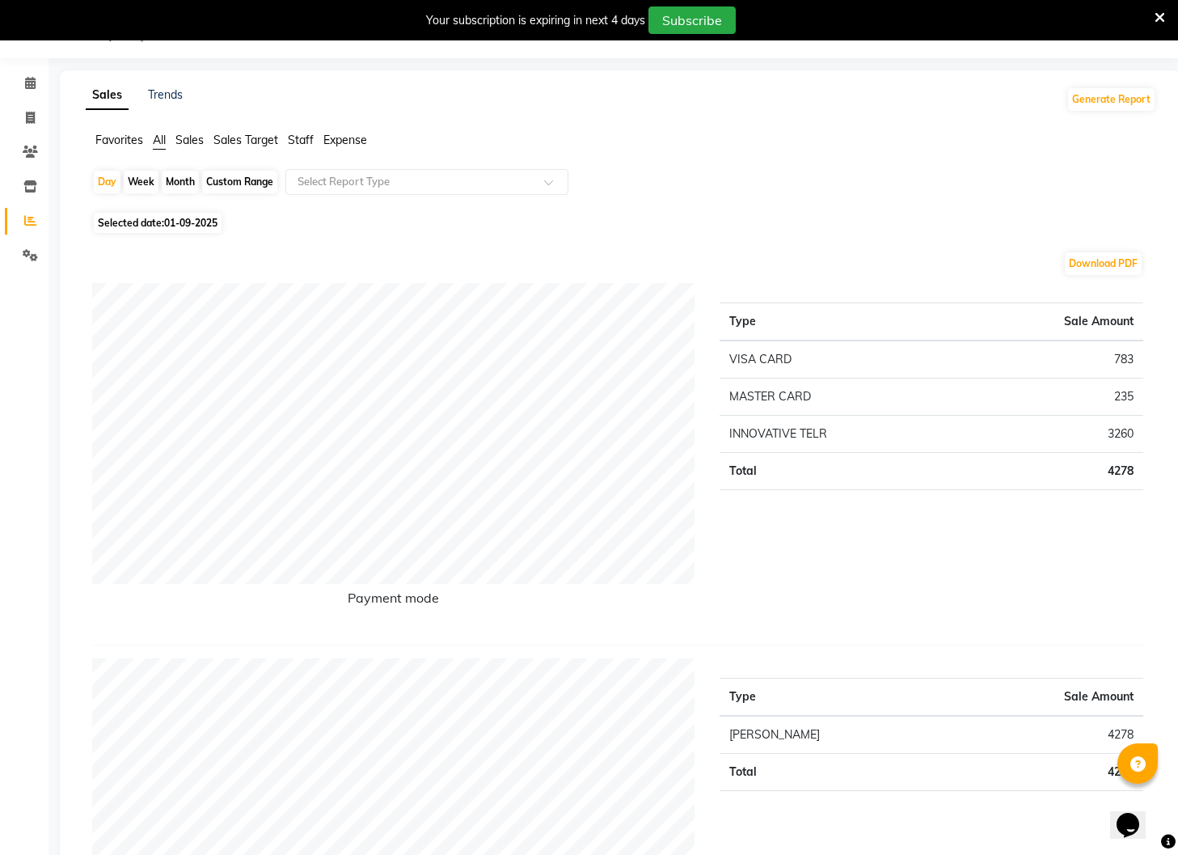
click at [193, 225] on span "01-09-2025" at bounding box center [190, 223] width 53 height 12
select select "9"
select select "2025"
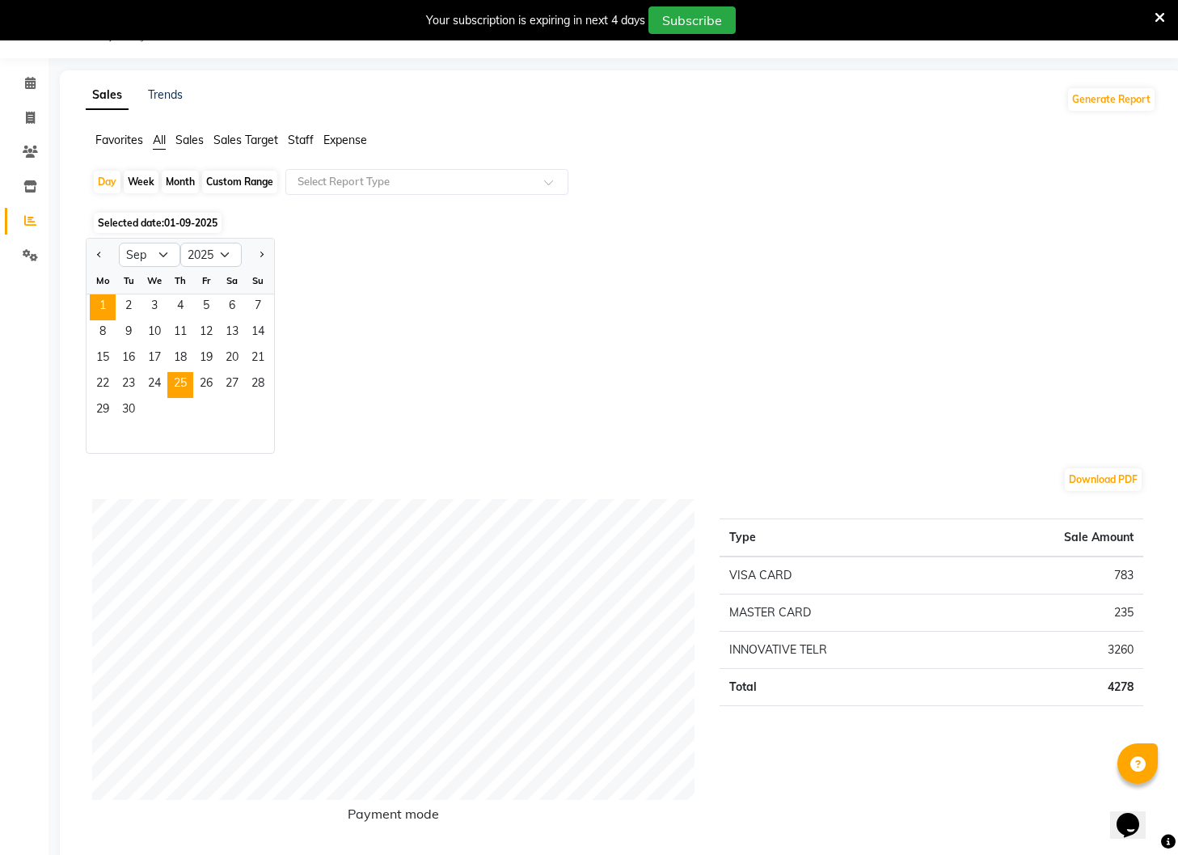
drag, startPoint x: 182, startPoint y: 413, endPoint x: 167, endPoint y: 387, distance: 29.0
click at [181, 413] on div "29 30" at bounding box center [181, 411] width 188 height 26
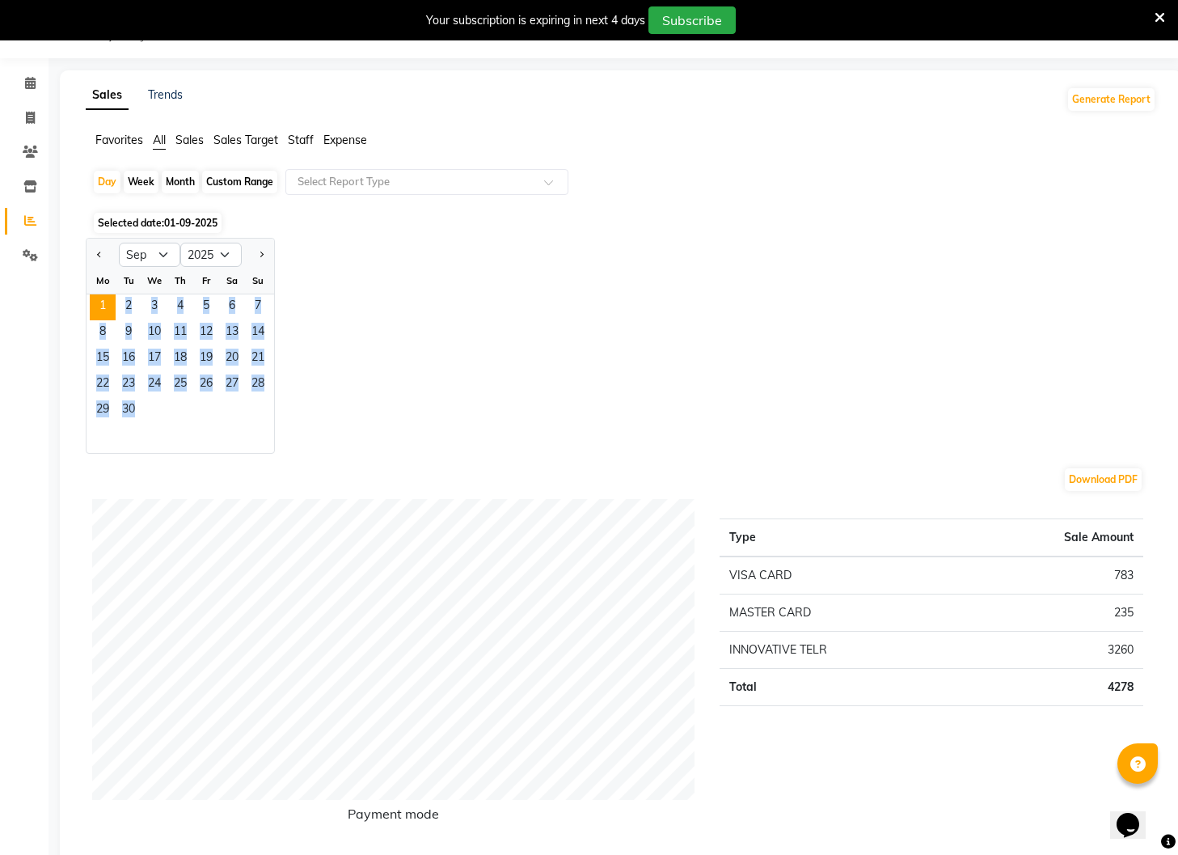
drag, startPoint x: 102, startPoint y: 302, endPoint x: 145, endPoint y: 408, distance: 114.3
click at [145, 408] on ngb-datepicker-month "Mo Tu We Th Fr Sa Su 1 2 3 4 5 6 7 8 9 10 11 12 13 14 15 16 17 18 19 20 21 22 2…" at bounding box center [181, 360] width 188 height 185
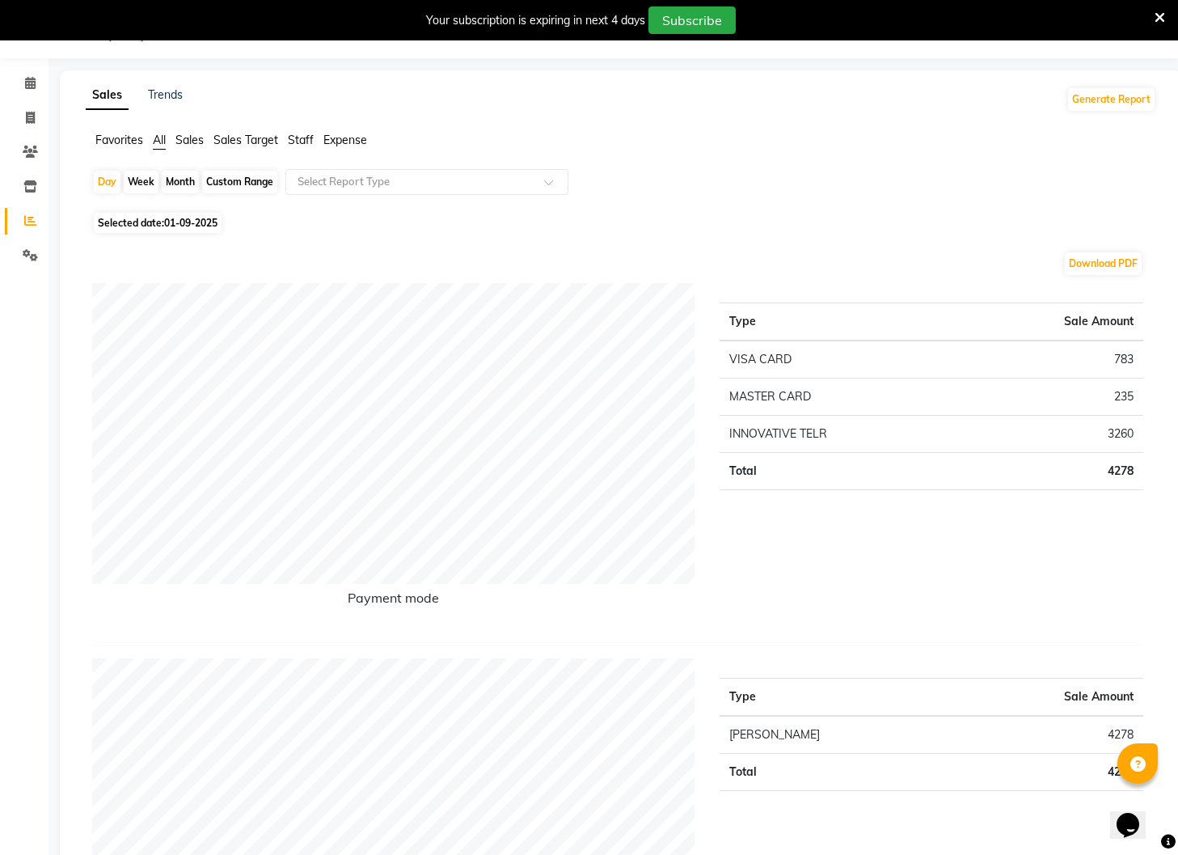
click at [171, 225] on span "01-09-2025" at bounding box center [190, 223] width 53 height 12
select select "9"
select select "2025"
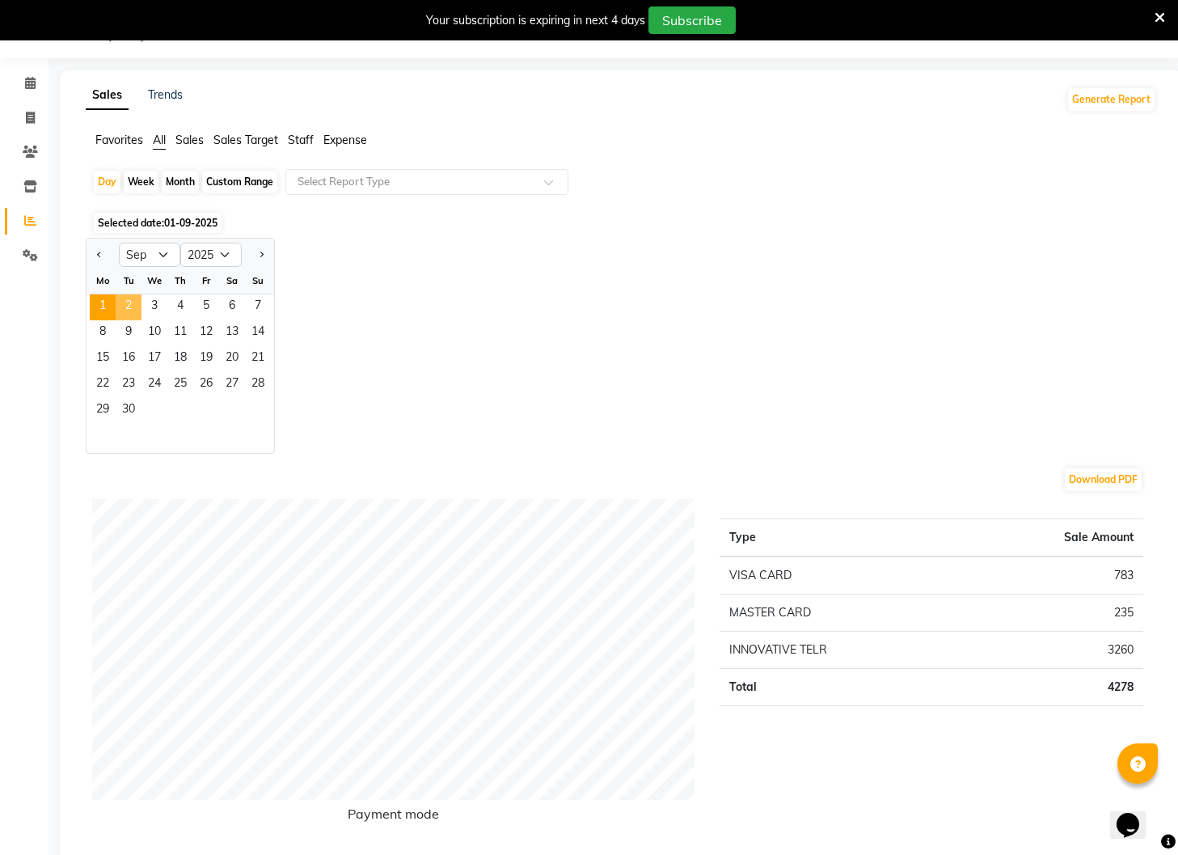
click at [133, 304] on span "2" at bounding box center [129, 307] width 26 height 26
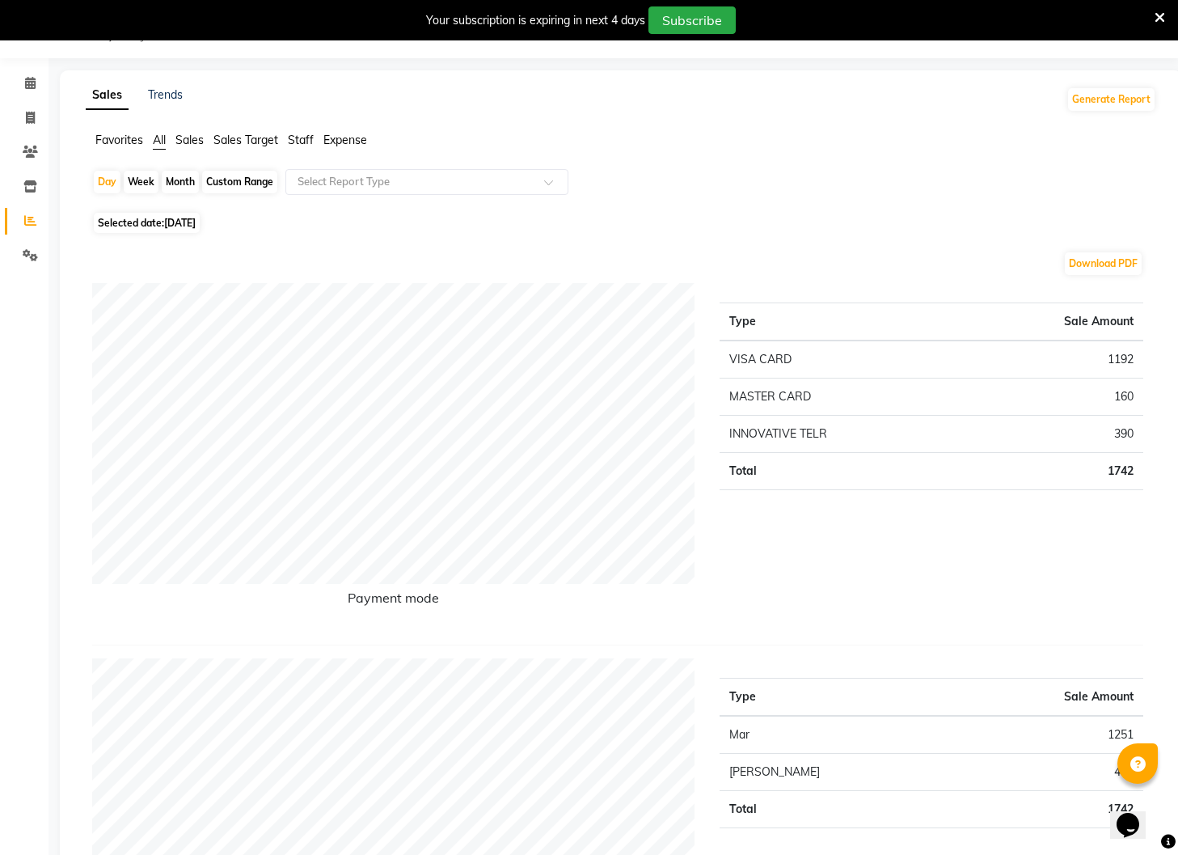
click at [167, 222] on span "[DATE]" at bounding box center [180, 223] width 32 height 12
select select "9"
select select "2025"
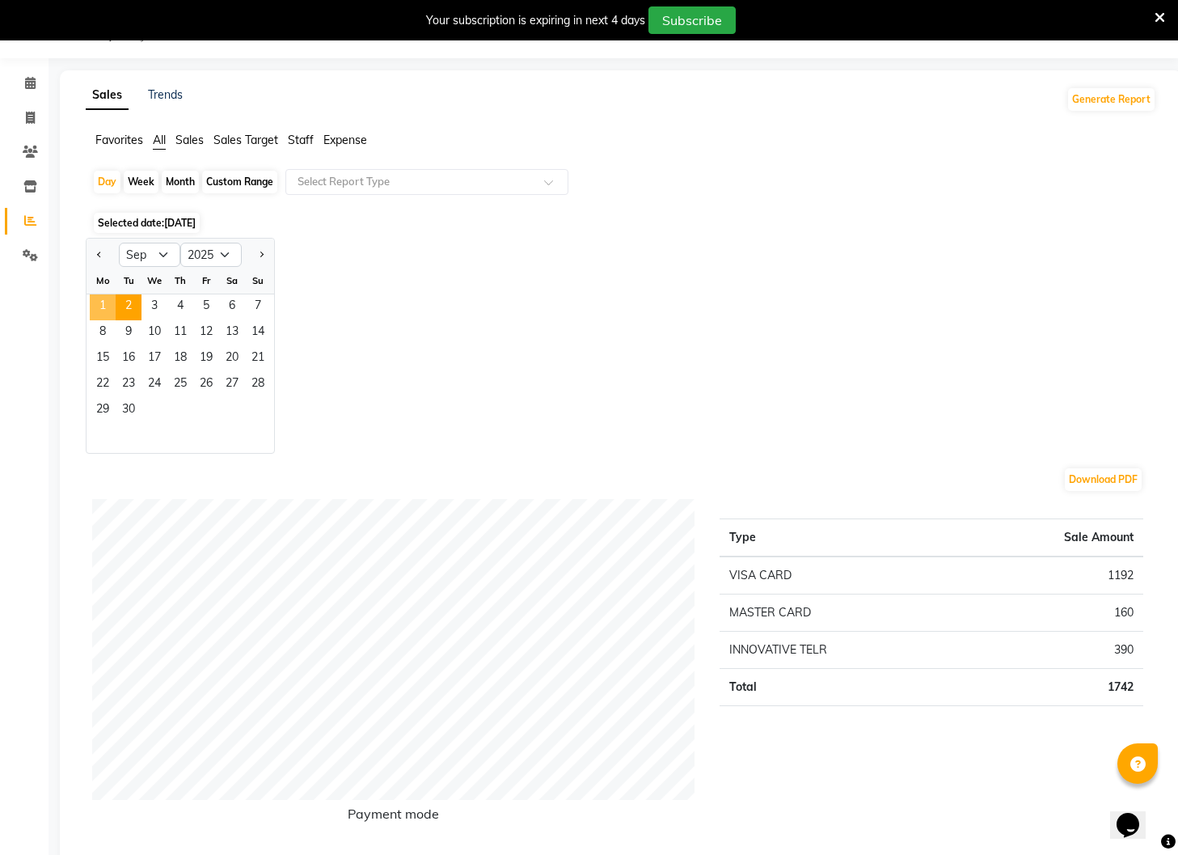
click at [105, 309] on span "1" at bounding box center [103, 307] width 26 height 26
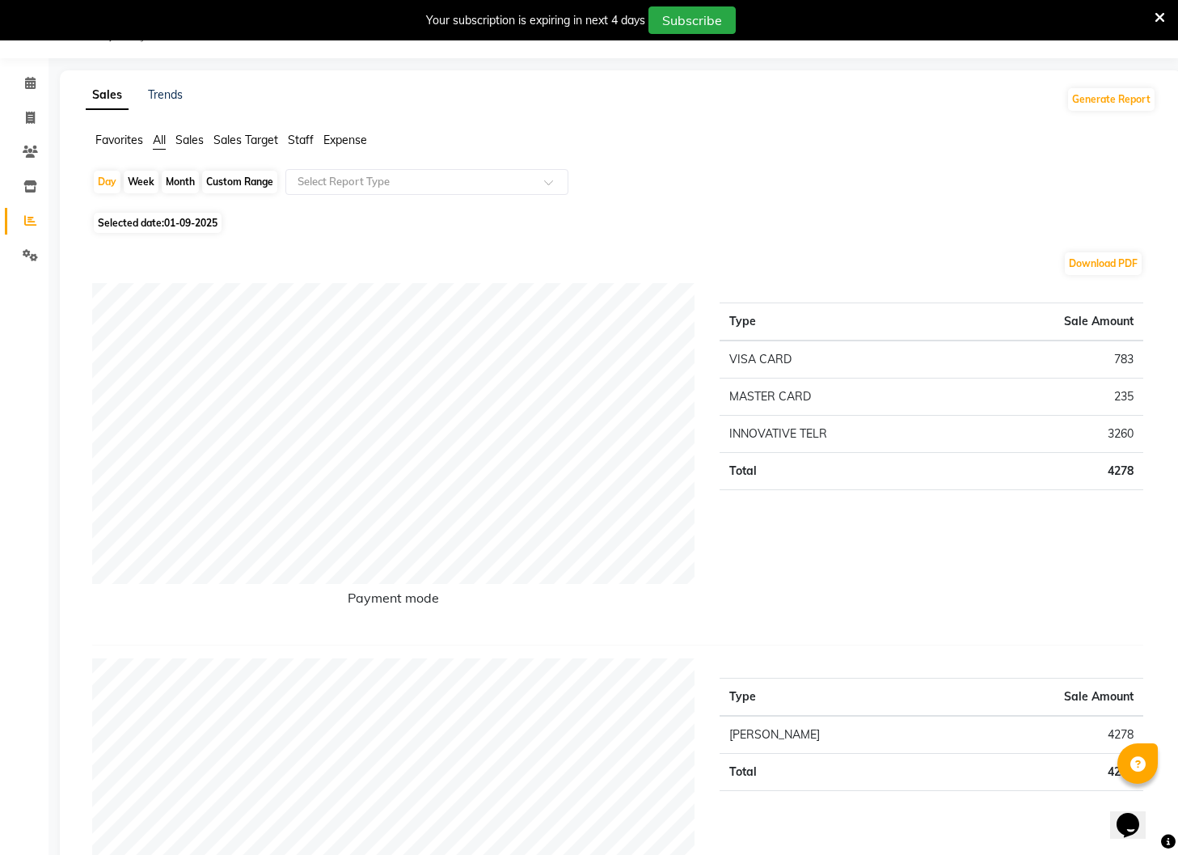
click at [163, 222] on span "Selected date: [DATE]" at bounding box center [158, 223] width 128 height 20
select select "9"
select select "2025"
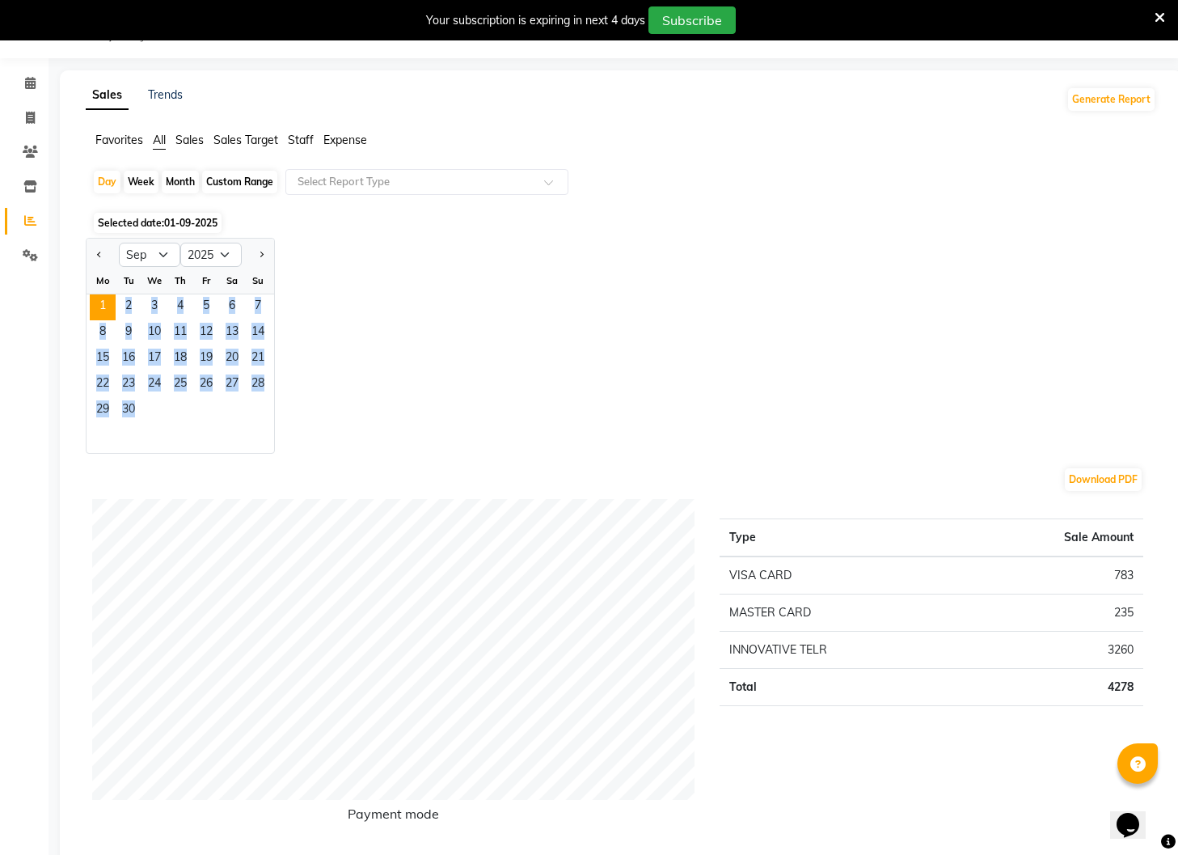
drag, startPoint x: 101, startPoint y: 306, endPoint x: 166, endPoint y: 413, distance: 124.8
click at [166, 413] on ngb-datepicker-month "Mo Tu We Th Fr Sa Su 1 2 3 4 5 6 7 8 9 10 11 12 13 14 15 16 17 18 19 20 21 22 2…" at bounding box center [181, 360] width 188 height 185
click at [184, 185] on div "Month" at bounding box center [180, 182] width 37 height 23
select select "9"
select select "2025"
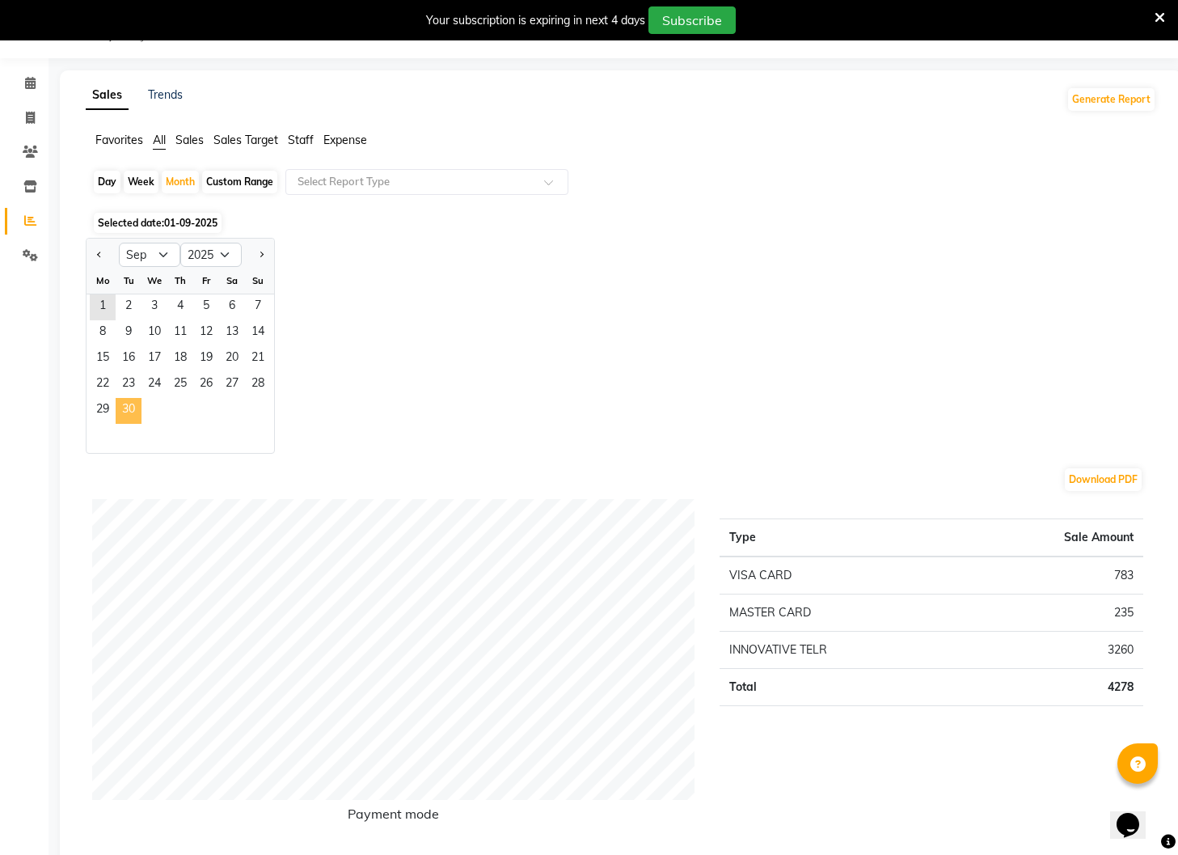
drag, startPoint x: 99, startPoint y: 300, endPoint x: 132, endPoint y: 422, distance: 126.3
click at [132, 422] on ngb-datepicker-month "Mo Tu We Th Fr Sa Su 1 2 3 4 5 6 7 8 9 10 11 12 13 14 15 16 17 18 19 20 21 22 2…" at bounding box center [181, 360] width 188 height 185
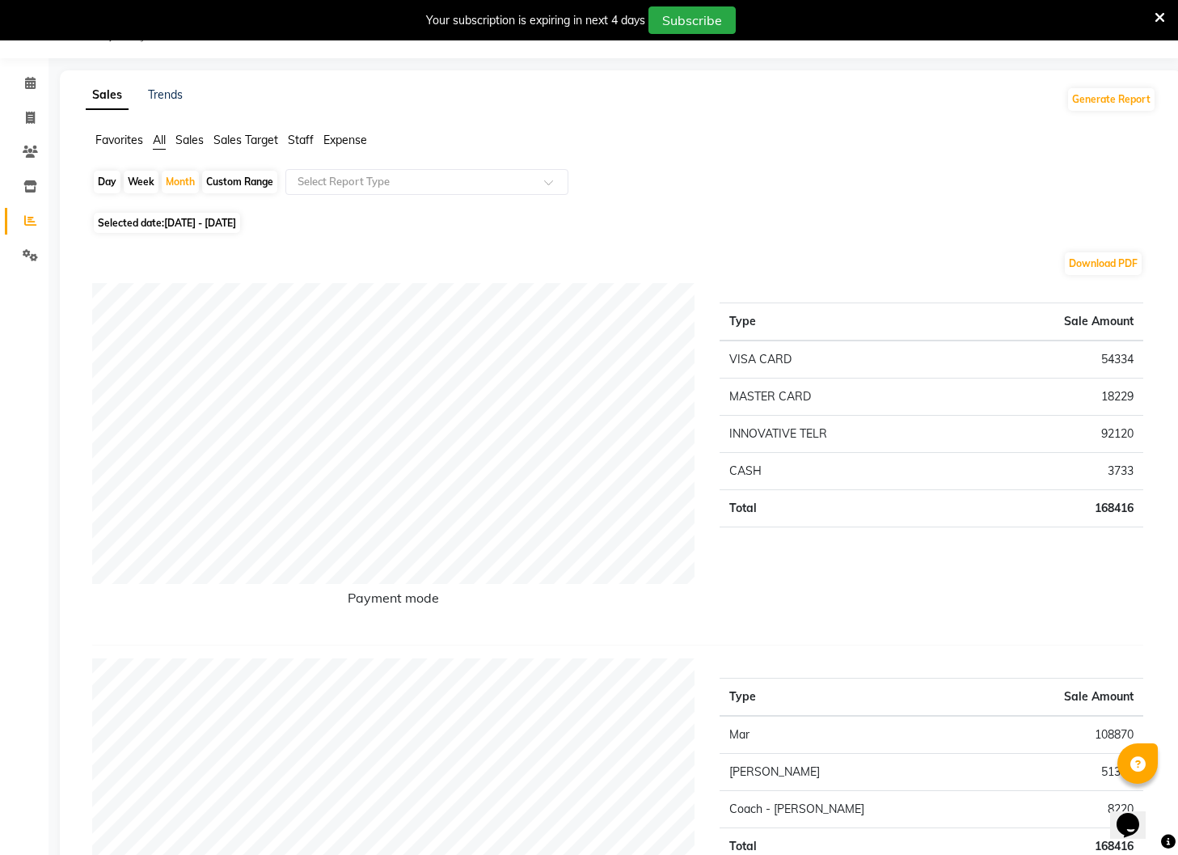
click at [107, 184] on div "Day" at bounding box center [107, 182] width 27 height 23
select select "9"
select select "2025"
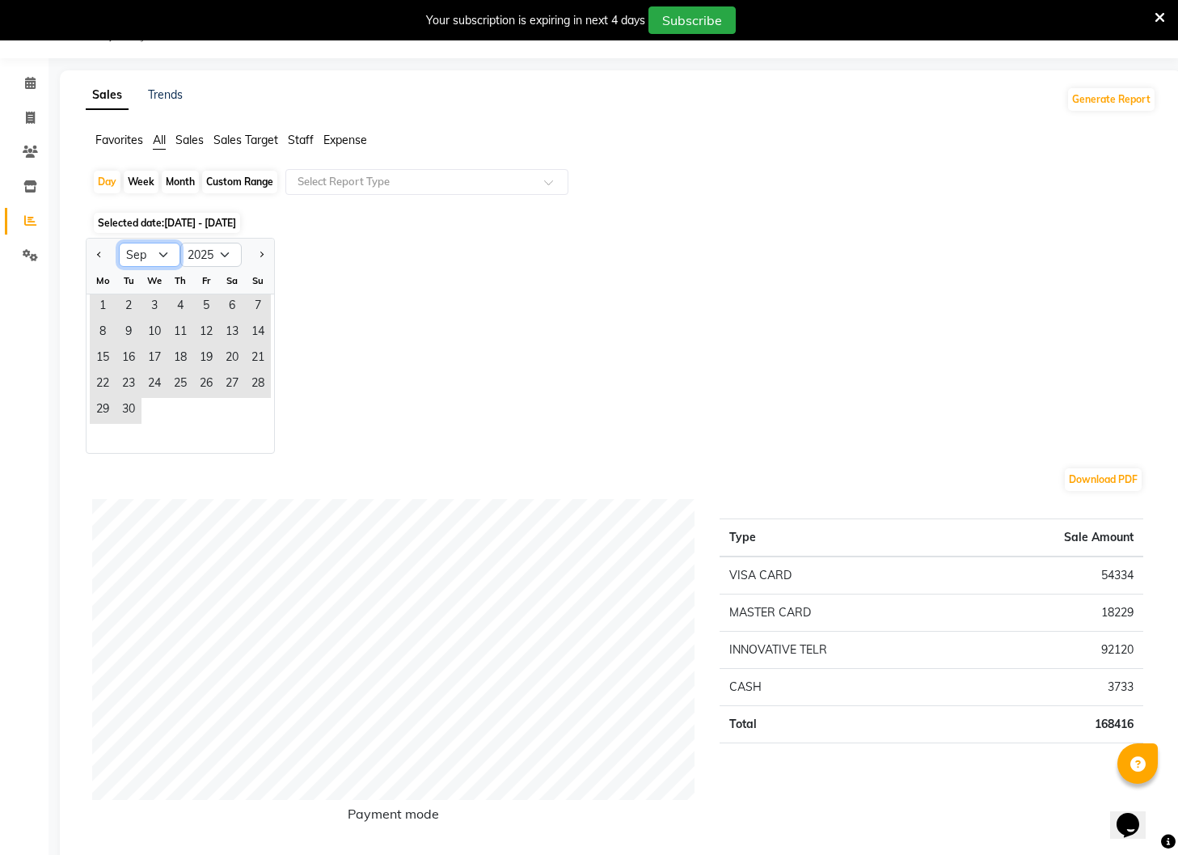
click at [164, 256] on select "Jan Feb Mar Apr May Jun [DATE] Aug Sep Oct Nov Dec" at bounding box center [149, 255] width 61 height 24
select select "10"
click at [119, 243] on select "Jan Feb Mar Apr May Jun [DATE] Aug Sep Oct Nov Dec" at bounding box center [149, 255] width 61 height 24
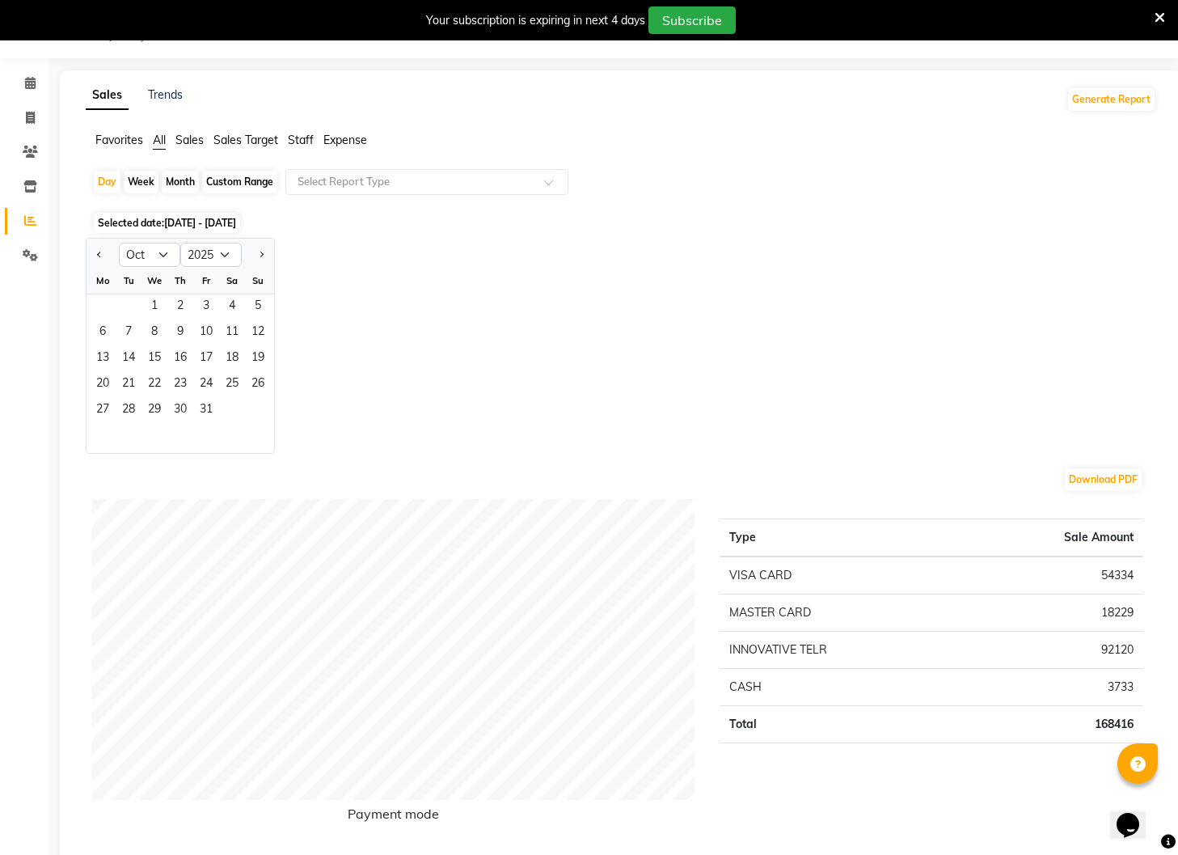
click at [454, 245] on div "Jan Feb Mar Apr May Jun [DATE] Aug Sep Oct Nov [DATE] 2016 2017 2018 2019 2020 …" at bounding box center [621, 346] width 1071 height 216
drag, startPoint x: 688, startPoint y: 143, endPoint x: 370, endPoint y: 146, distance: 317.9
click at [683, 144] on ul "Favorites All Sales Sales Target Staff Expense" at bounding box center [621, 141] width 1071 height 18
click at [36, 119] on span at bounding box center [30, 118] width 28 height 19
select select "service"
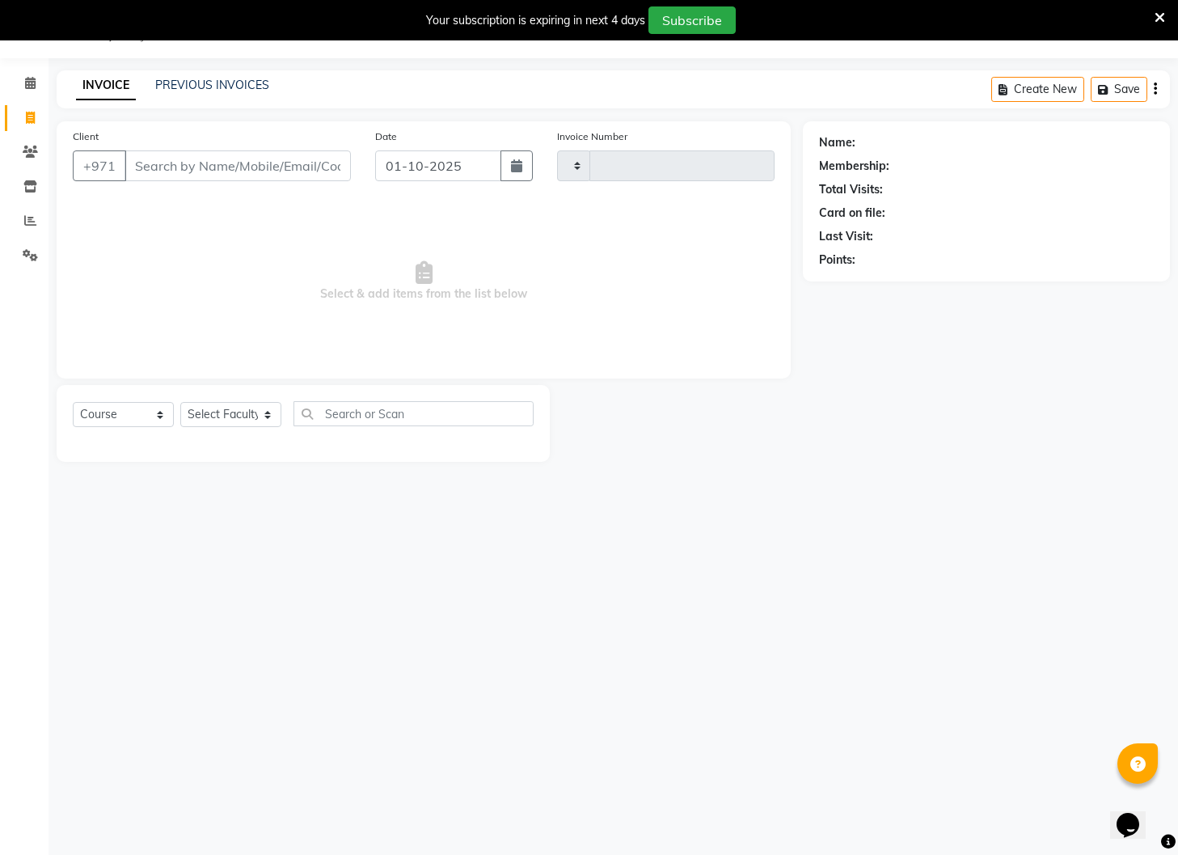
type input "5080"
select select "910"
select select "14965"
